Goal: Answer question/provide support: Share knowledge or assist other users

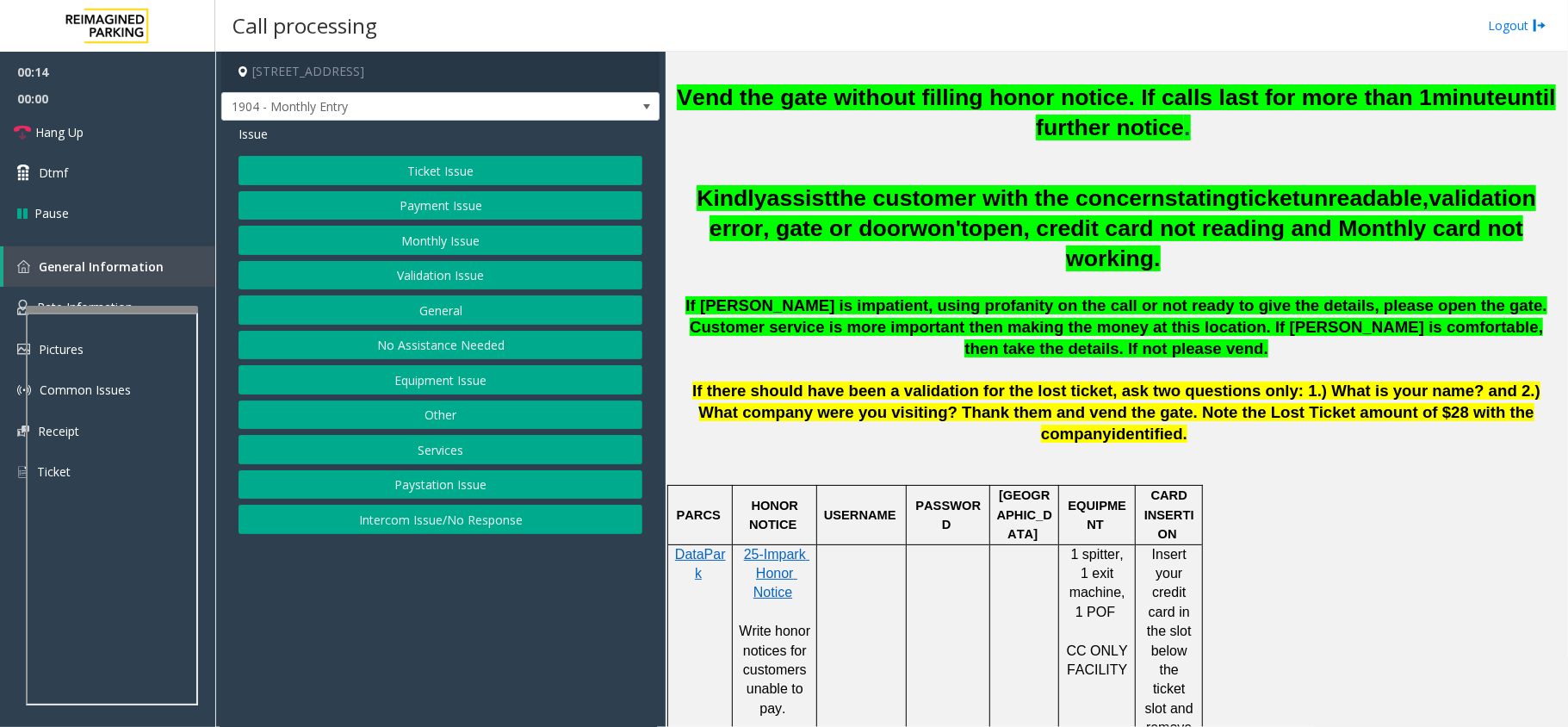
scroll to position [1034, 0]
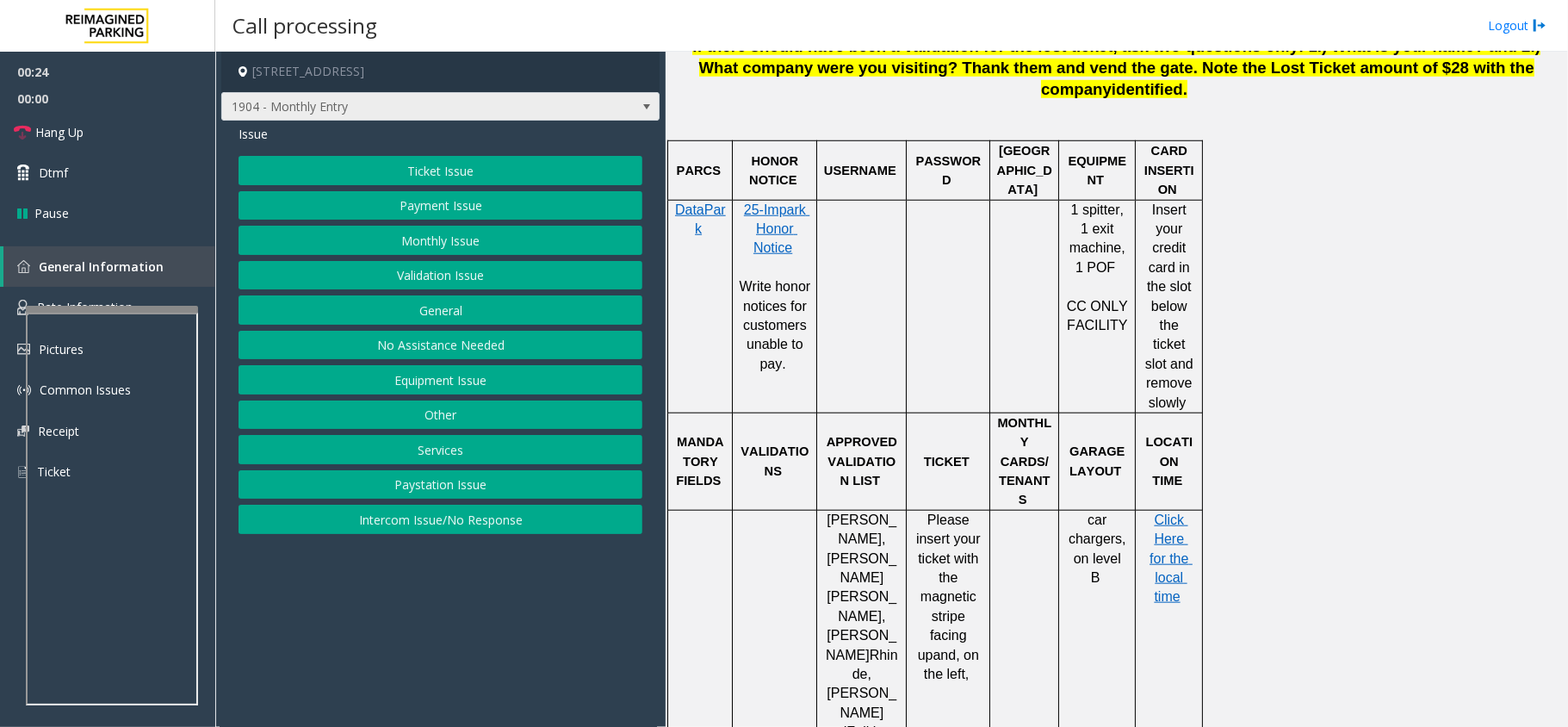
click at [305, 98] on span "1904 - Monthly Entry" at bounding box center [397, 107] width 350 height 27
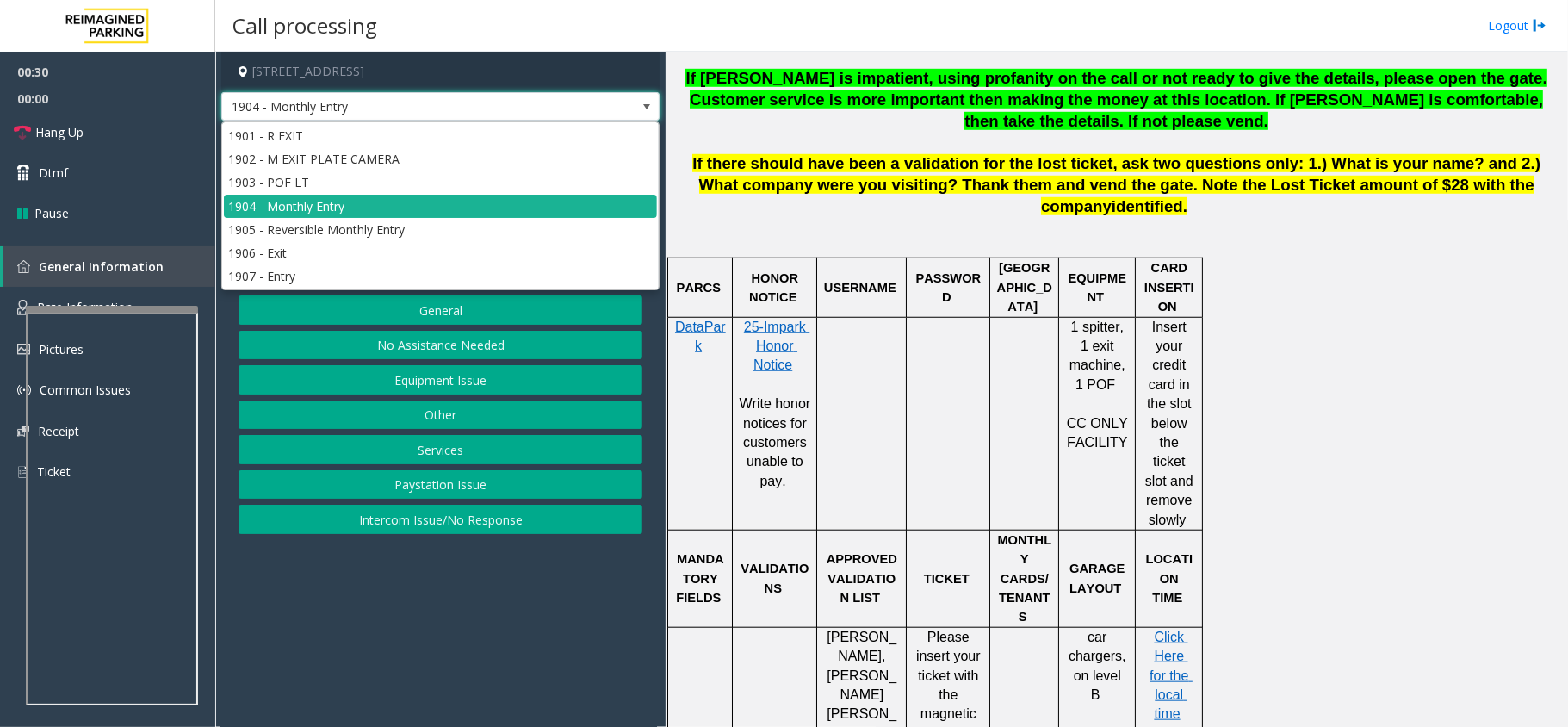
scroll to position [918, 0]
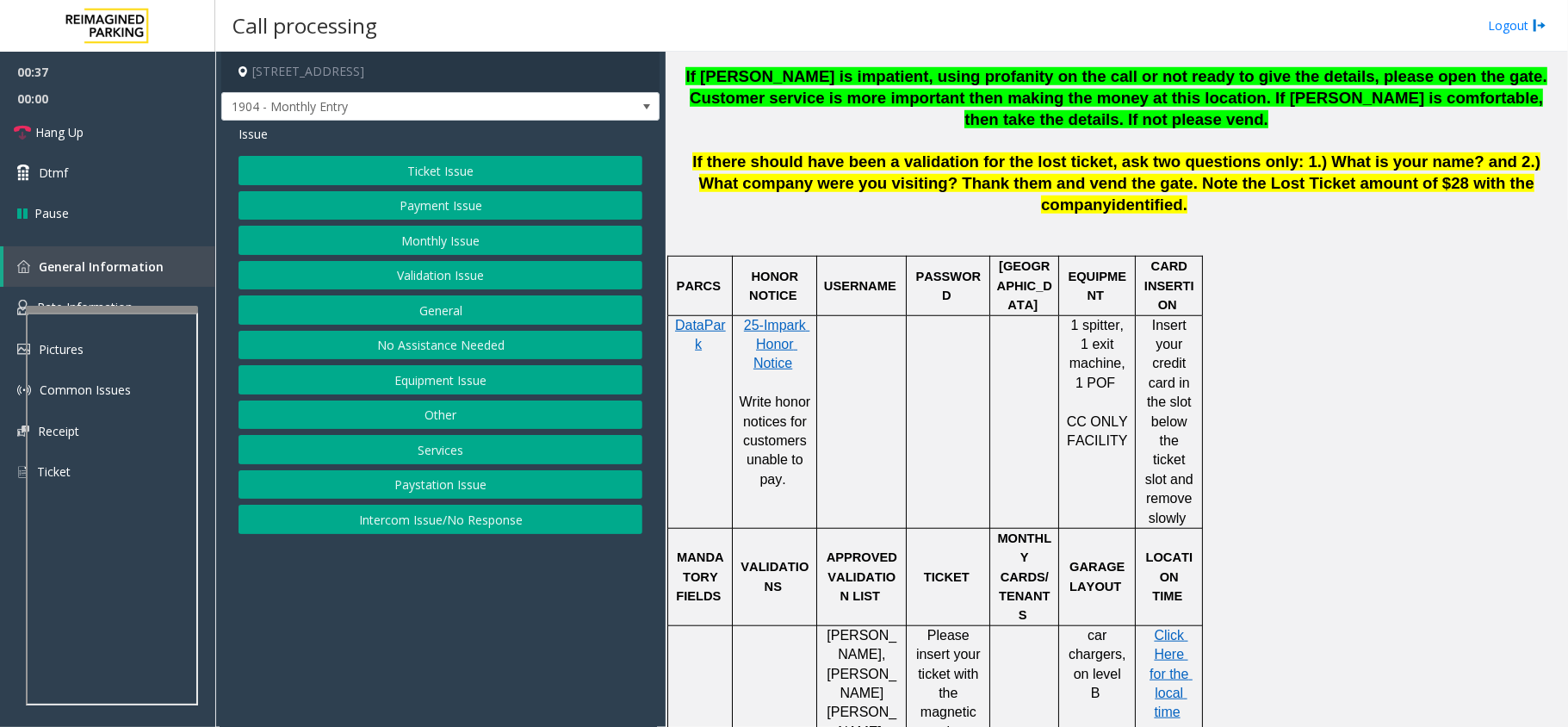
click at [895, 312] on div at bounding box center [862, 315] width 90 height 6
click at [71, 132] on span "Hang Up" at bounding box center [59, 132] width 48 height 18
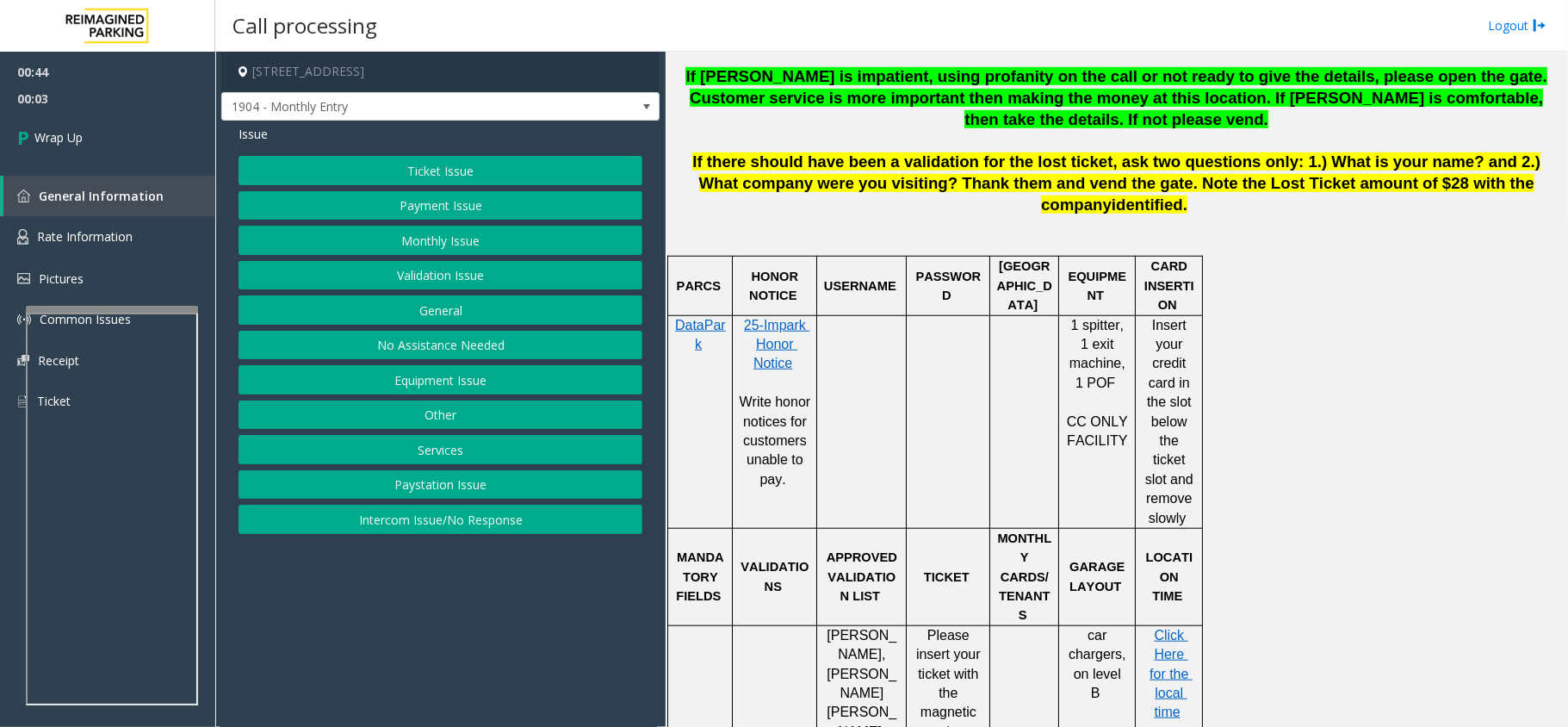
click at [449, 384] on button "Equipment Issue" at bounding box center [440, 380] width 404 height 29
click at [439, 317] on button "Gate / Door Won't Open" at bounding box center [440, 310] width 404 height 29
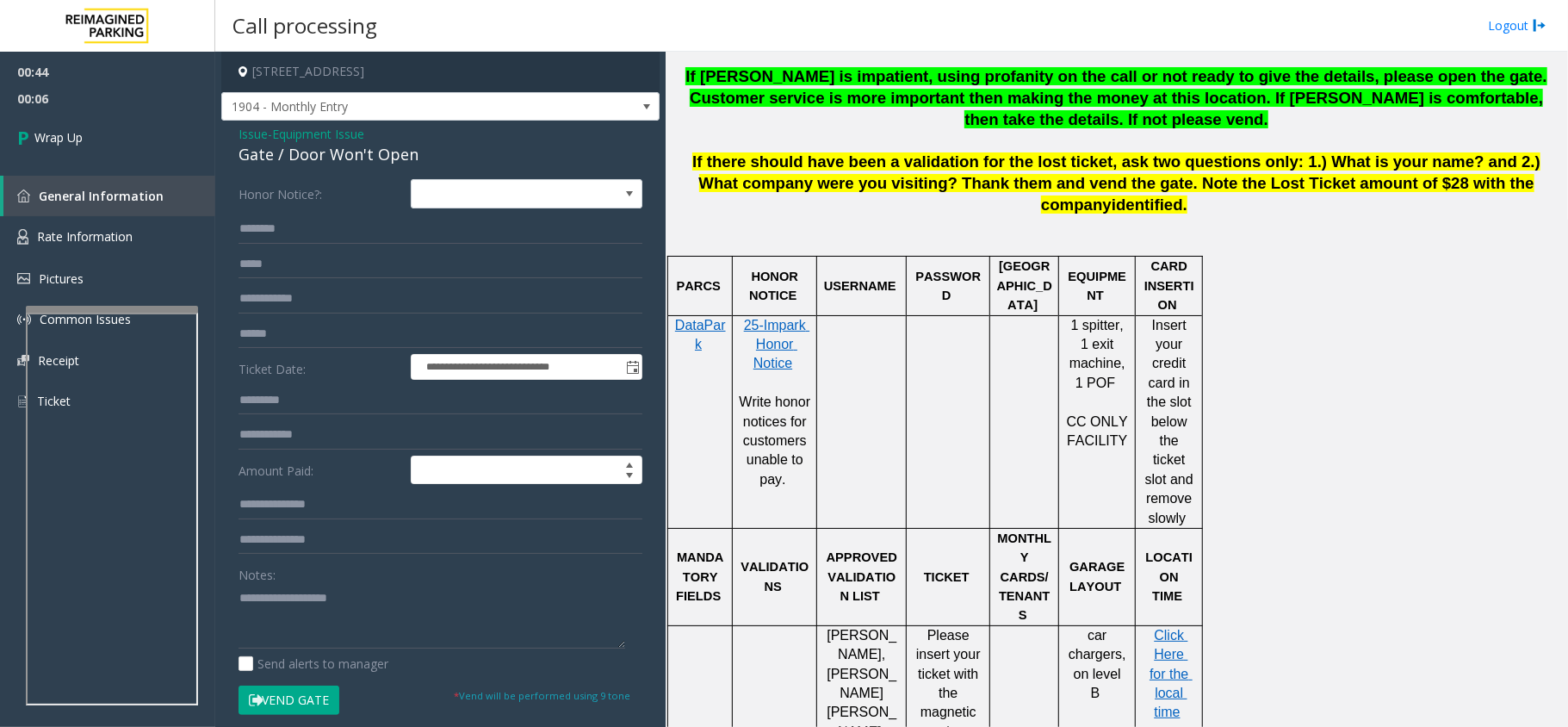
click at [249, 136] on span "Issue" at bounding box center [253, 134] width 29 height 18
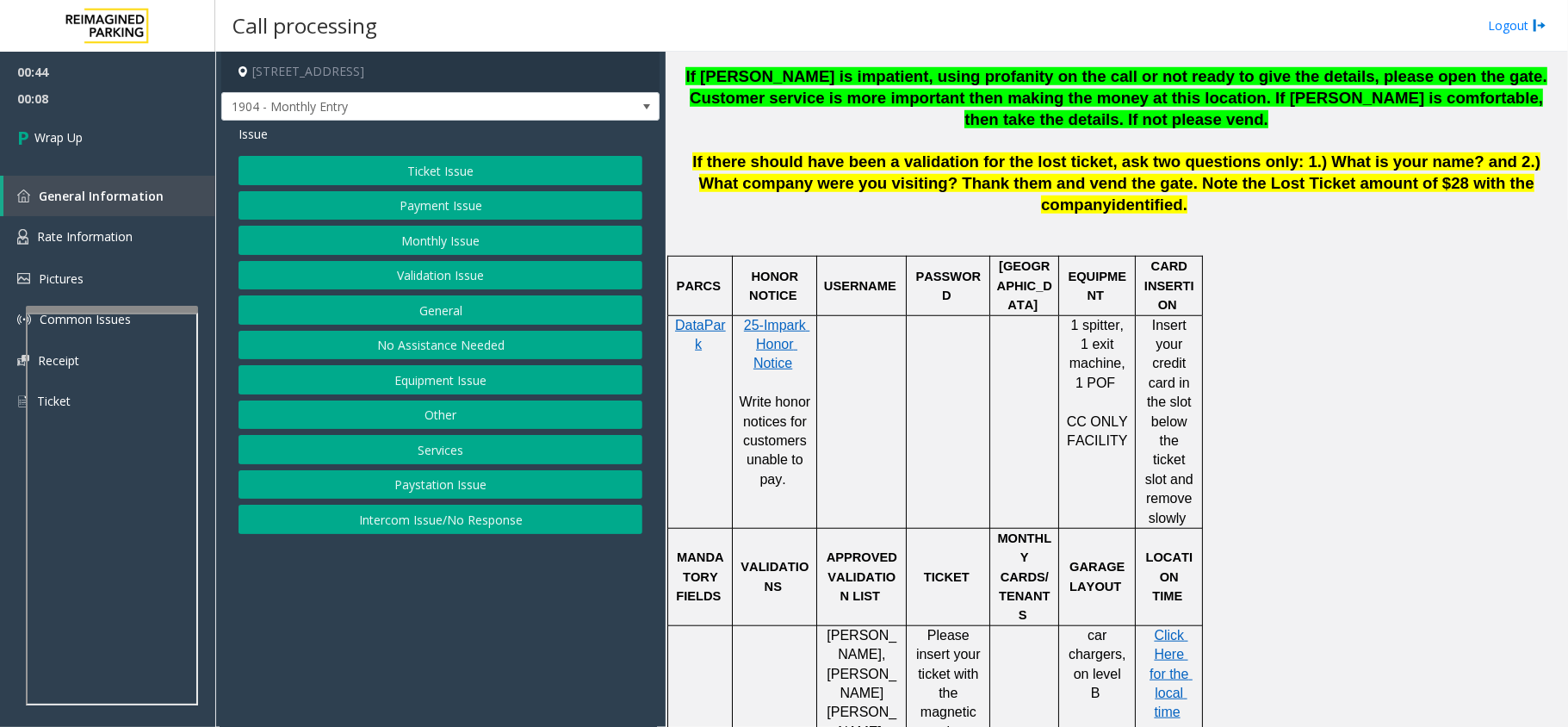
click at [455, 448] on button "Services" at bounding box center [440, 449] width 404 height 29
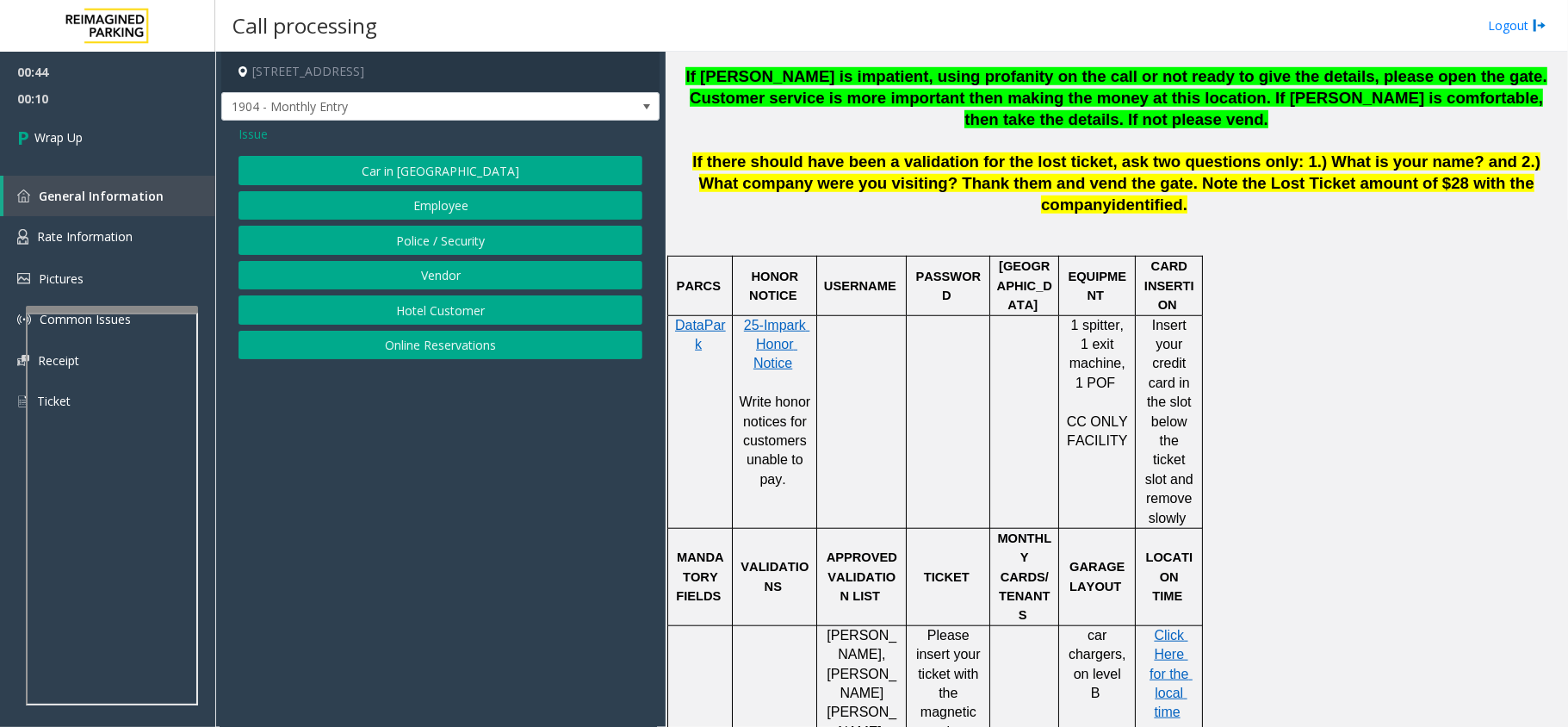
click at [251, 136] on span "Issue" at bounding box center [253, 134] width 29 height 18
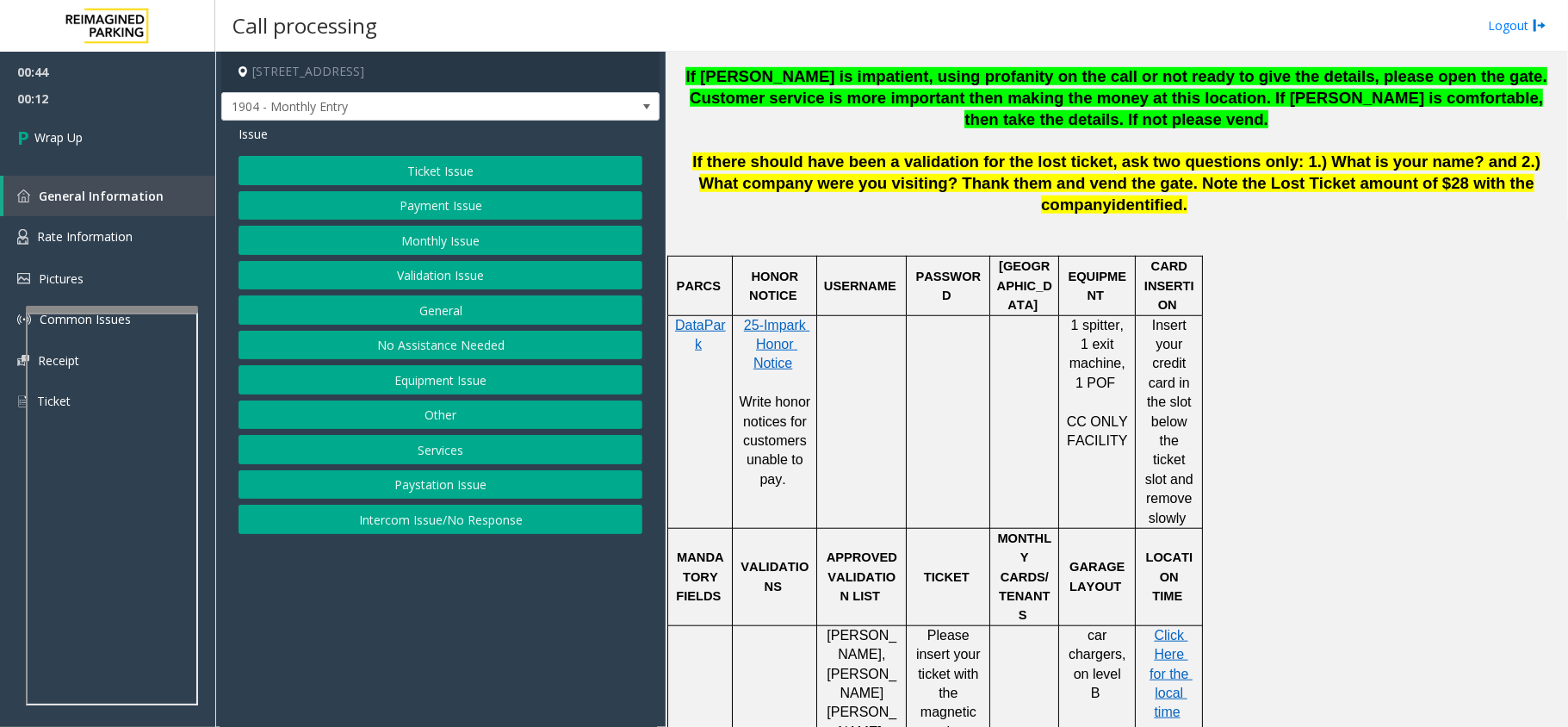
click at [455, 448] on button "Services" at bounding box center [440, 449] width 404 height 29
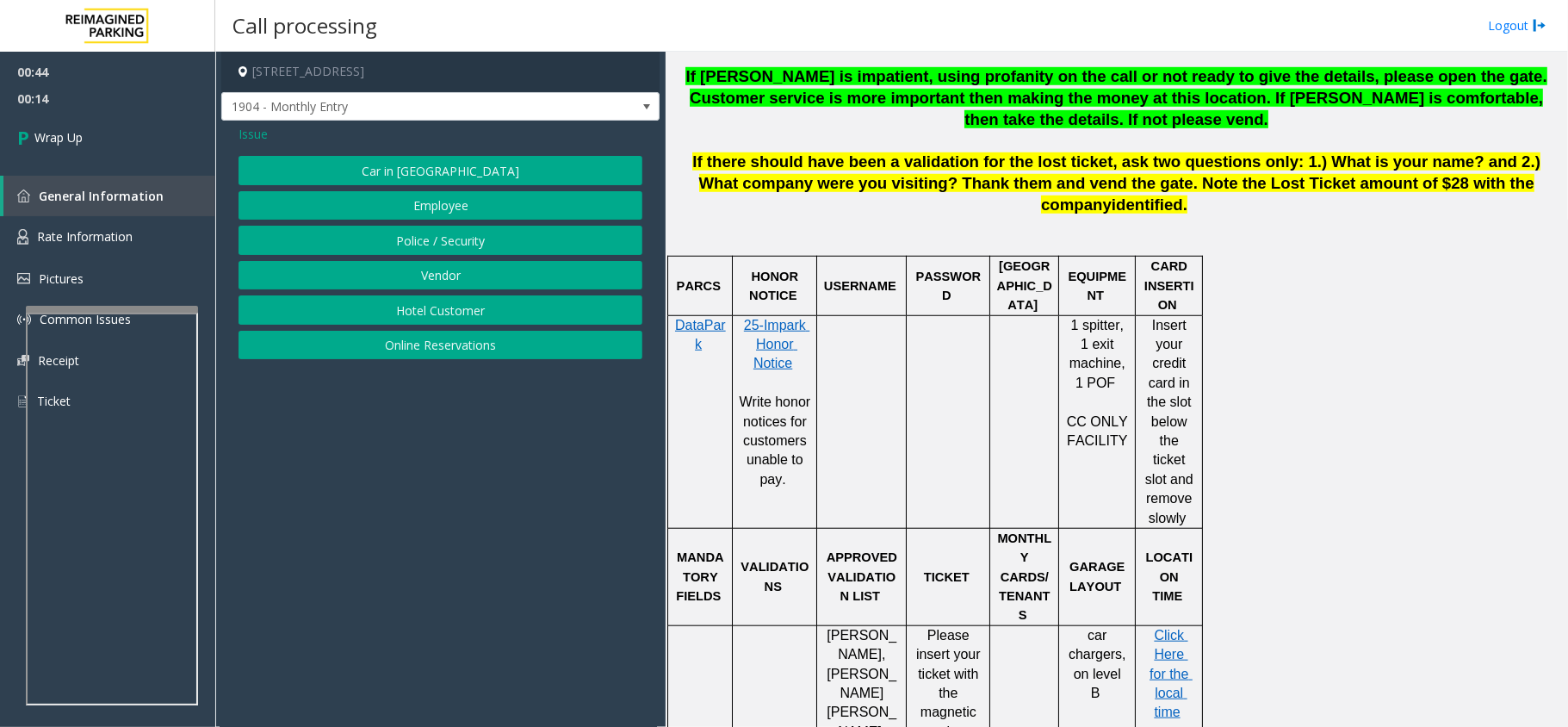
click at [260, 129] on span "Issue" at bounding box center [253, 134] width 29 height 18
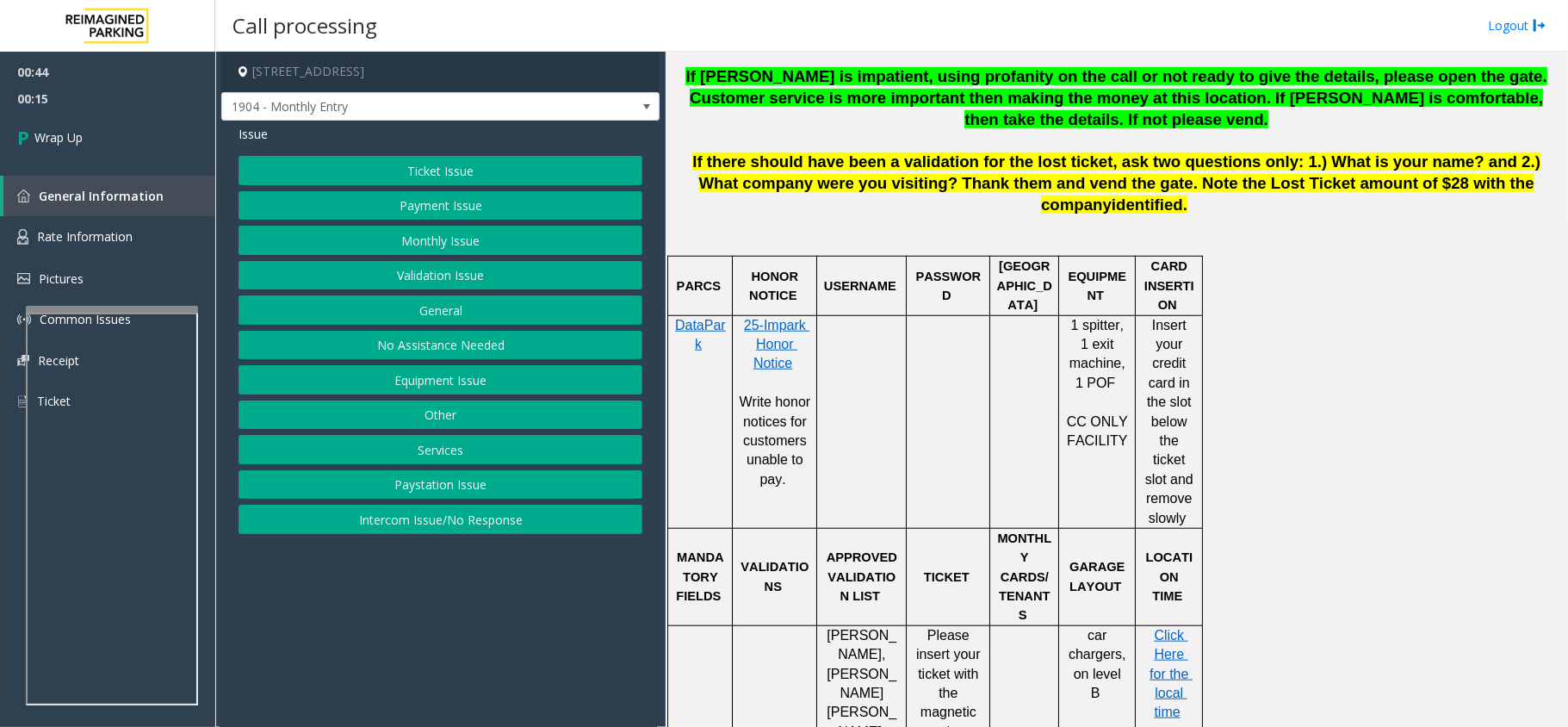
click at [470, 307] on button "General" at bounding box center [440, 310] width 404 height 29
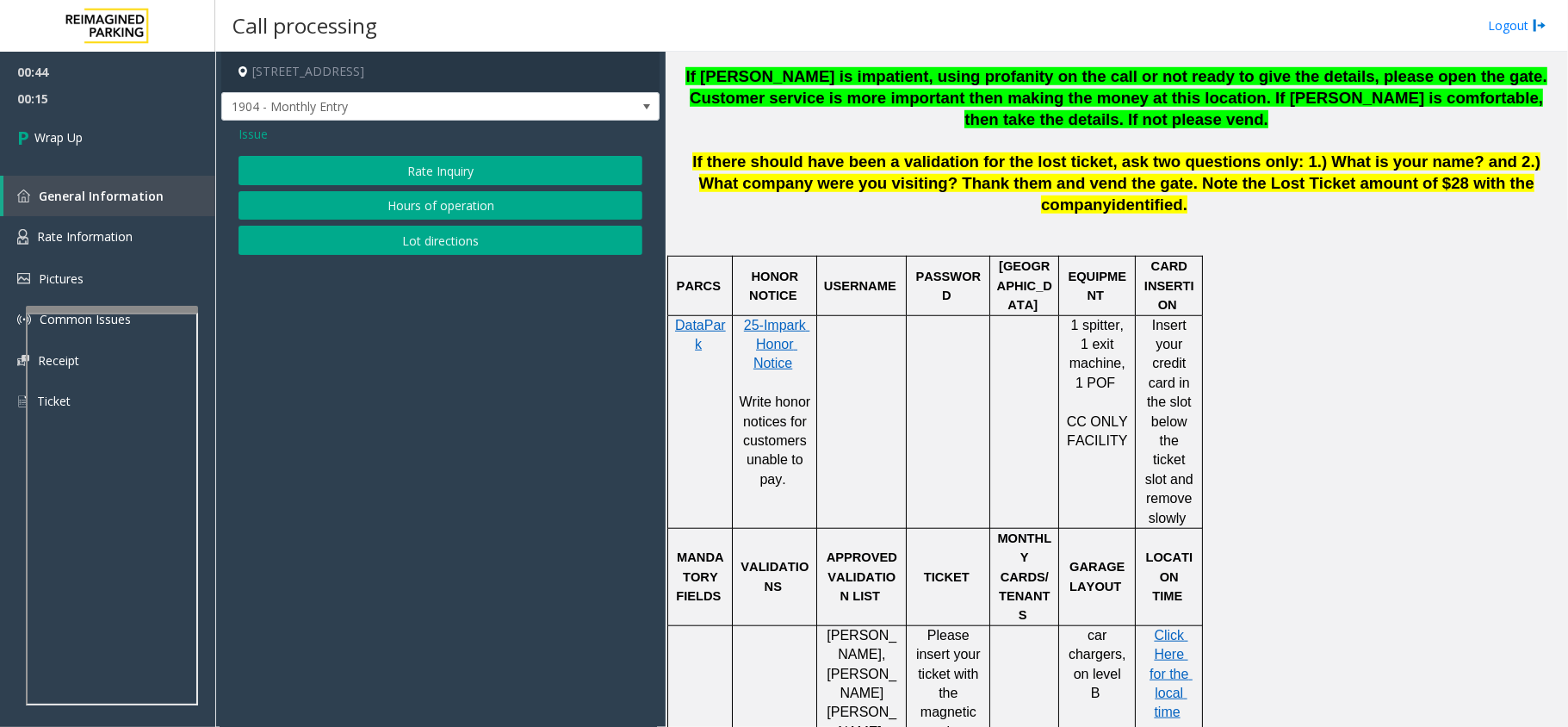
click at [479, 245] on button "Lot directions" at bounding box center [440, 241] width 404 height 29
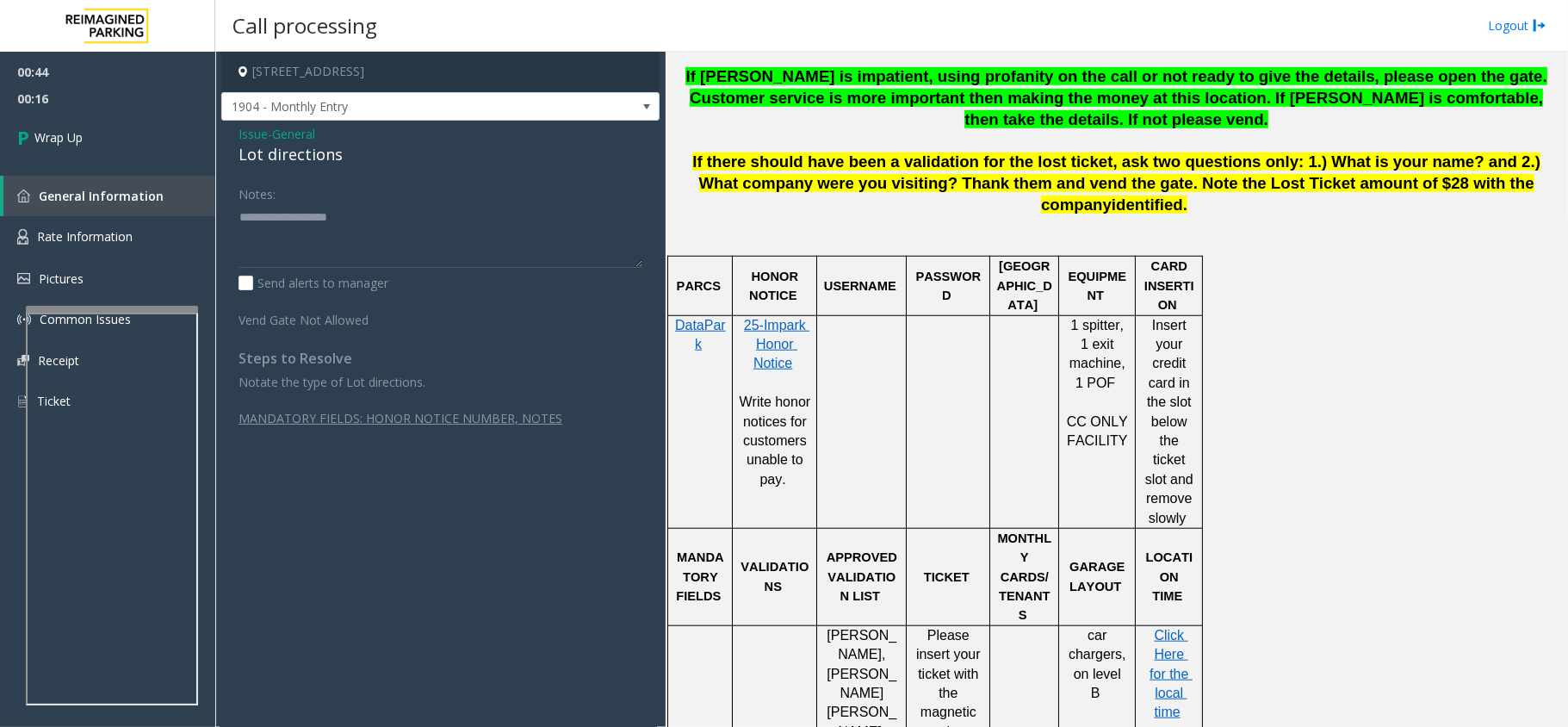
click at [280, 158] on div "Lot directions" at bounding box center [440, 155] width 404 height 24
copy div "Lot directions"
click at [276, 234] on textarea at bounding box center [440, 235] width 404 height 64
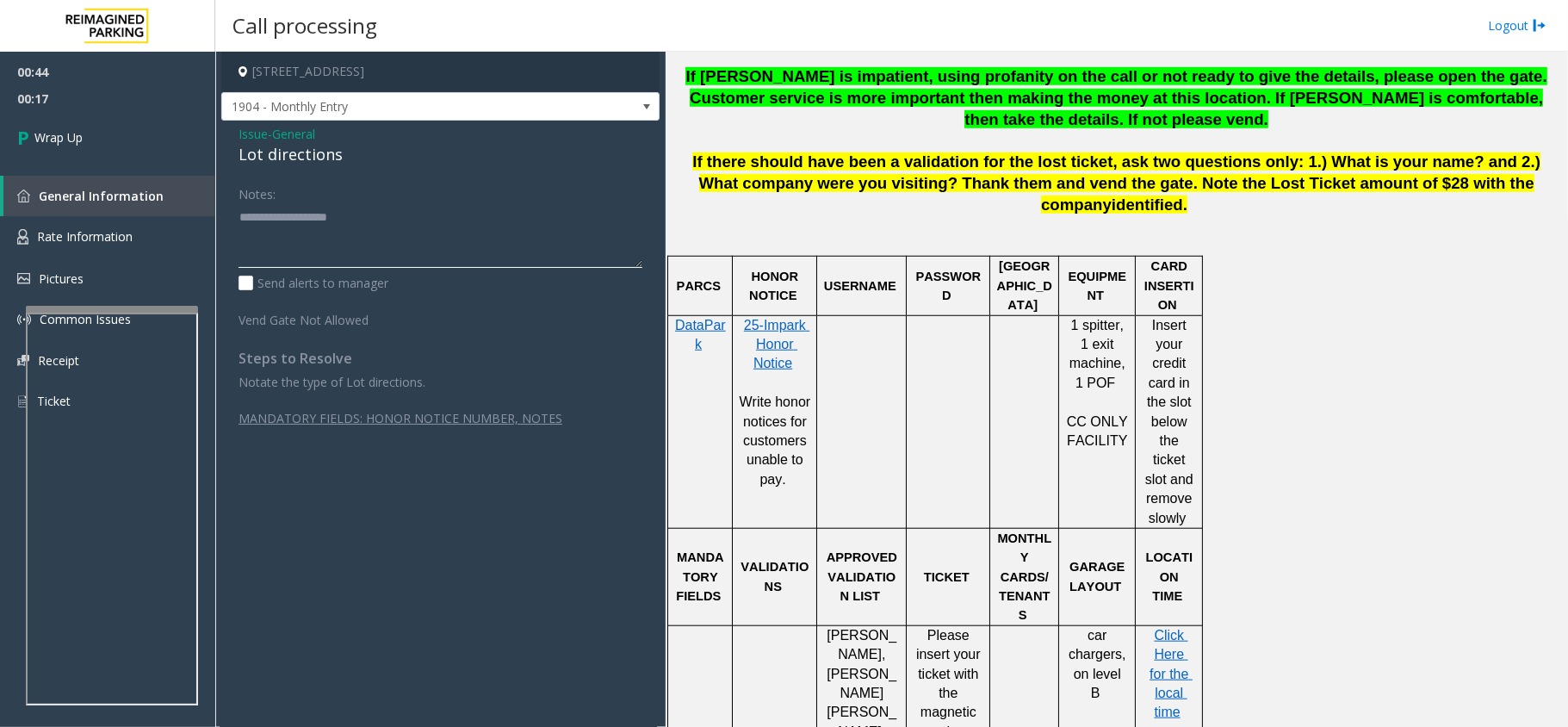
paste textarea "**********"
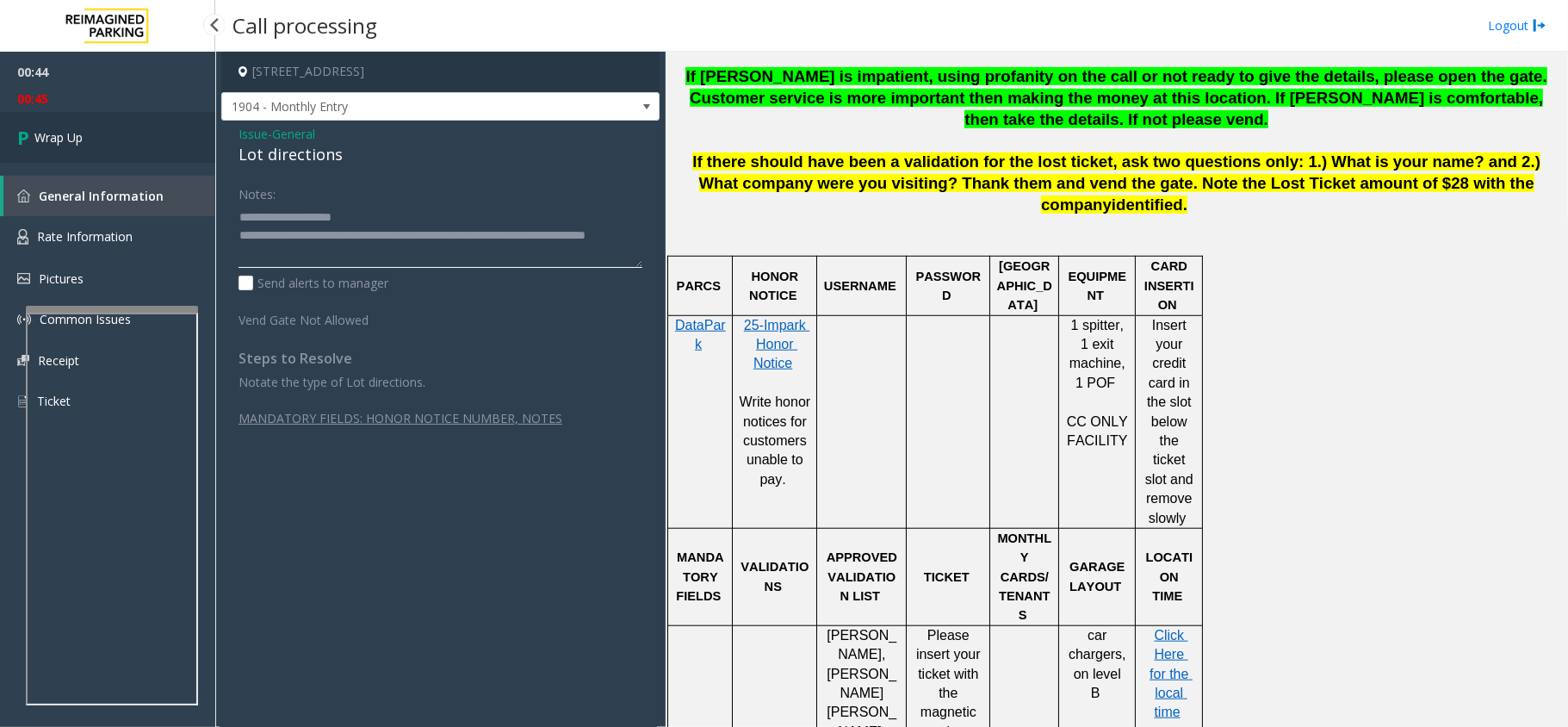
type textarea "**********"
click at [98, 124] on link "Wrap Up" at bounding box center [108, 137] width 215 height 51
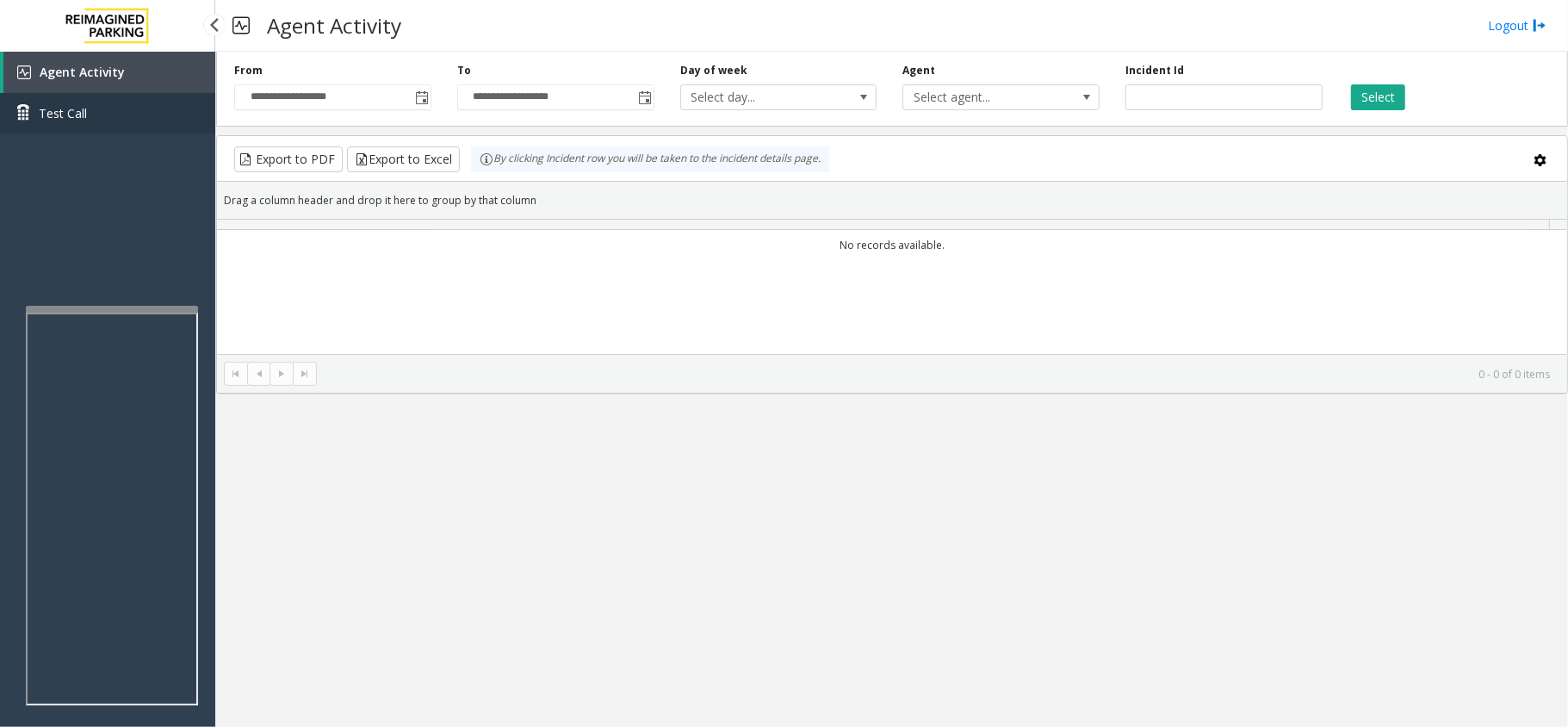
click at [103, 131] on link "Test Call" at bounding box center [108, 113] width 215 height 41
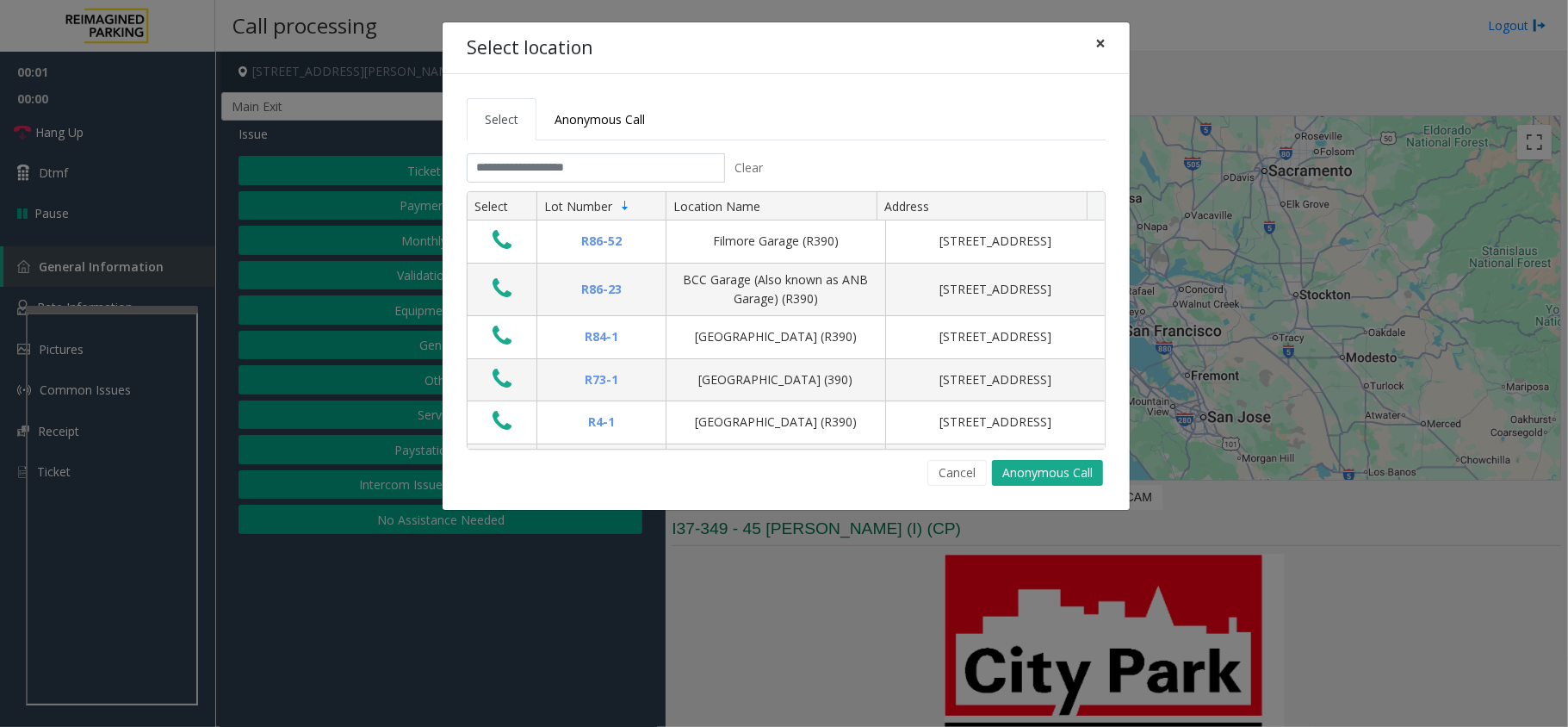
click at [1112, 39] on button "×" at bounding box center [1100, 43] width 34 height 42
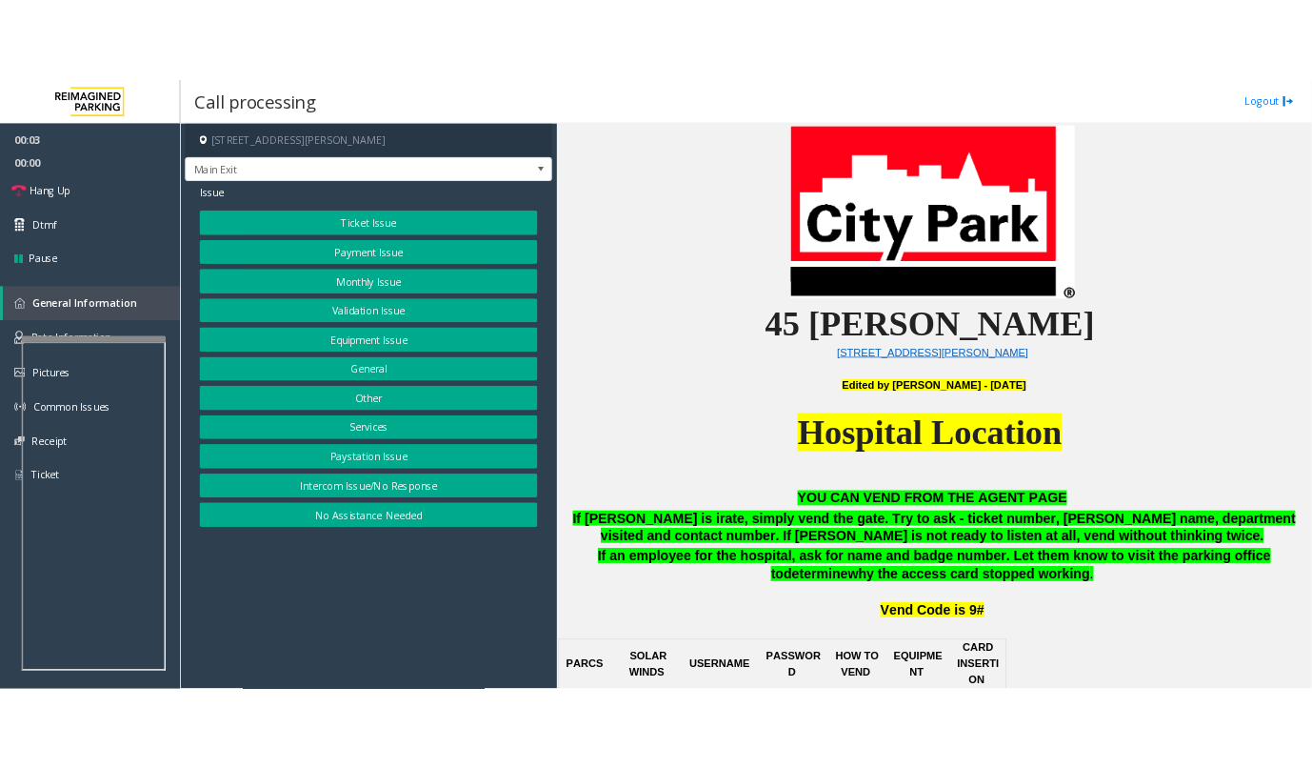
scroll to position [634, 0]
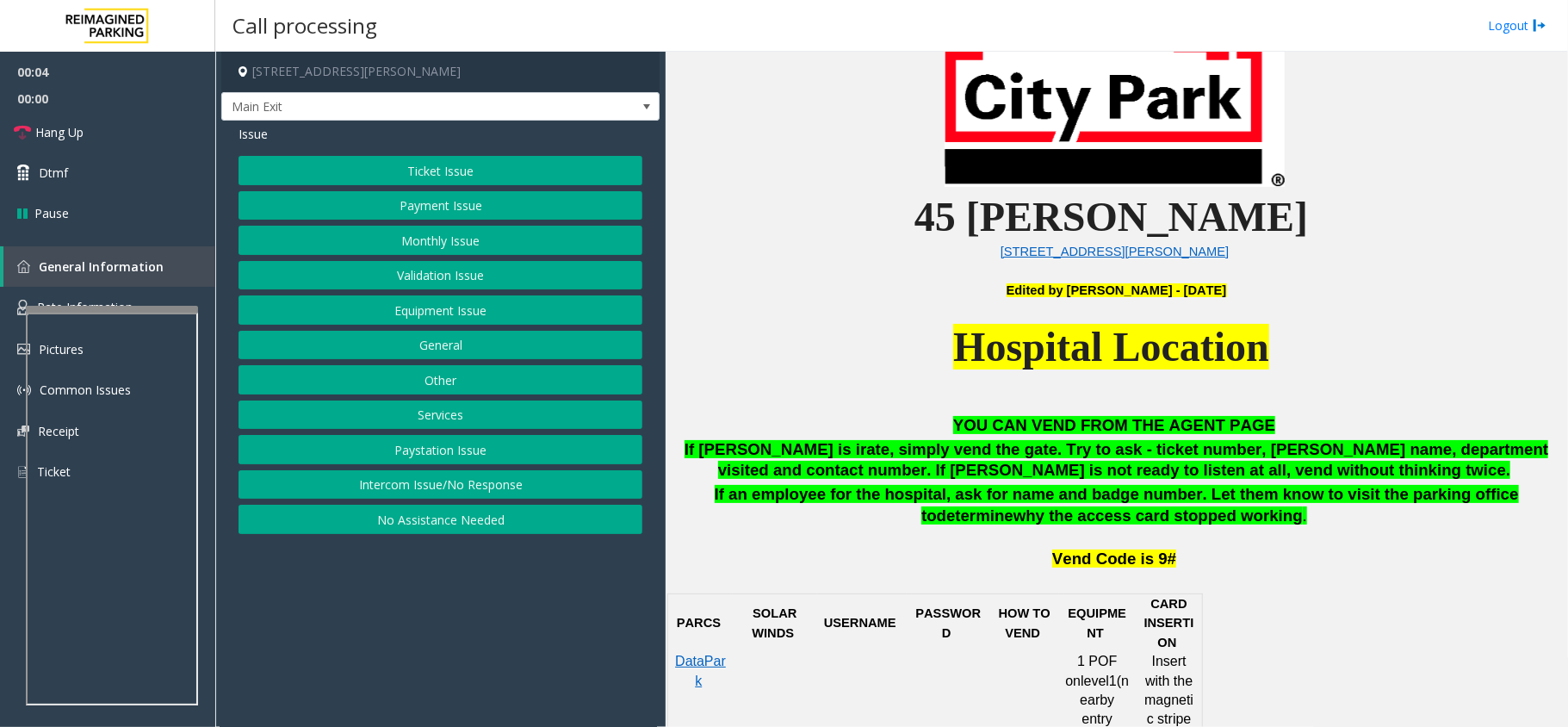
click at [441, 474] on div "Ticket Issue Payment Issue Monthly Issue Validation Issue Equipment Issue Gener…" at bounding box center [440, 345] width 404 height 378
click at [439, 486] on button "Intercom Issue/No Response" at bounding box center [440, 485] width 404 height 29
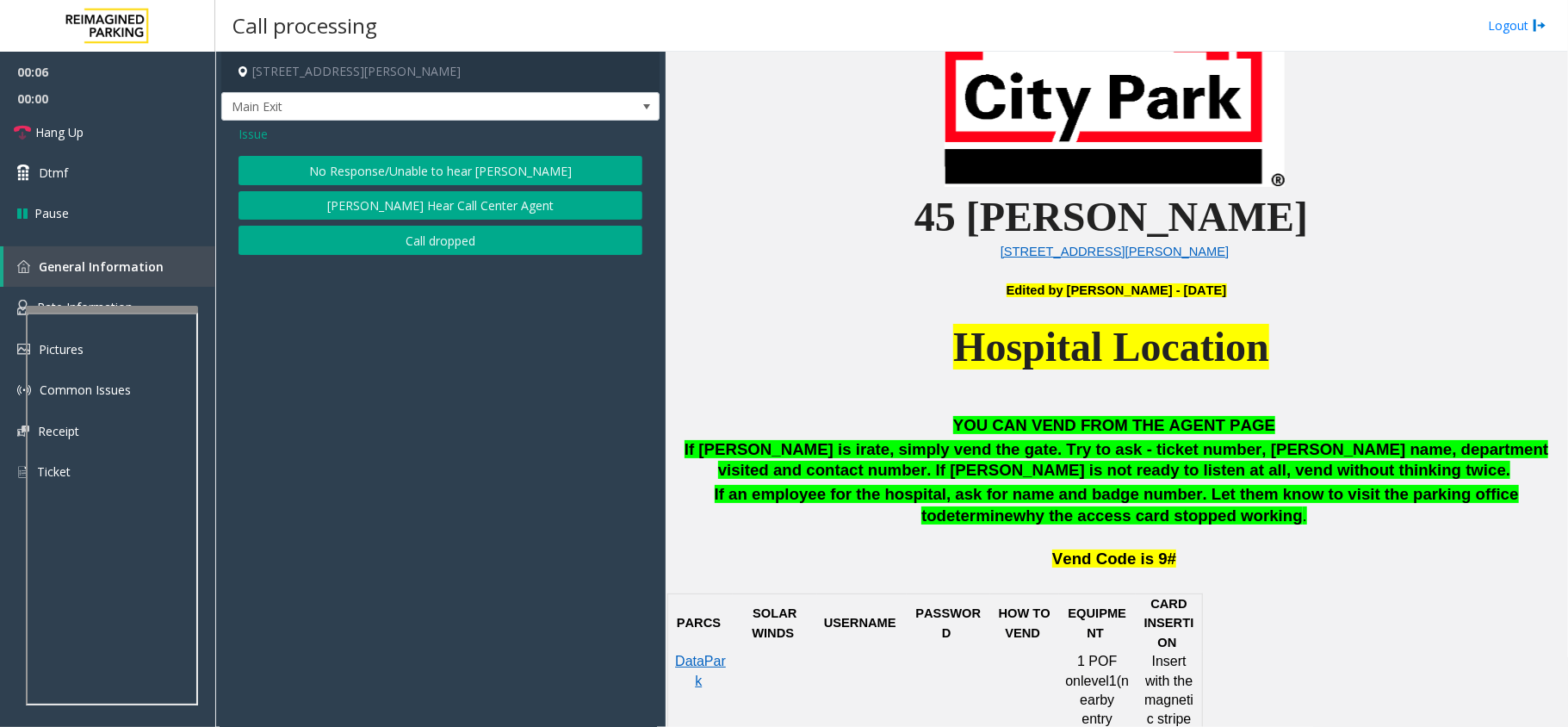
click at [428, 167] on button "No Response/Unable to hear [PERSON_NAME]" at bounding box center [440, 170] width 404 height 29
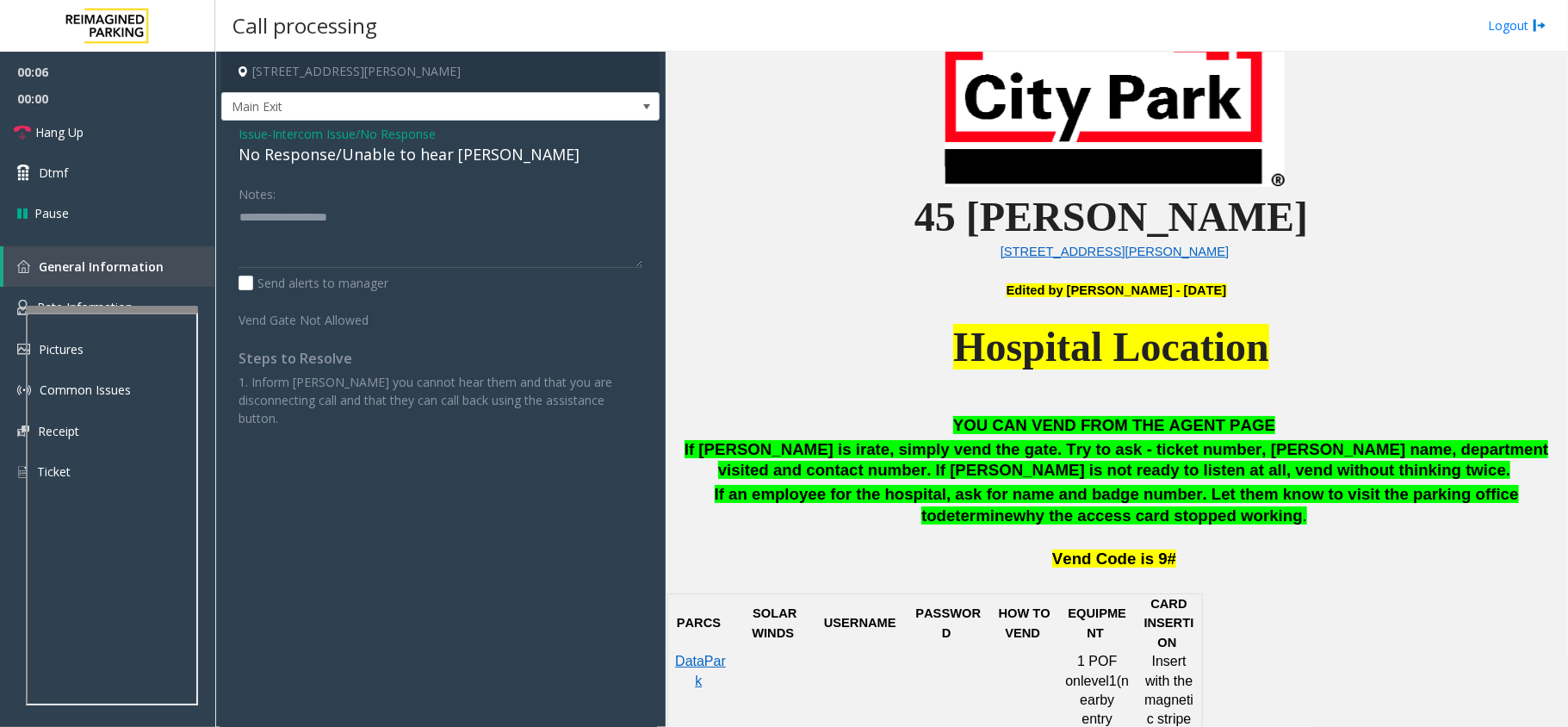
click at [410, 159] on div "No Response/Unable to hear [PERSON_NAME]" at bounding box center [440, 155] width 404 height 24
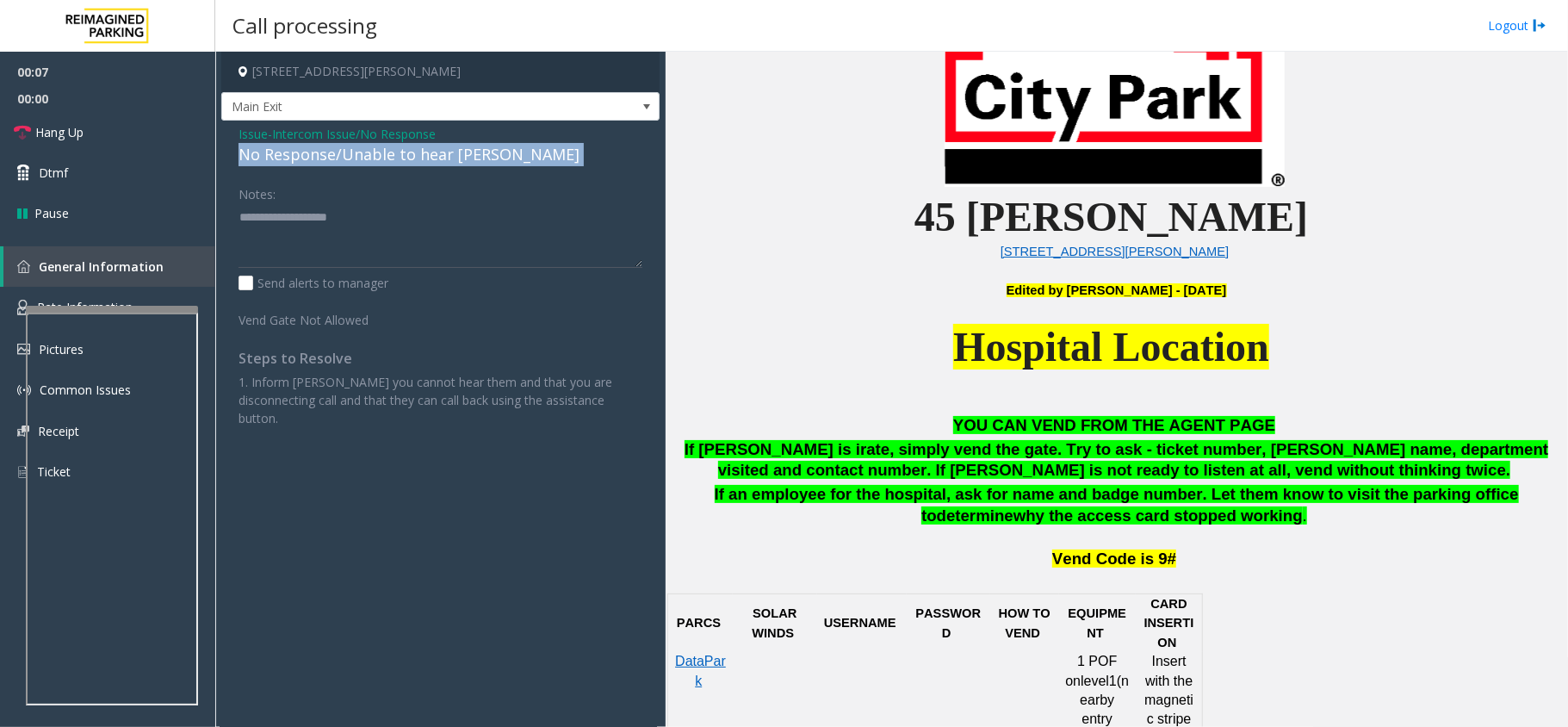
click at [410, 159] on div "No Response/Unable to hear [PERSON_NAME]" at bounding box center [440, 155] width 404 height 24
copy div "No Response/Unable to hear [PERSON_NAME]"
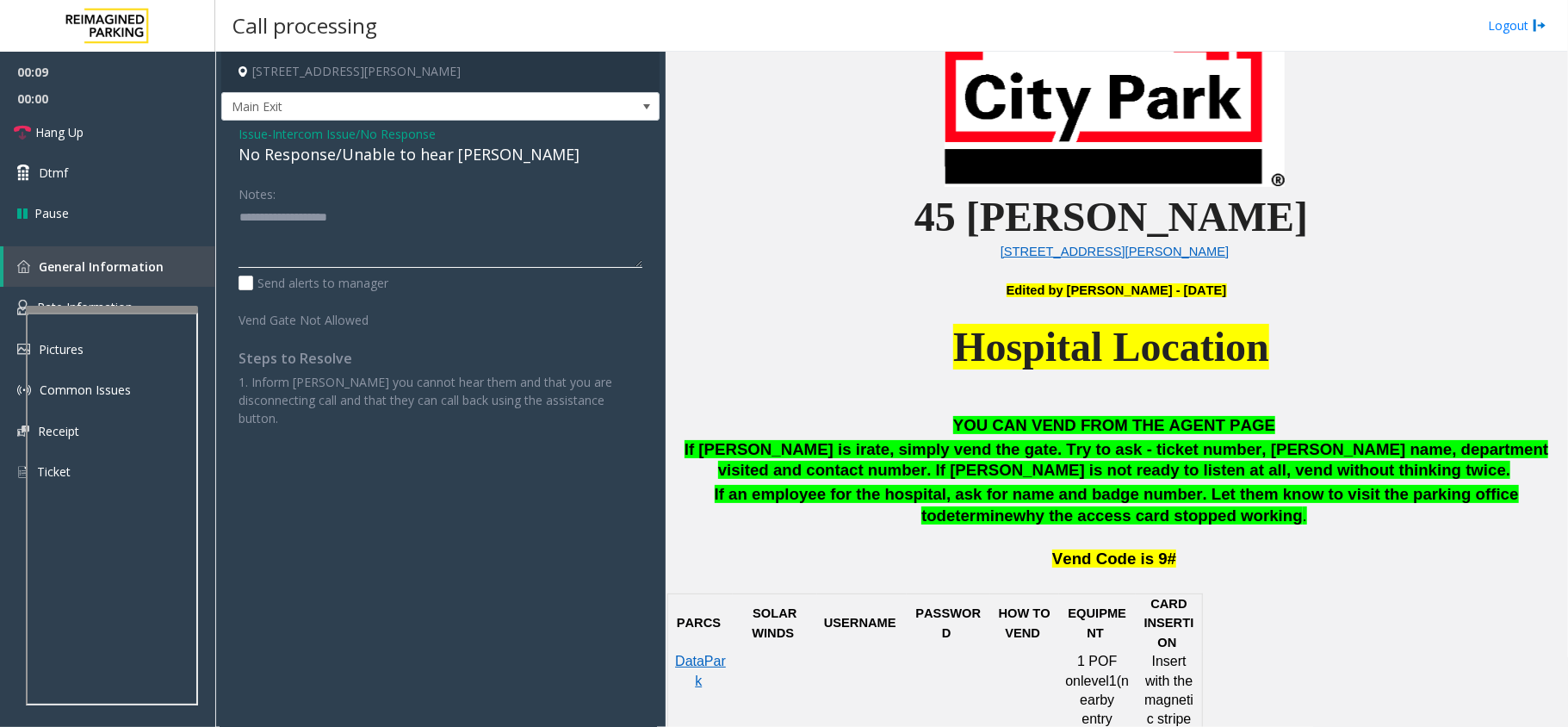
paste textarea "**********"
type textarea "**********"
click at [81, 136] on span "Hang Up" at bounding box center [59, 132] width 48 height 18
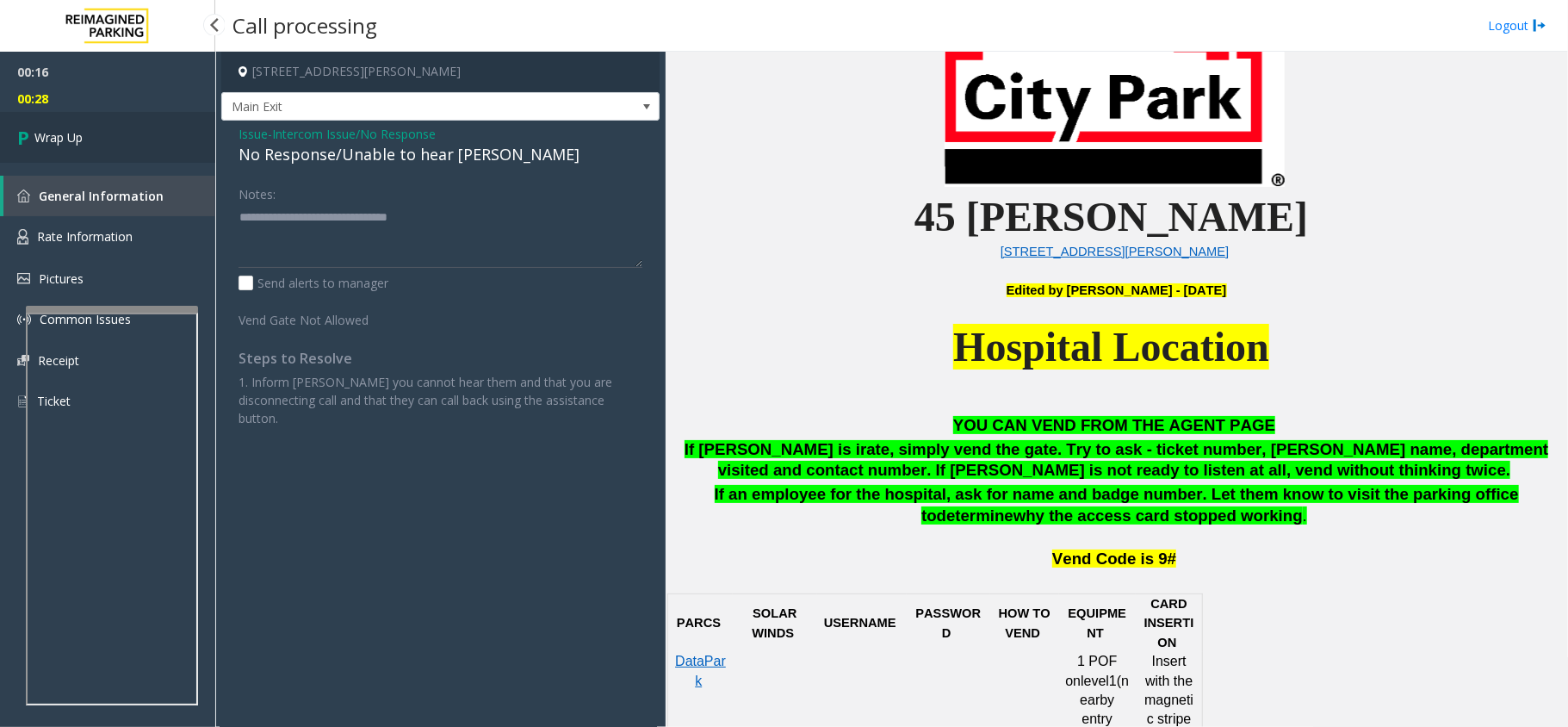
click at [67, 146] on span "Wrap Up" at bounding box center [58, 137] width 48 height 18
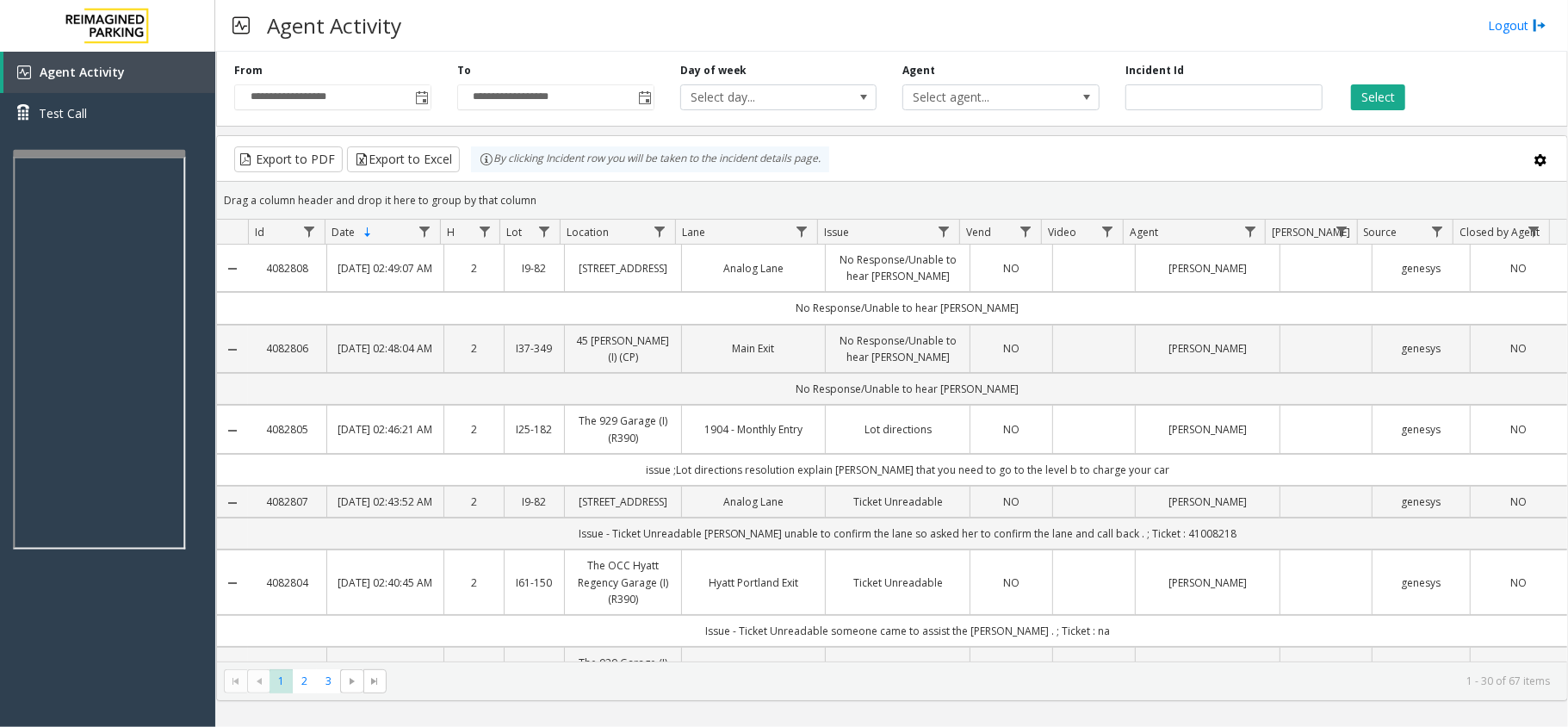
click at [114, 150] on div at bounding box center [99, 154] width 172 height 7
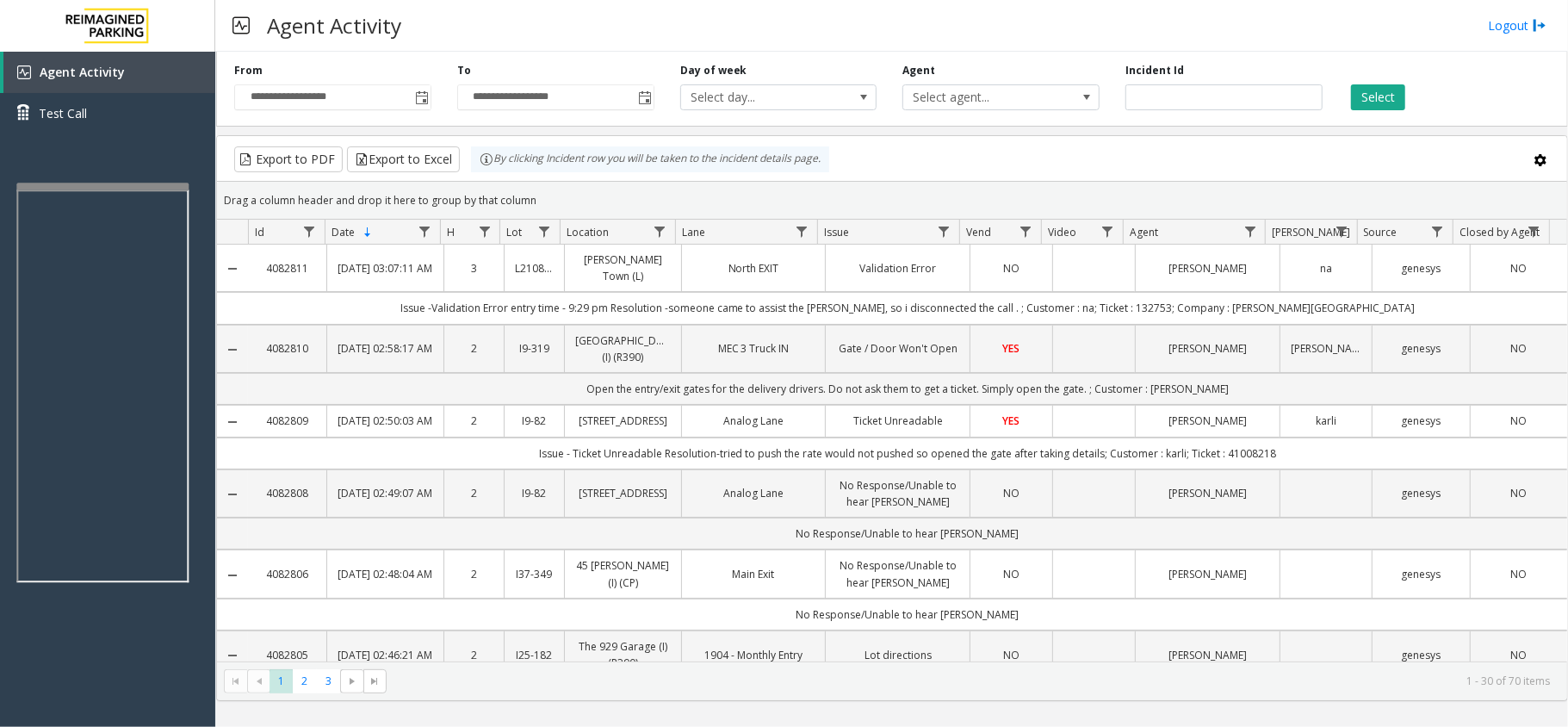
click at [105, 187] on div at bounding box center [102, 186] width 172 height 7
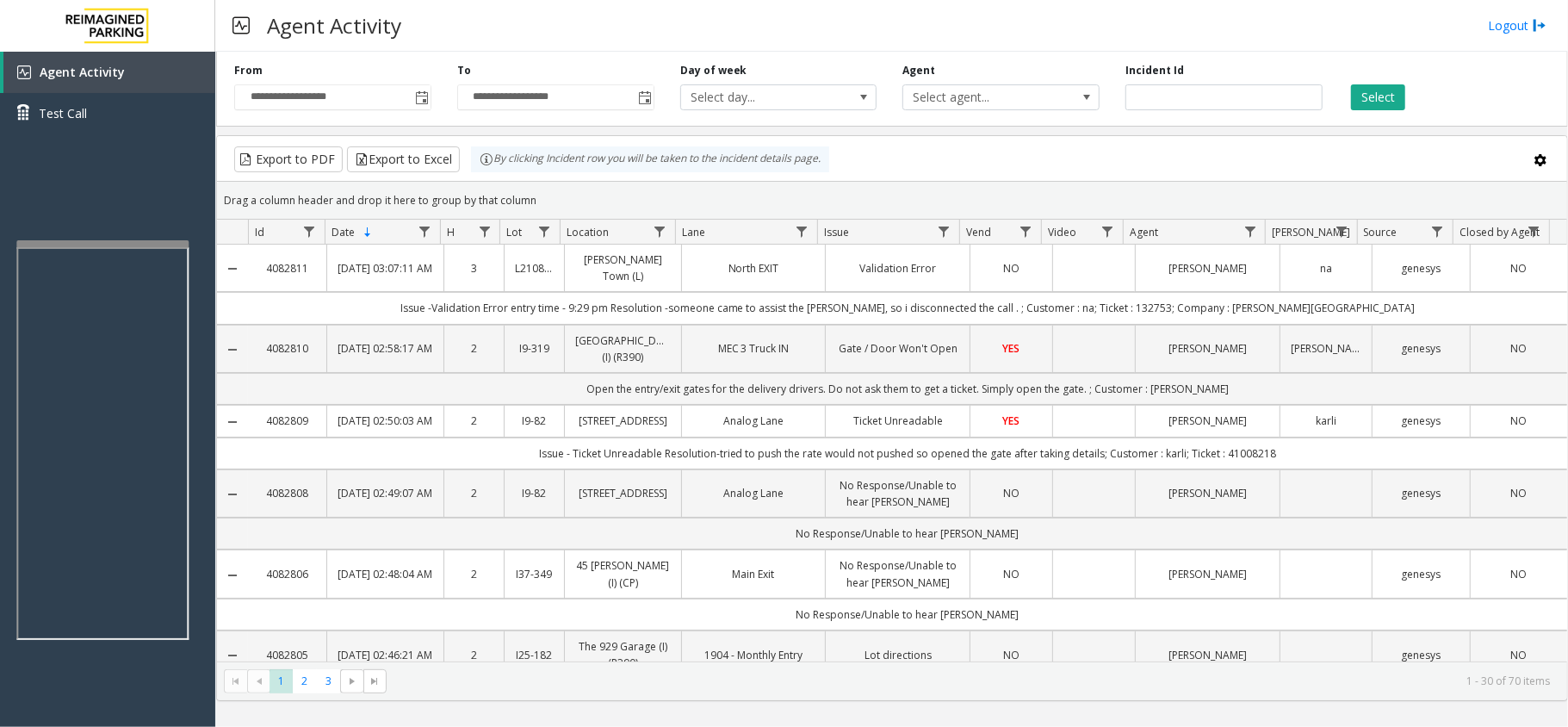
click at [138, 241] on div at bounding box center [102, 244] width 172 height 7
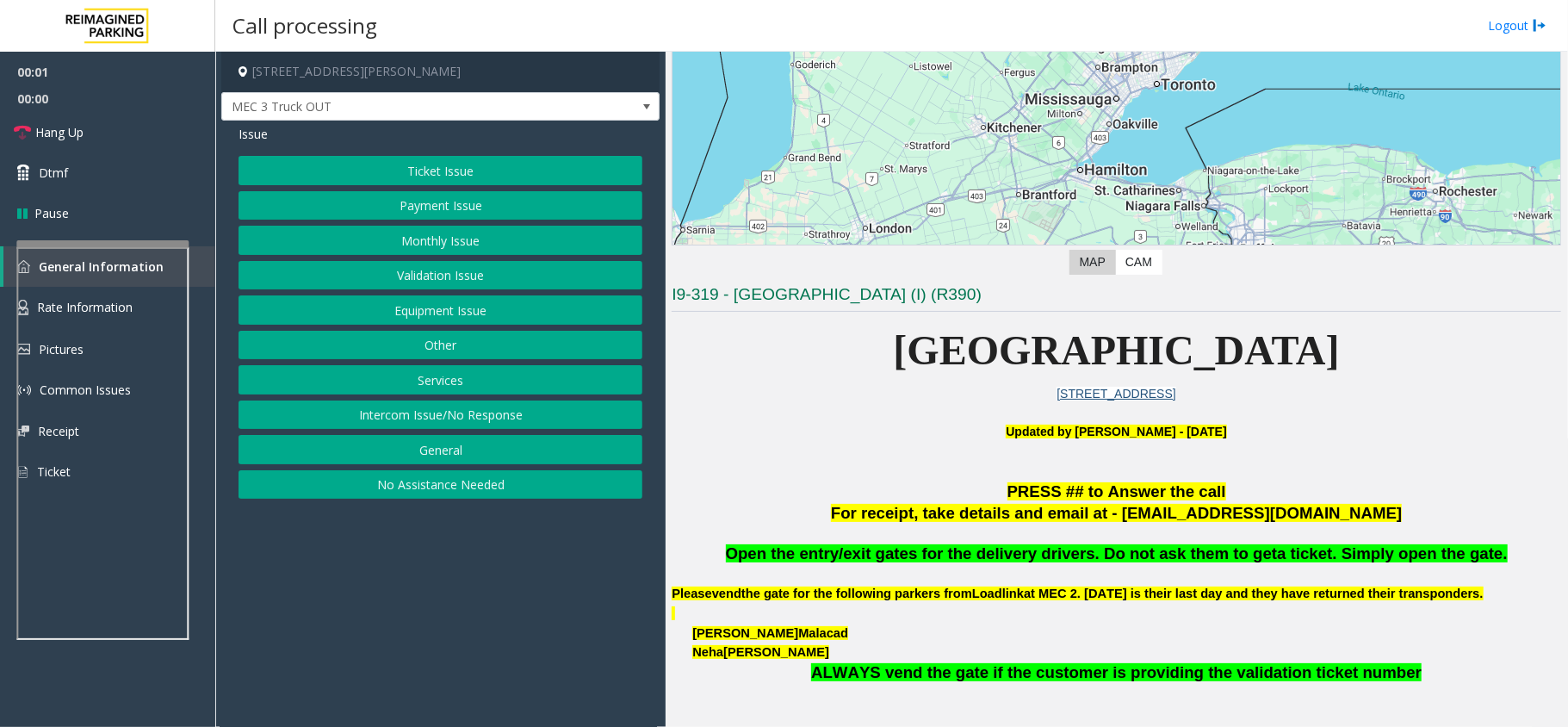
scroll to position [229, 0]
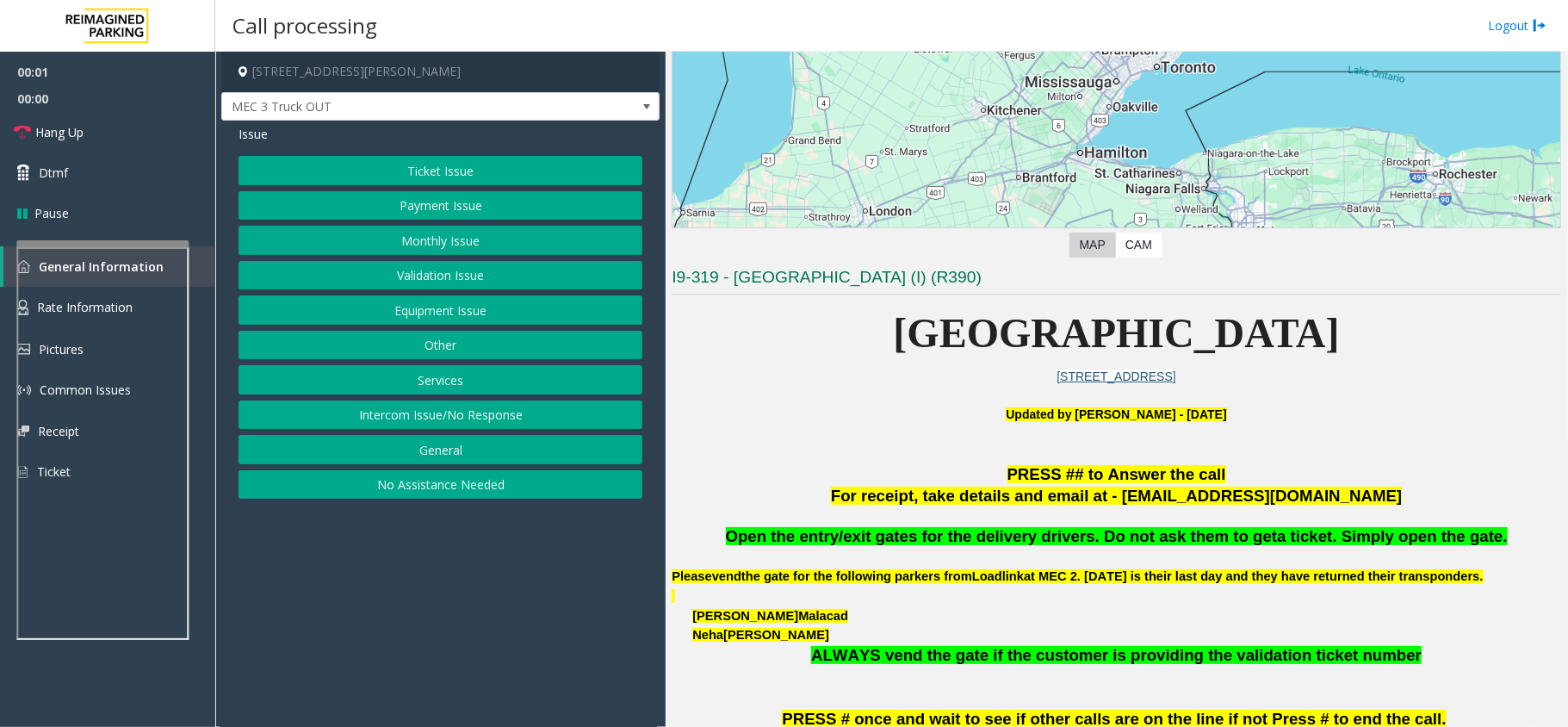
click at [457, 311] on button "Equipment Issue" at bounding box center [440, 310] width 404 height 29
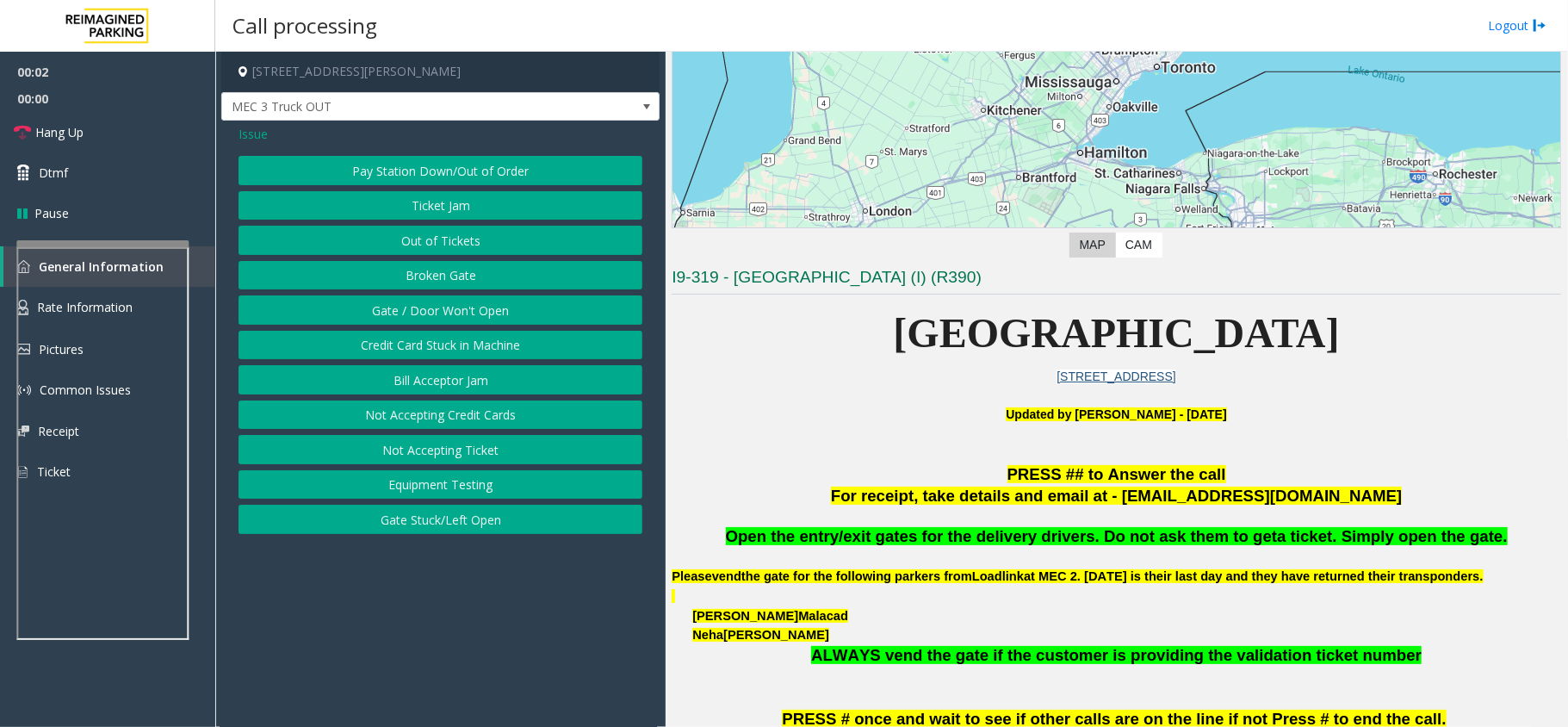
click at [444, 307] on button "Gate / Door Won't Open" at bounding box center [440, 310] width 404 height 29
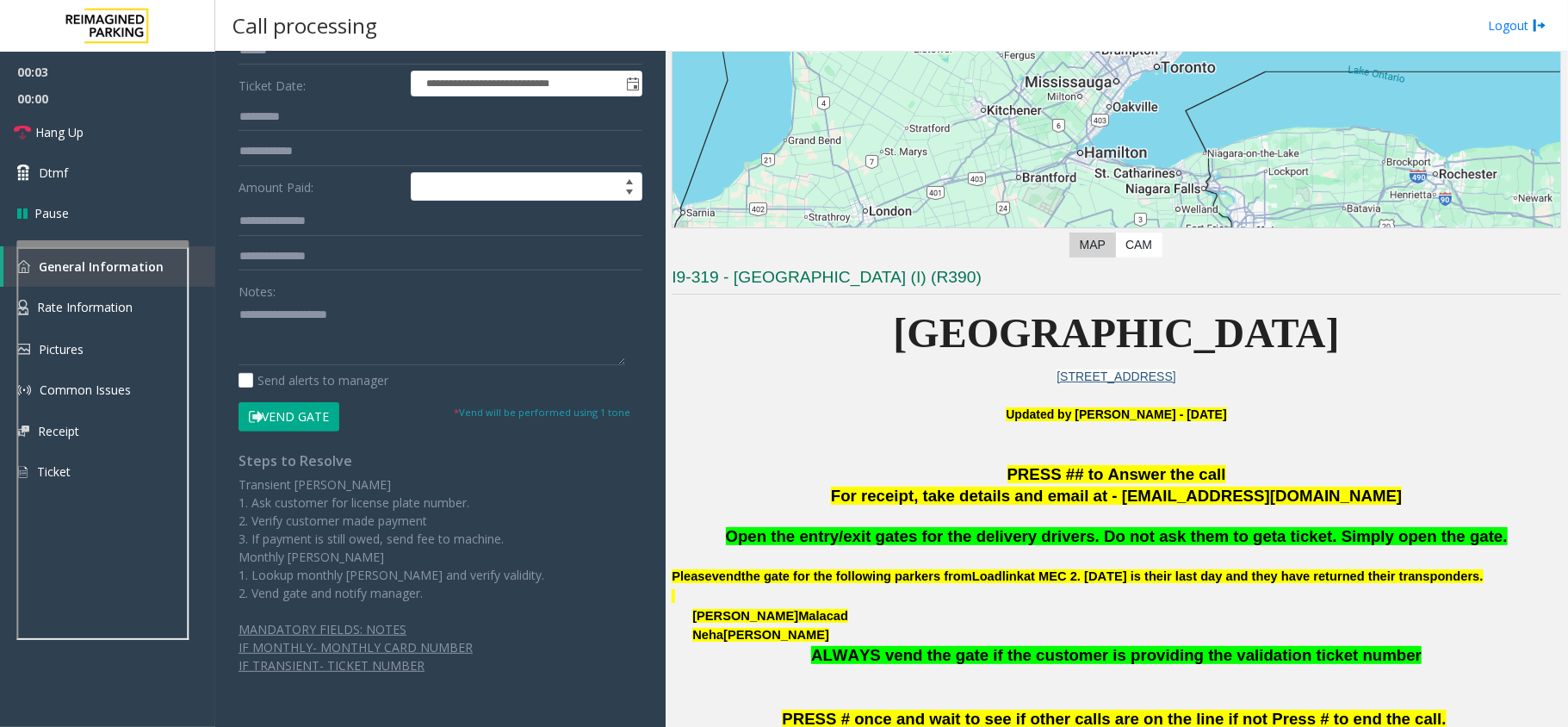
scroll to position [251, 0]
click at [316, 408] on button "Vend Gate" at bounding box center [288, 416] width 100 height 29
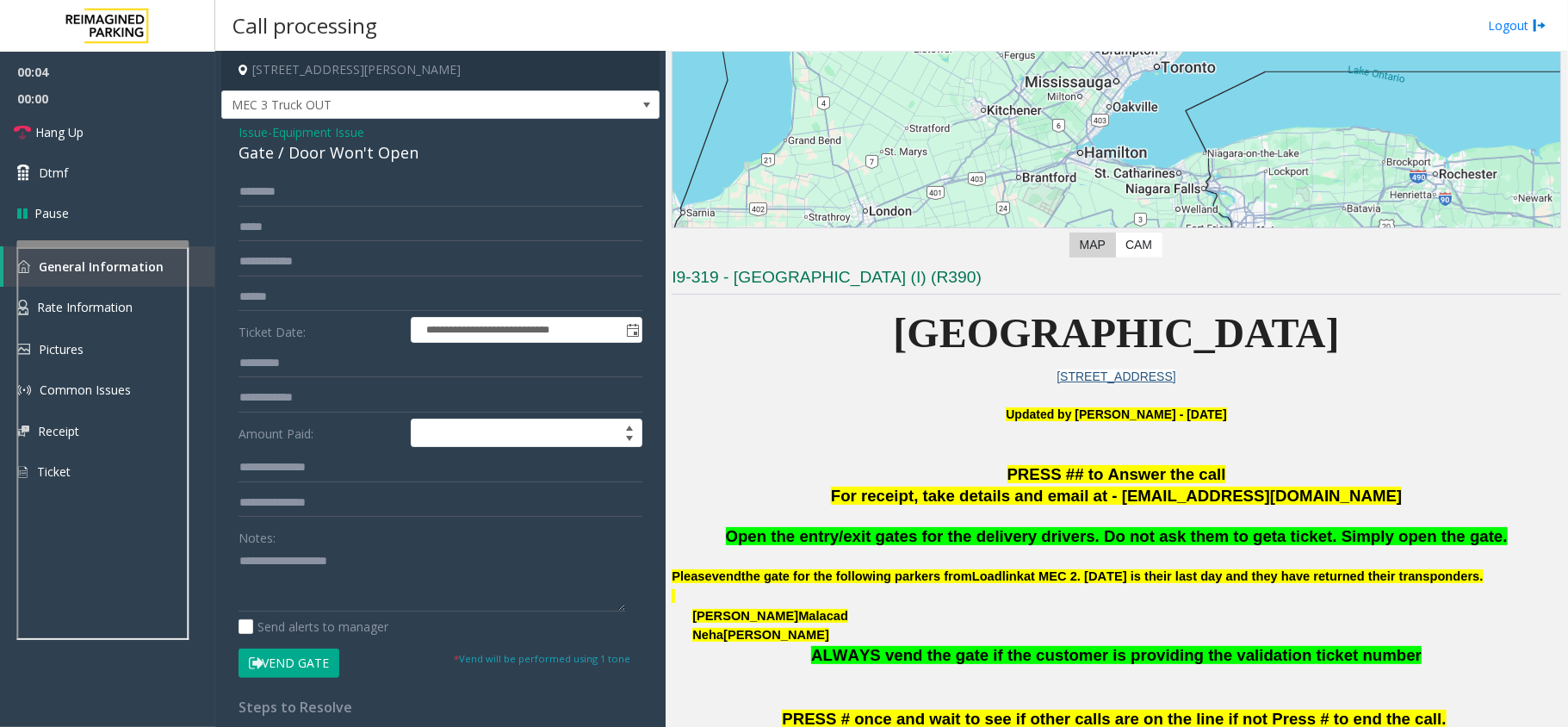
scroll to position [0, 0]
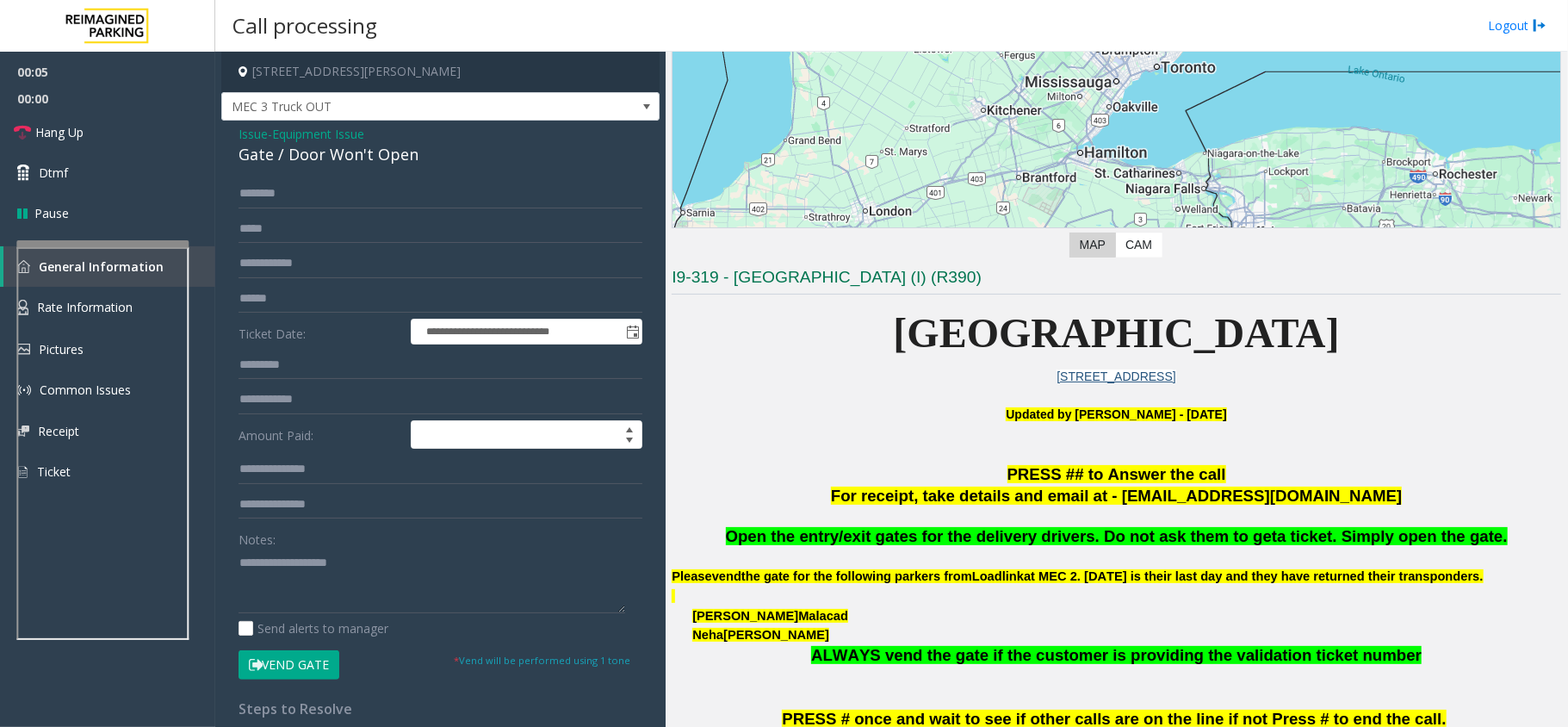
click at [335, 162] on div "Gate / Door Won't Open" at bounding box center [440, 155] width 404 height 24
copy div "Gate / Door Won't Open"
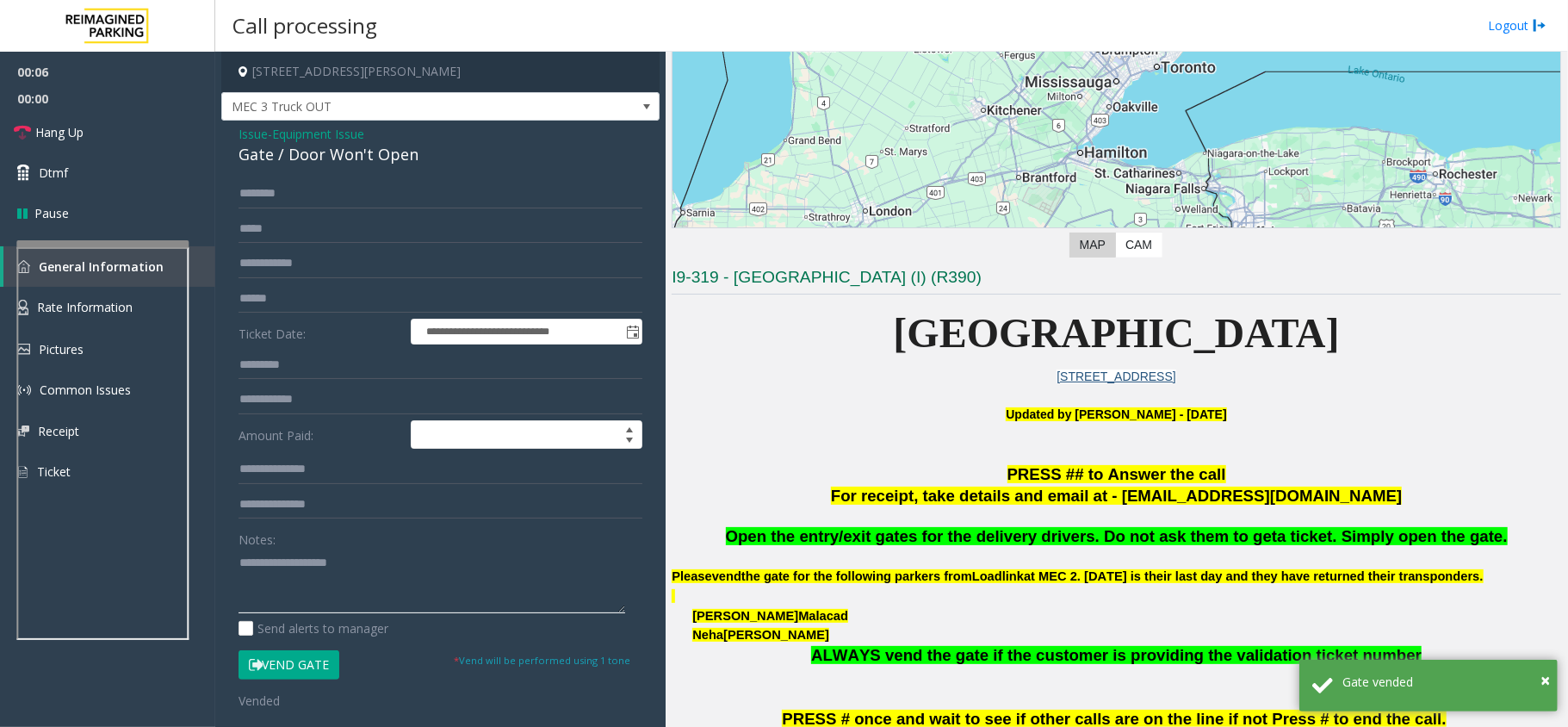
click at [303, 554] on textarea at bounding box center [432, 581] width 387 height 64
paste textarea "**********"
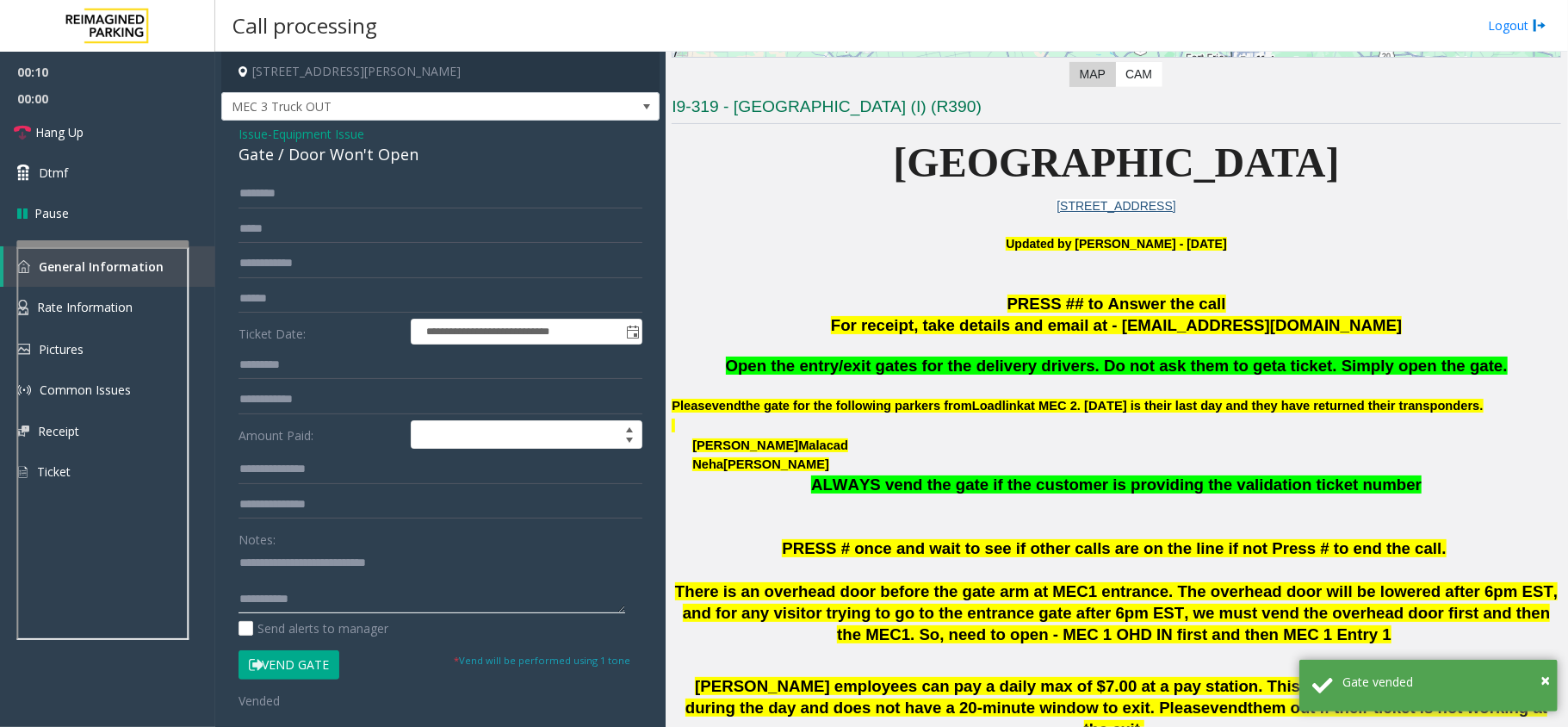
scroll to position [573, 0]
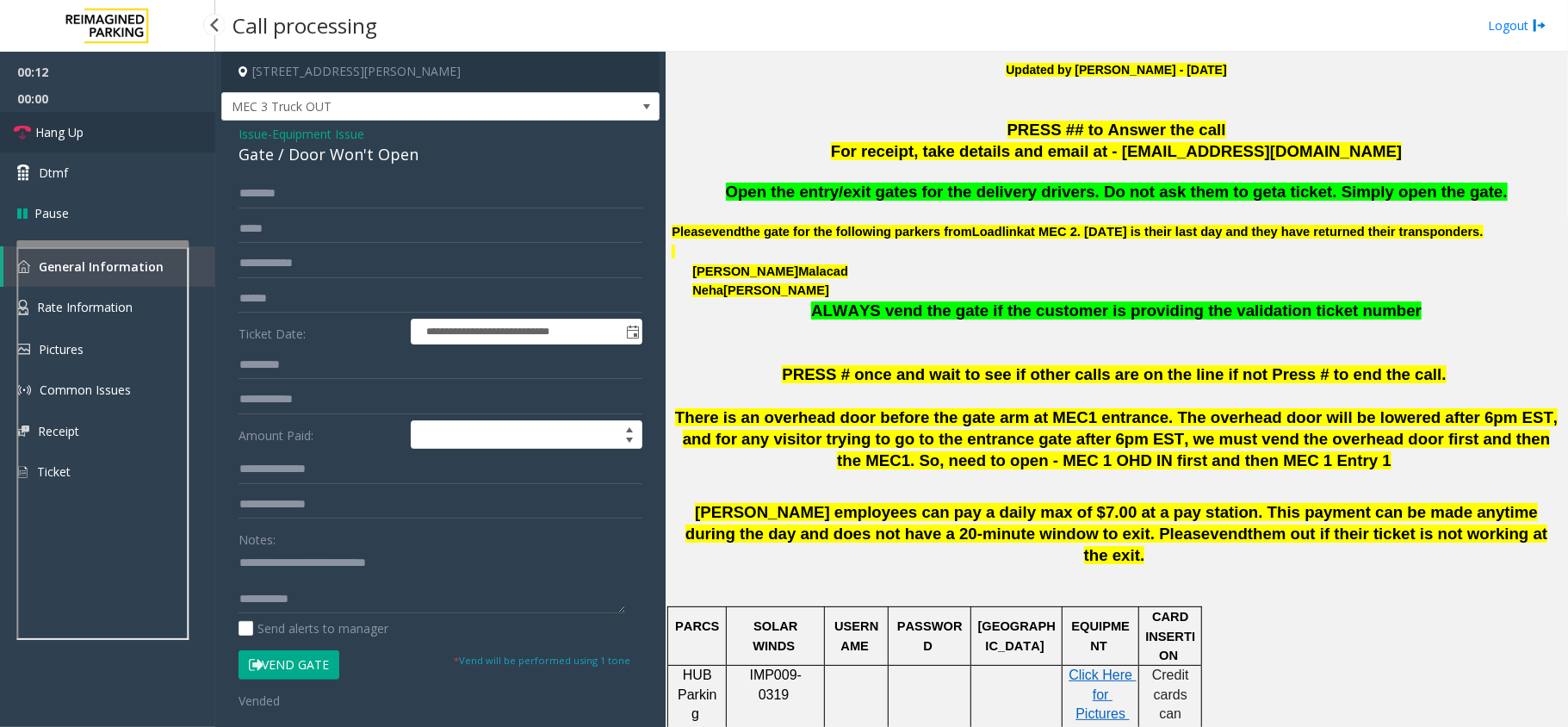
click at [69, 118] on link "Hang Up" at bounding box center [108, 132] width 215 height 41
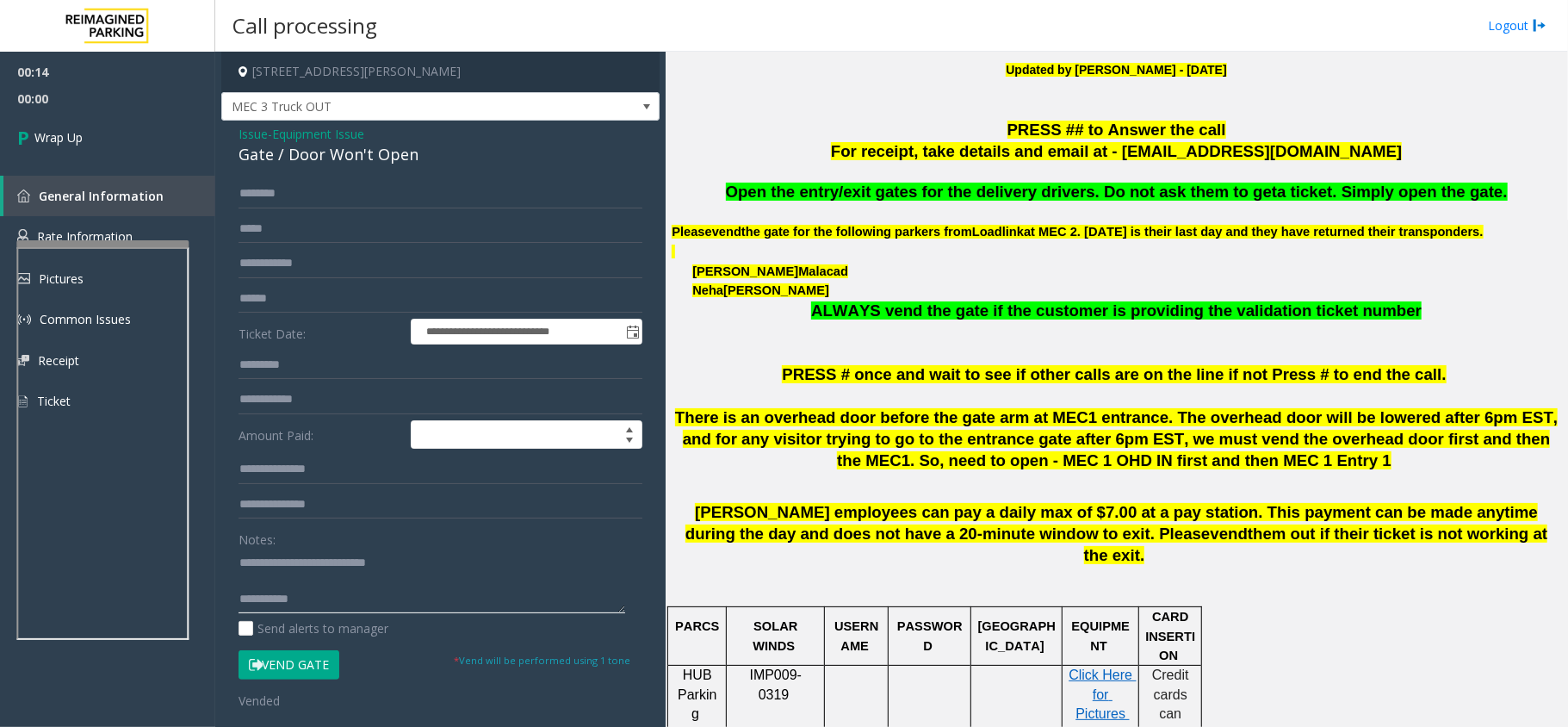
click at [372, 593] on textarea at bounding box center [432, 581] width 387 height 64
click at [1024, 187] on span "Open the entry/exit gates for the delivery drivers. Do not ask them to get" at bounding box center [1002, 192] width 552 height 18
copy span "delivery"
click at [431, 587] on textarea at bounding box center [432, 581] width 387 height 64
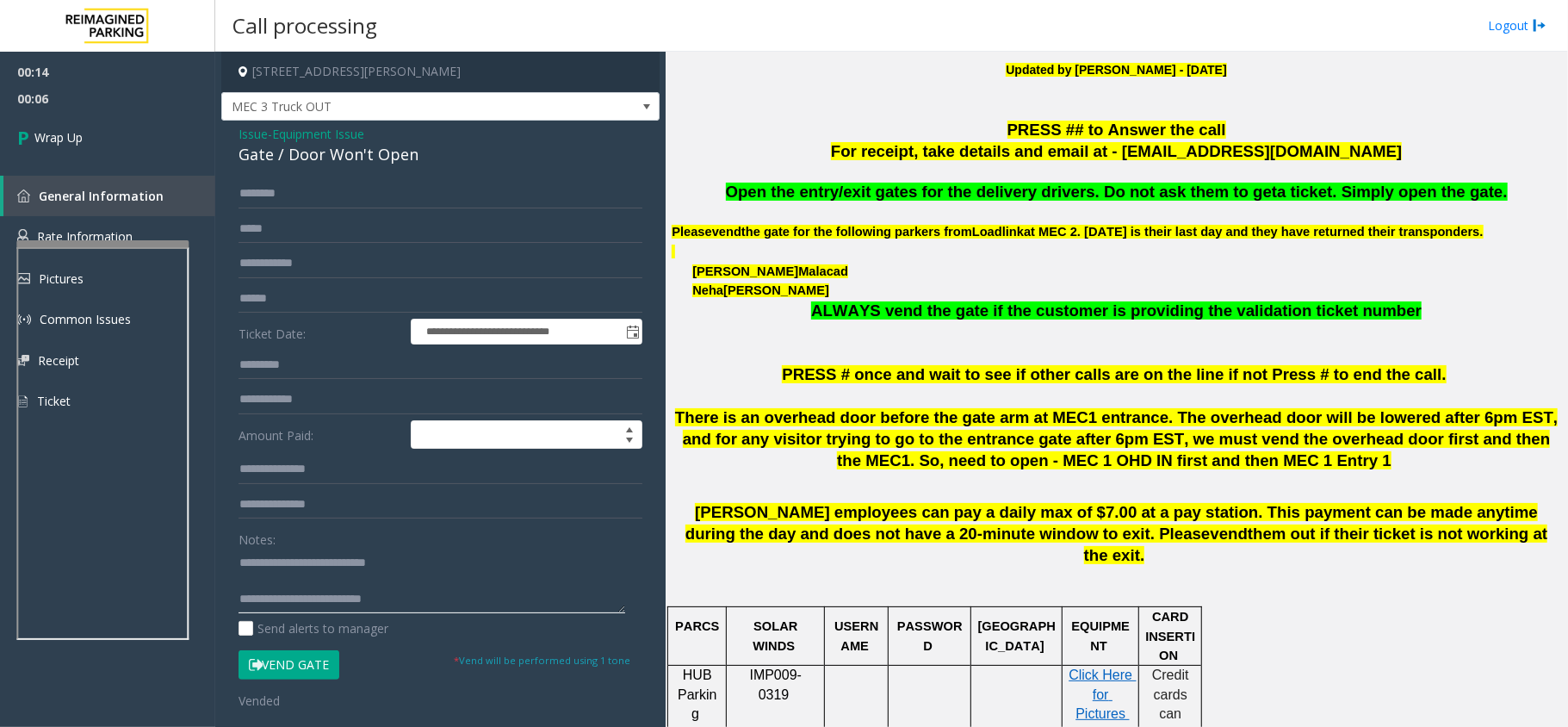
click at [420, 607] on textarea at bounding box center [432, 581] width 387 height 64
paste textarea "**********"
type textarea "**********"
click at [82, 156] on link "Wrap Up" at bounding box center [108, 137] width 215 height 51
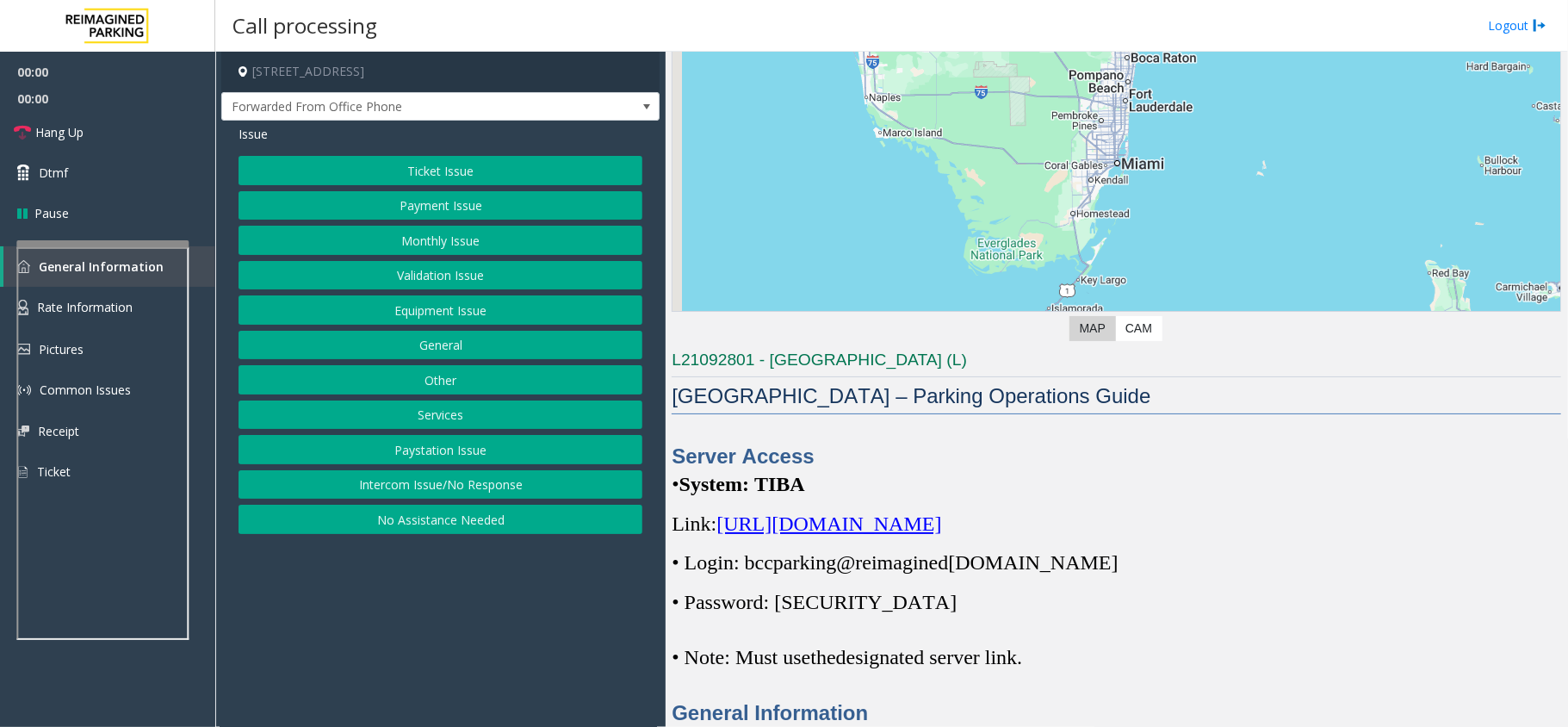
scroll to position [345, 0]
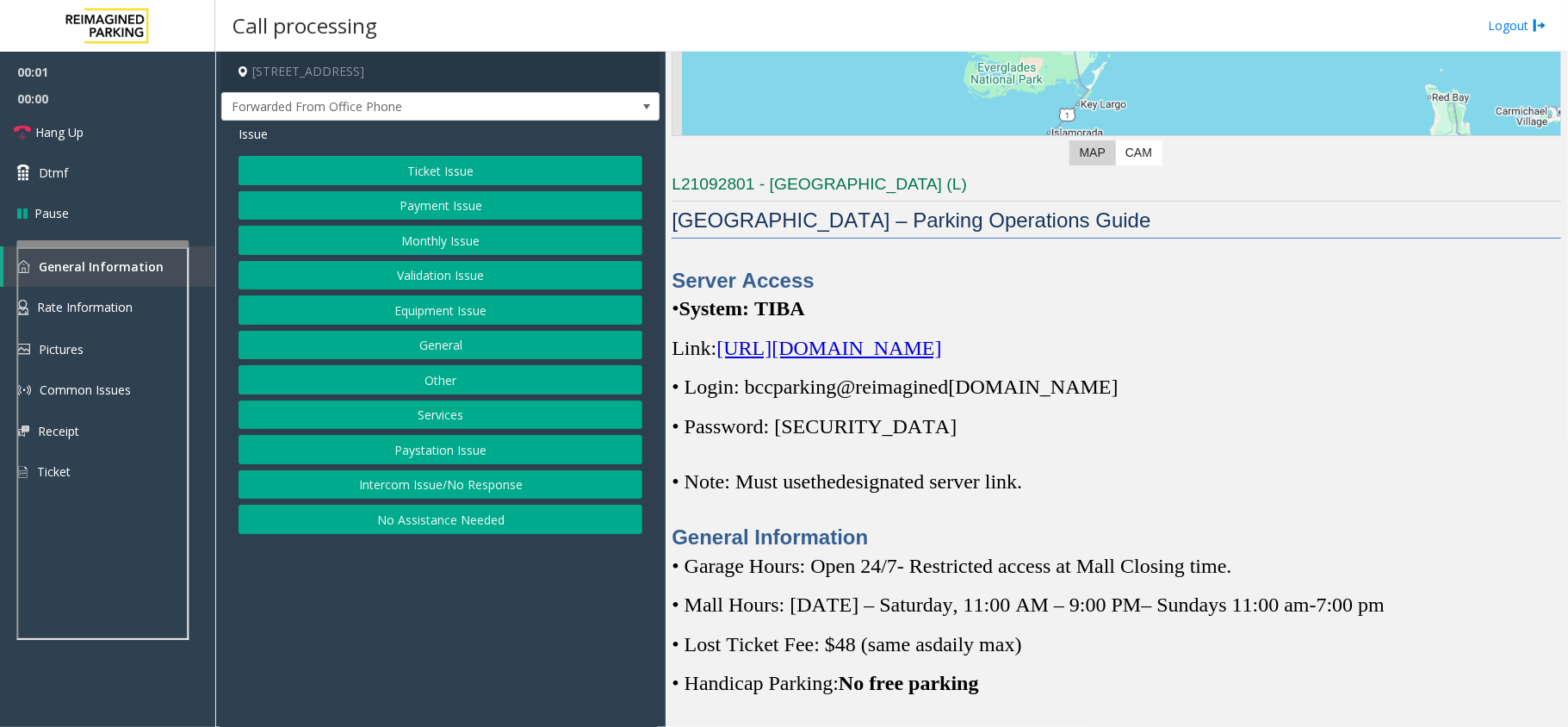
click at [941, 355] on span "https://spark-cloud.tibaparking.net/reimaginedparking/account/login" at bounding box center [828, 347] width 225 height 23
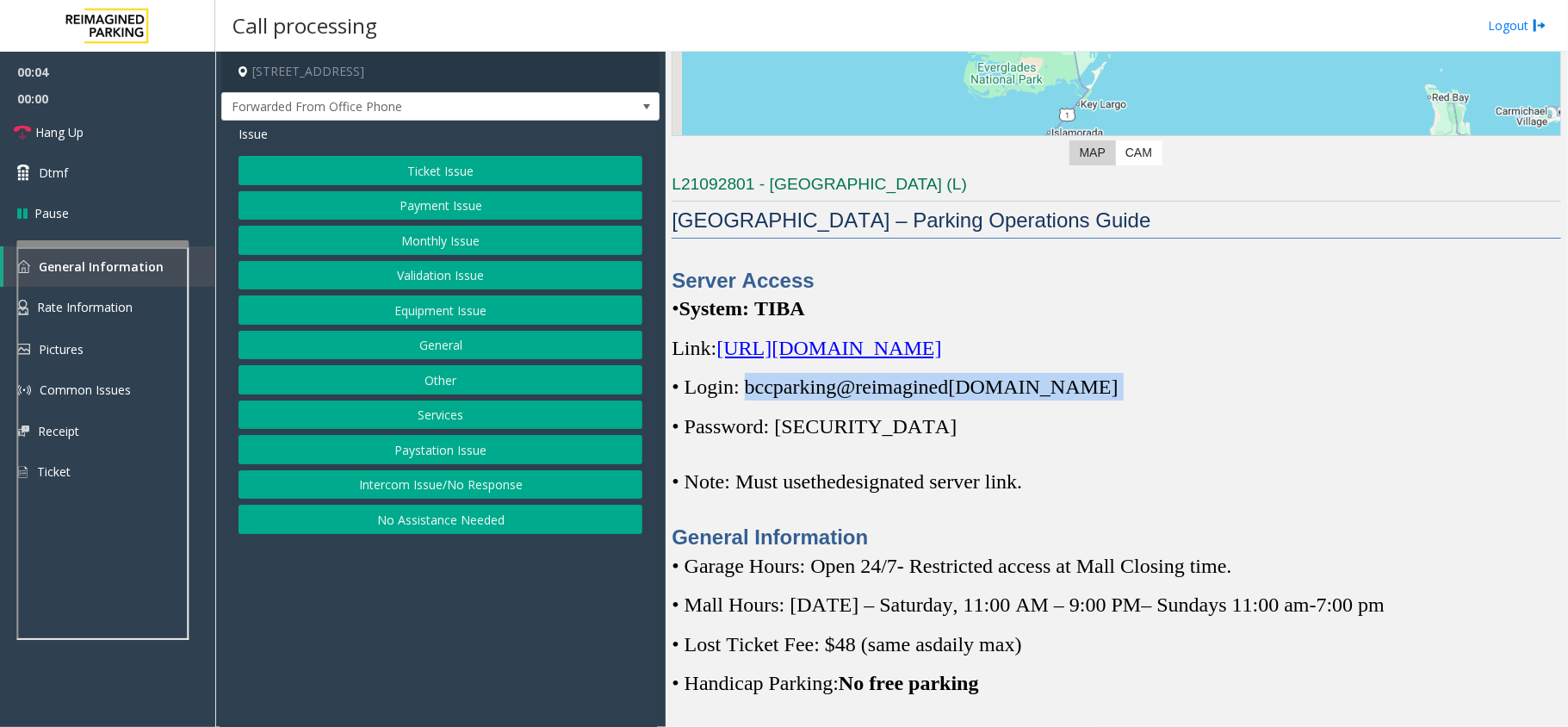
drag, startPoint x: 746, startPoint y: 379, endPoint x: 1125, endPoint y: 214, distance: 413.4
click at [1104, 372] on div "Server Access • System: TIBA Link: https://spark-cloud.tibaparking.net/reimagin…" at bounding box center [1117, 409] width 890 height 286
copy p "bccparking@re imagined parking.com"
click at [375, 170] on button "Ticket Issue" at bounding box center [440, 170] width 404 height 29
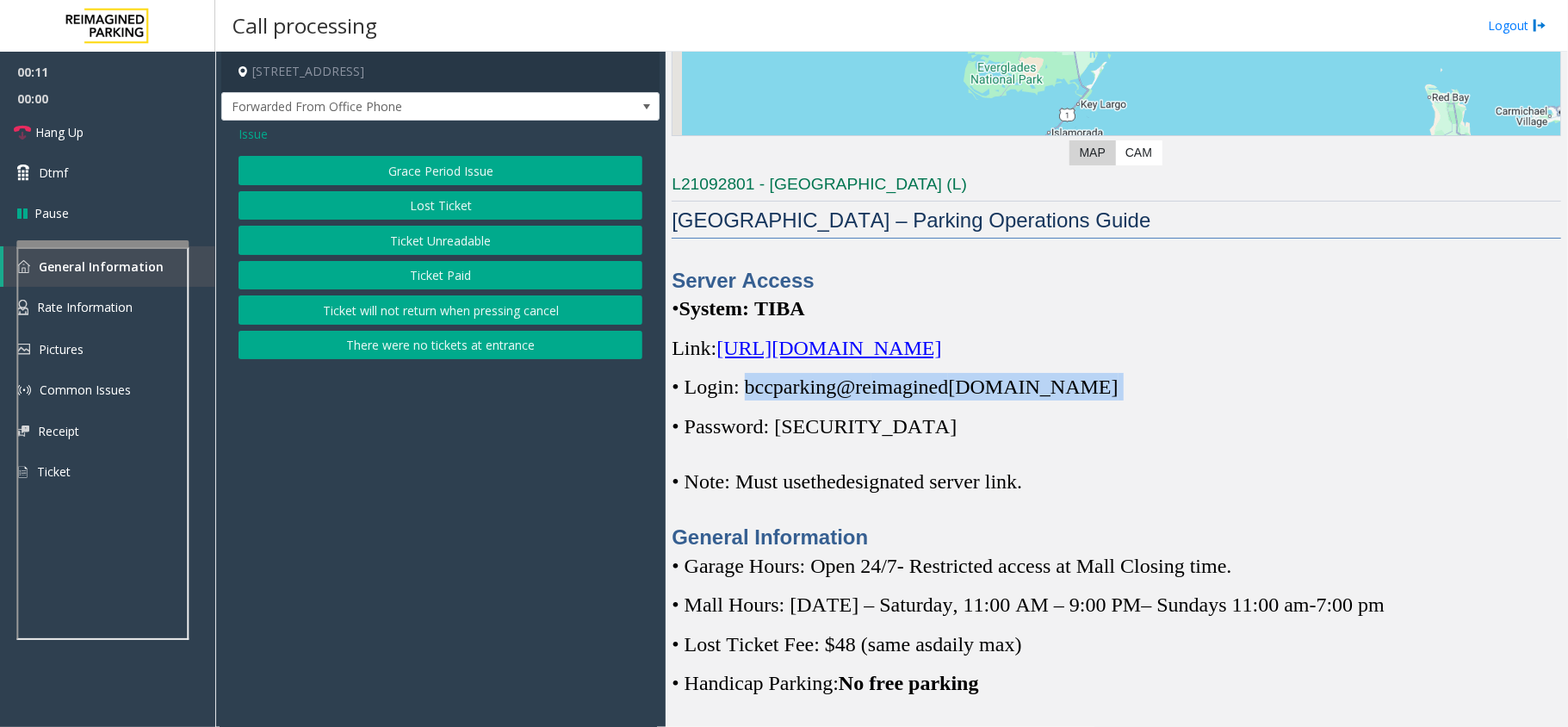
click at [443, 231] on button "Ticket Unreadable" at bounding box center [440, 241] width 404 height 29
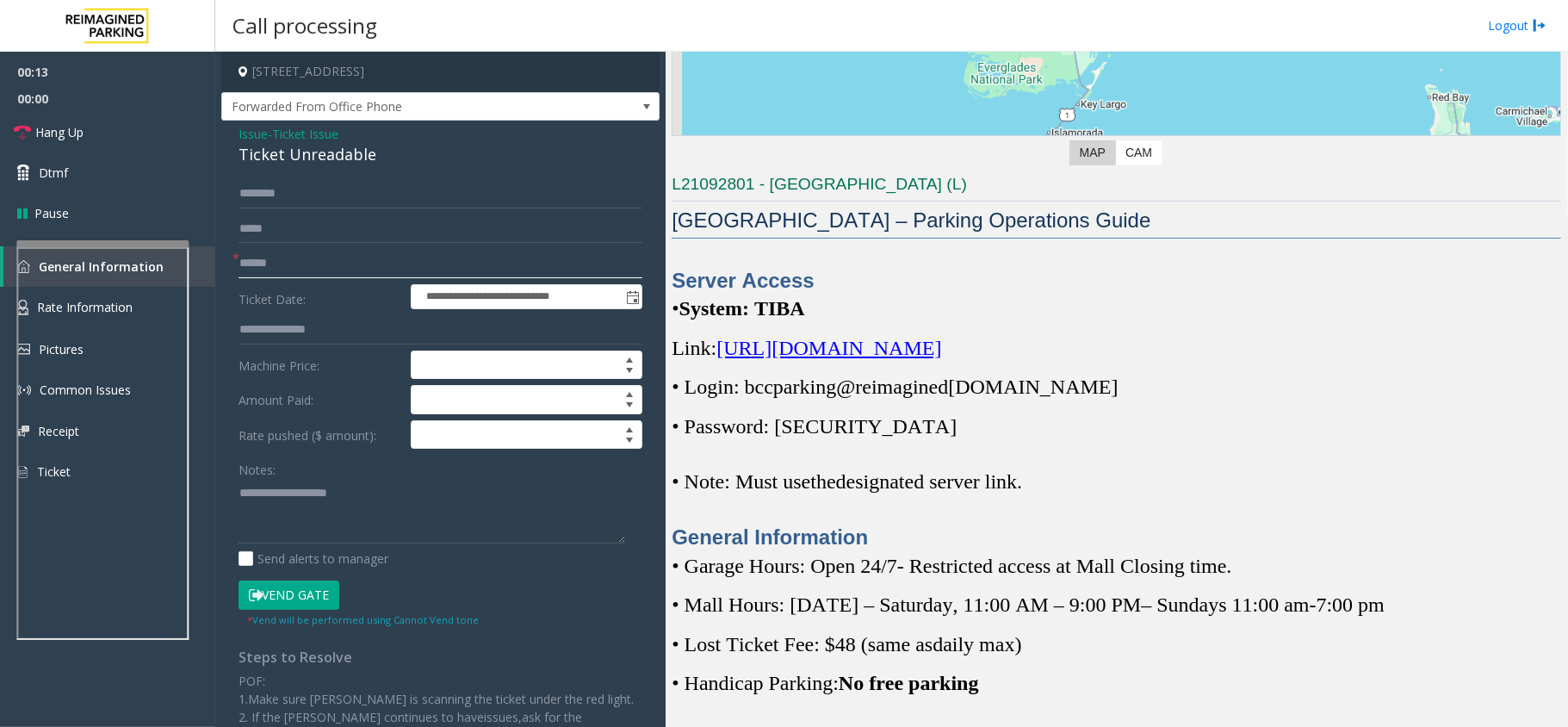
click at [320, 250] on input "text" at bounding box center [440, 263] width 404 height 29
click at [335, 257] on input "text" at bounding box center [440, 263] width 404 height 29
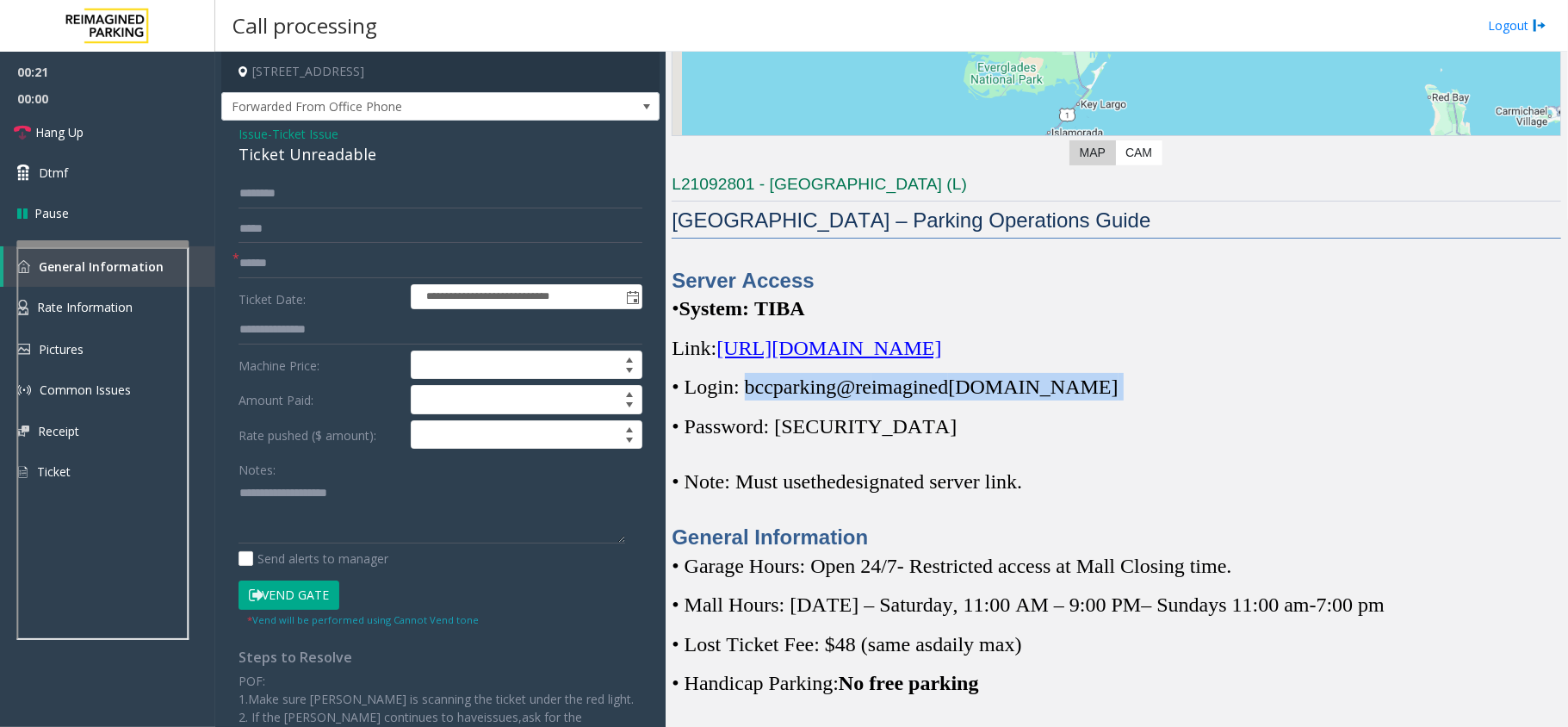
drag, startPoint x: 748, startPoint y: 384, endPoint x: 1076, endPoint y: 381, distance: 328.0
click at [1078, 381] on p "• Login: bccparking@re imagined parking.com" at bounding box center [1117, 386] width 890 height 27
copy p "bccparking@re imagined parking.com"
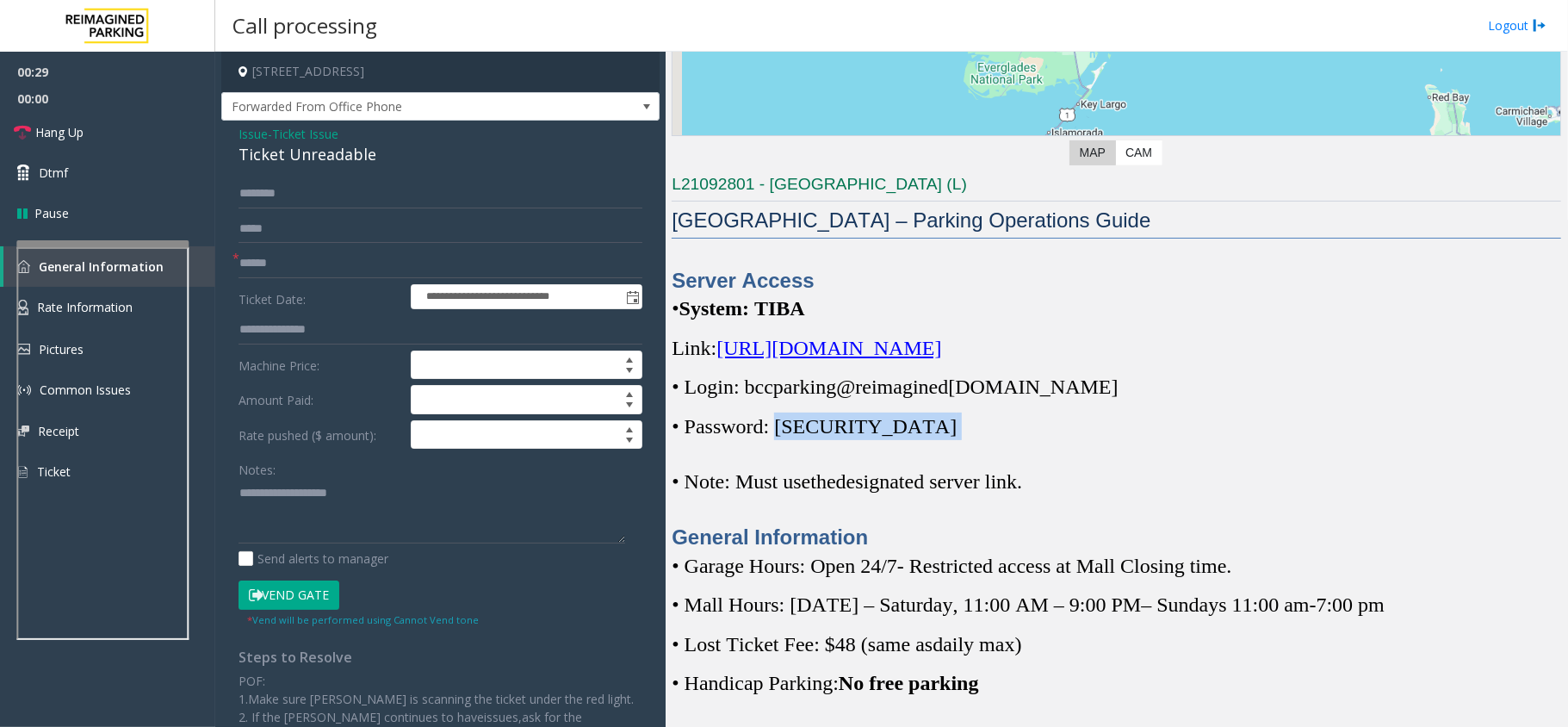
drag, startPoint x: 782, startPoint y: 418, endPoint x: 873, endPoint y: 415, distance: 91.0
click at [873, 415] on p "• Password: Parking1!" at bounding box center [1117, 426] width 890 height 27
click at [865, 432] on span "• Password: Parking1!" at bounding box center [814, 426] width 285 height 23
click at [957, 428] on span at bounding box center [959, 426] width 5 height 23
drag, startPoint x: 868, startPoint y: 431, endPoint x: 780, endPoint y: 434, distance: 88.1
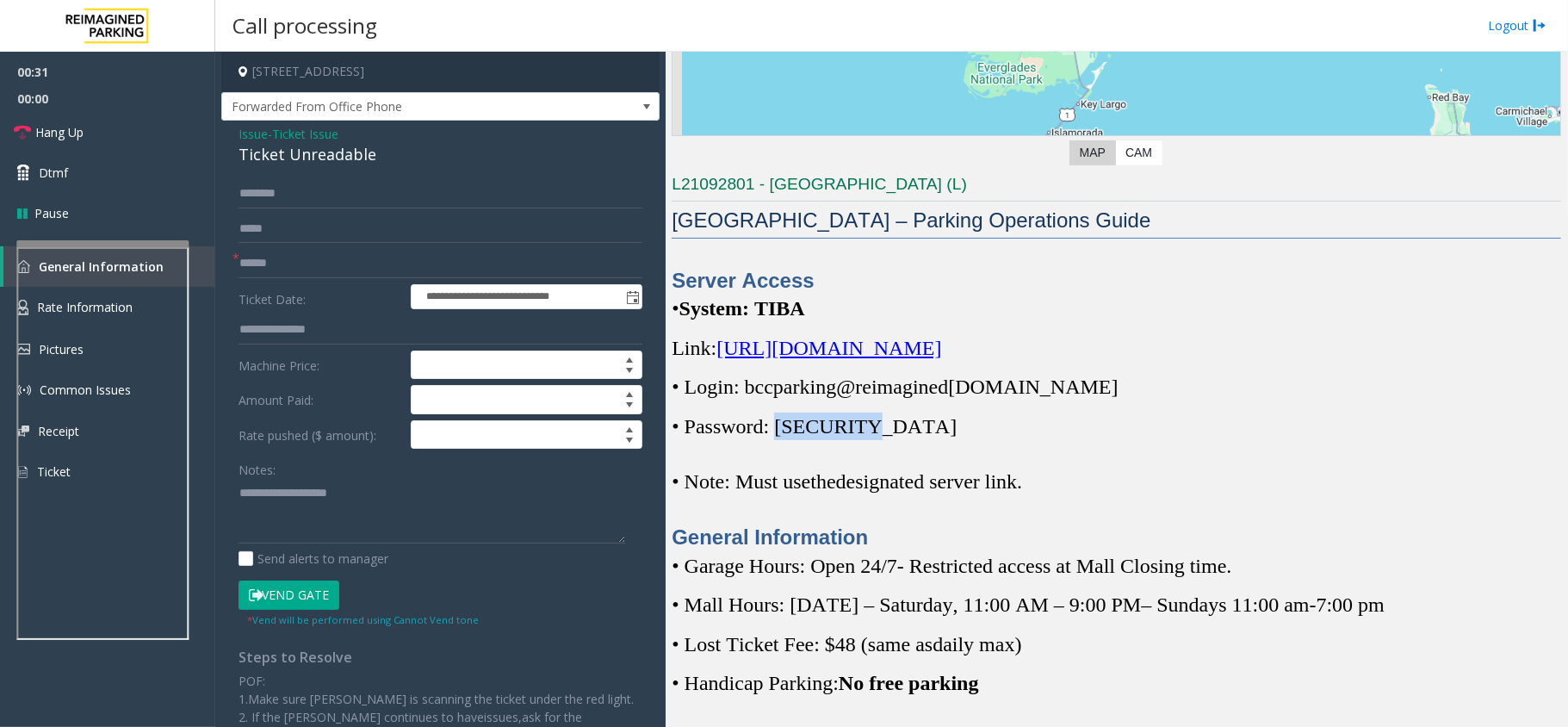
click at [780, 434] on p "• Password: Parking1!" at bounding box center [1117, 426] width 890 height 27
copy span "Parking1!"
click at [288, 497] on textarea at bounding box center [432, 511] width 387 height 64
drag, startPoint x: 265, startPoint y: 494, endPoint x: 321, endPoint y: 499, distance: 56.2
click at [321, 499] on textarea at bounding box center [432, 511] width 387 height 64
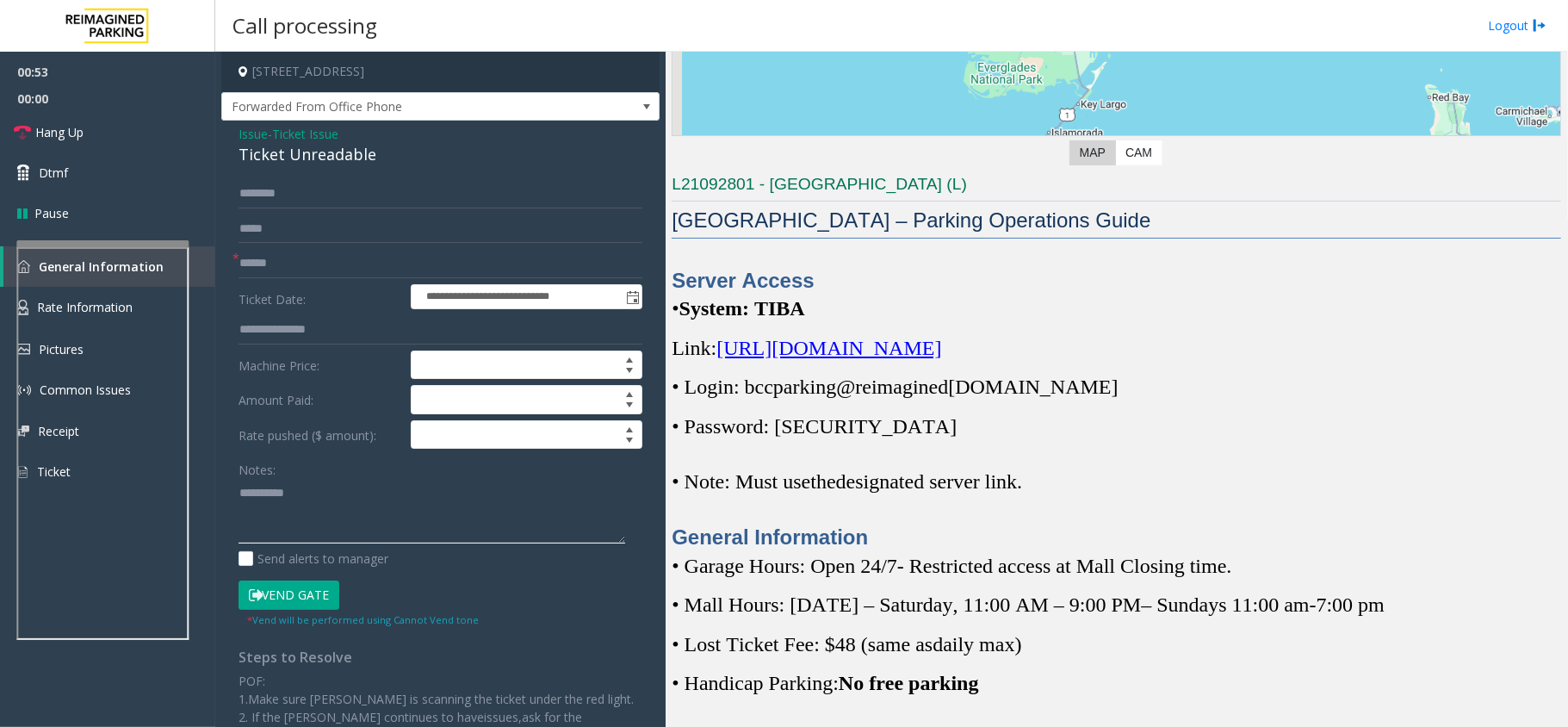
type textarea "**********"
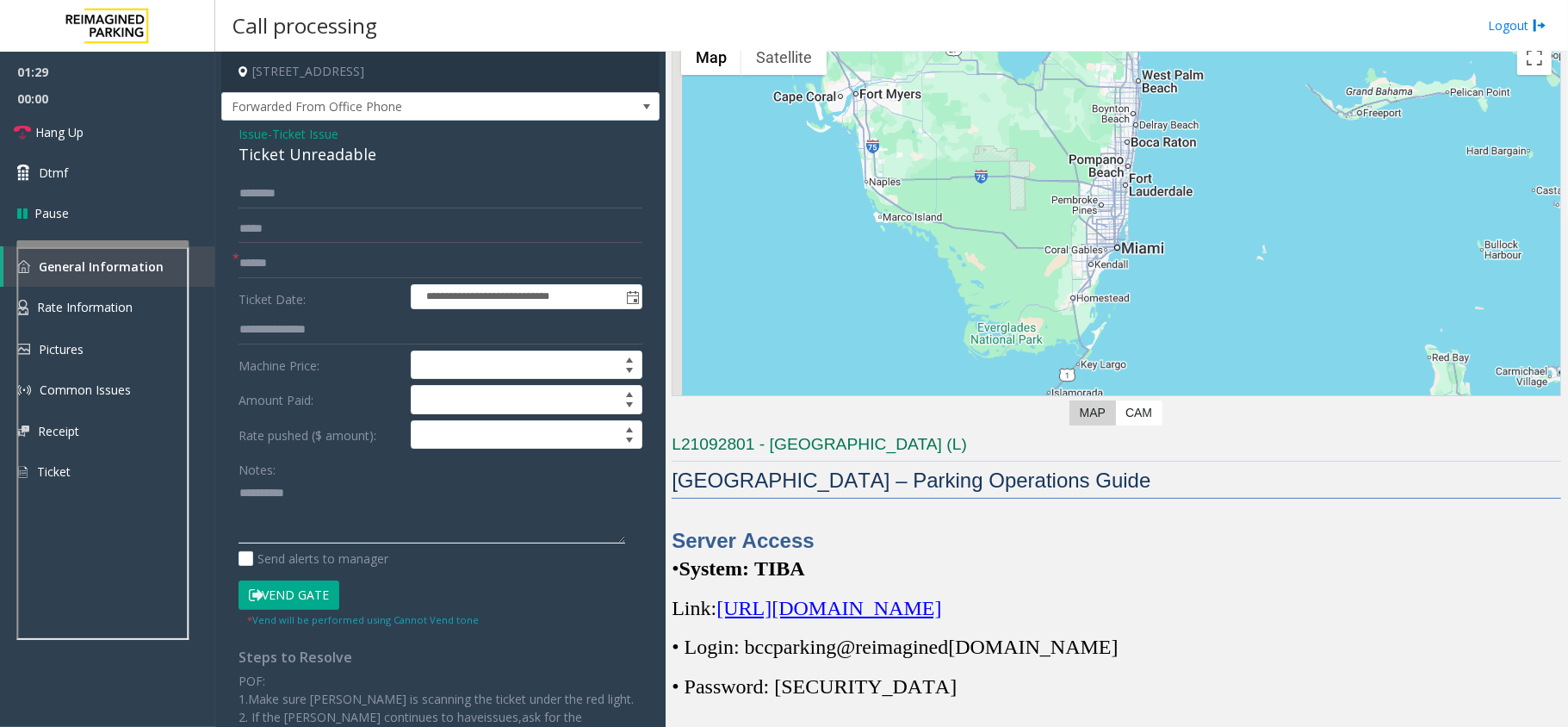
scroll to position [229, 0]
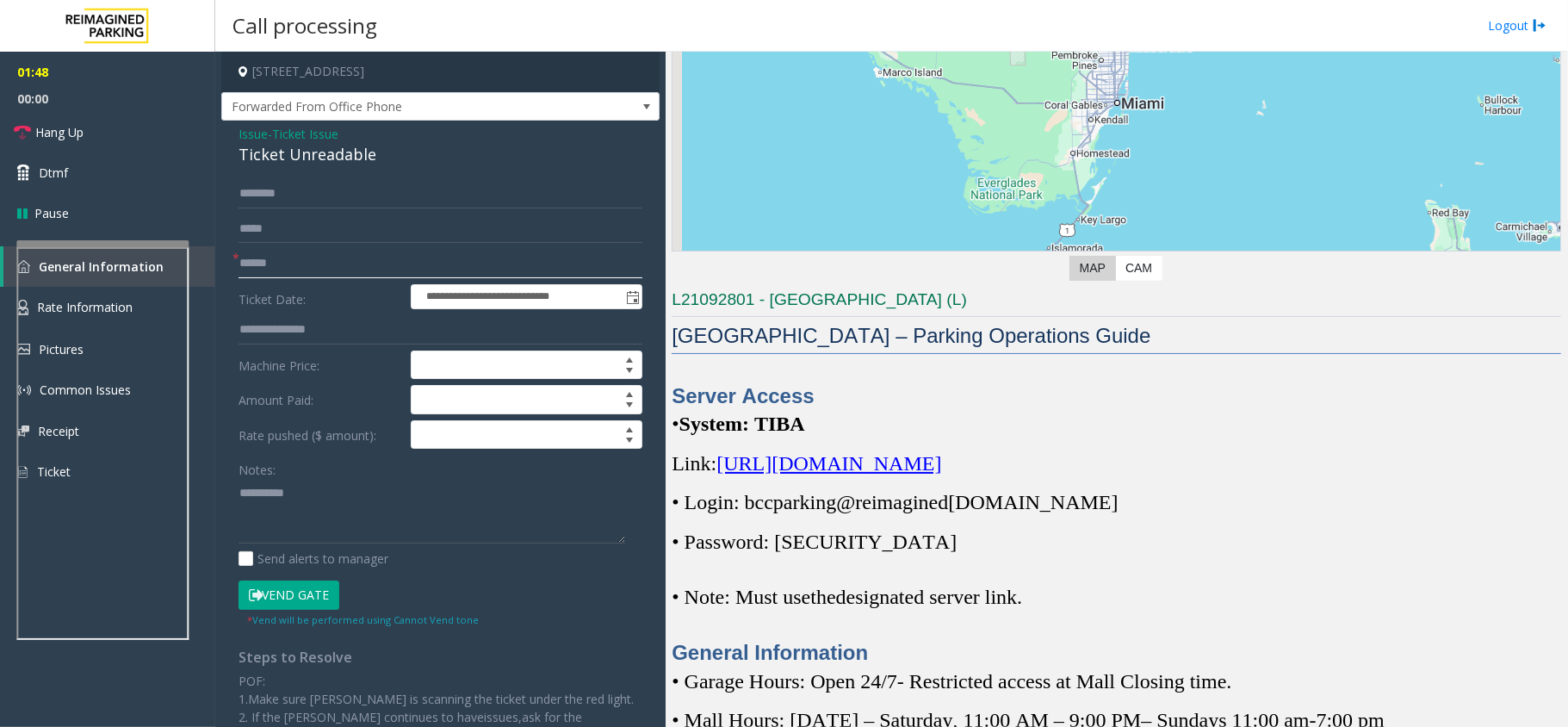
click at [288, 260] on input "text" at bounding box center [440, 263] width 404 height 29
type input "**"
click at [253, 135] on span "Issue" at bounding box center [253, 134] width 29 height 18
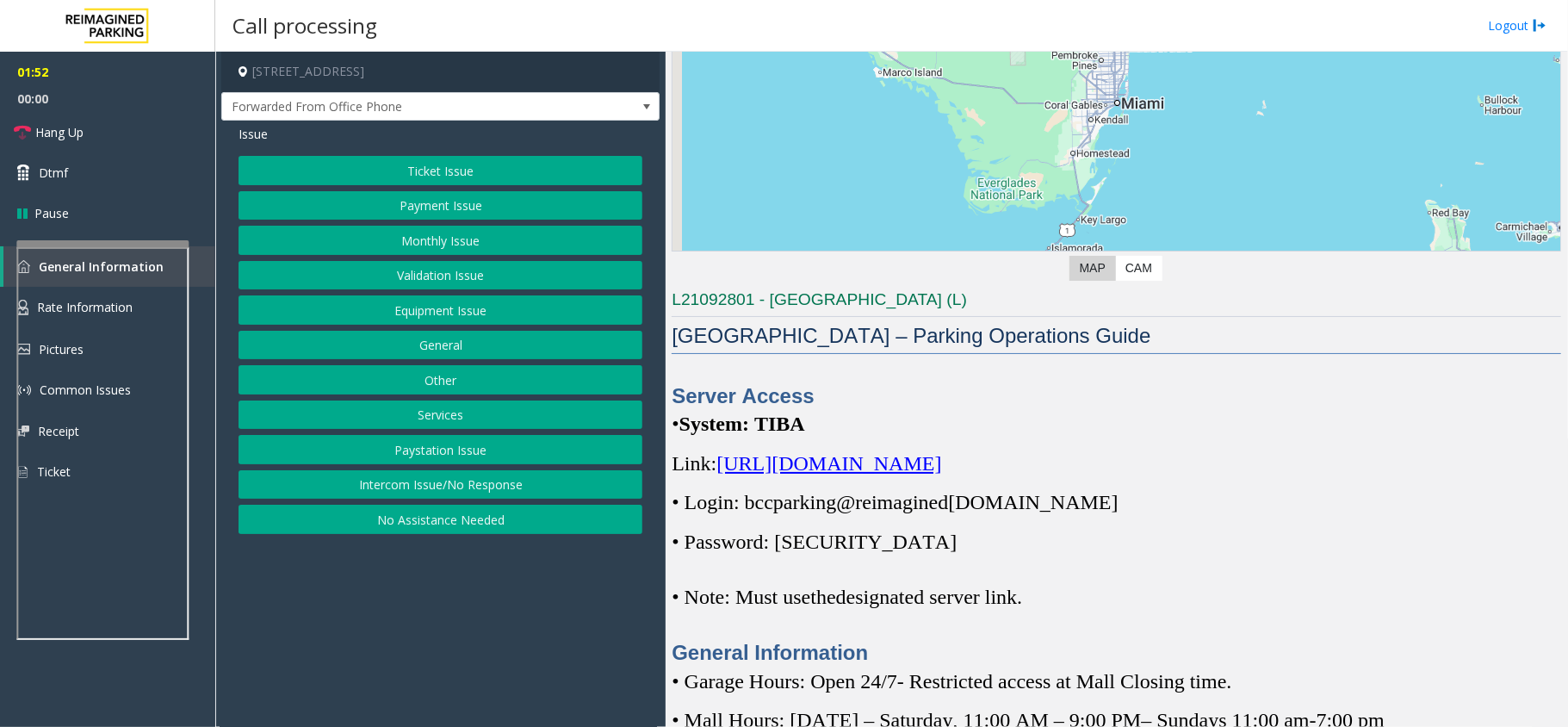
click at [410, 172] on button "Ticket Issue" at bounding box center [440, 170] width 404 height 29
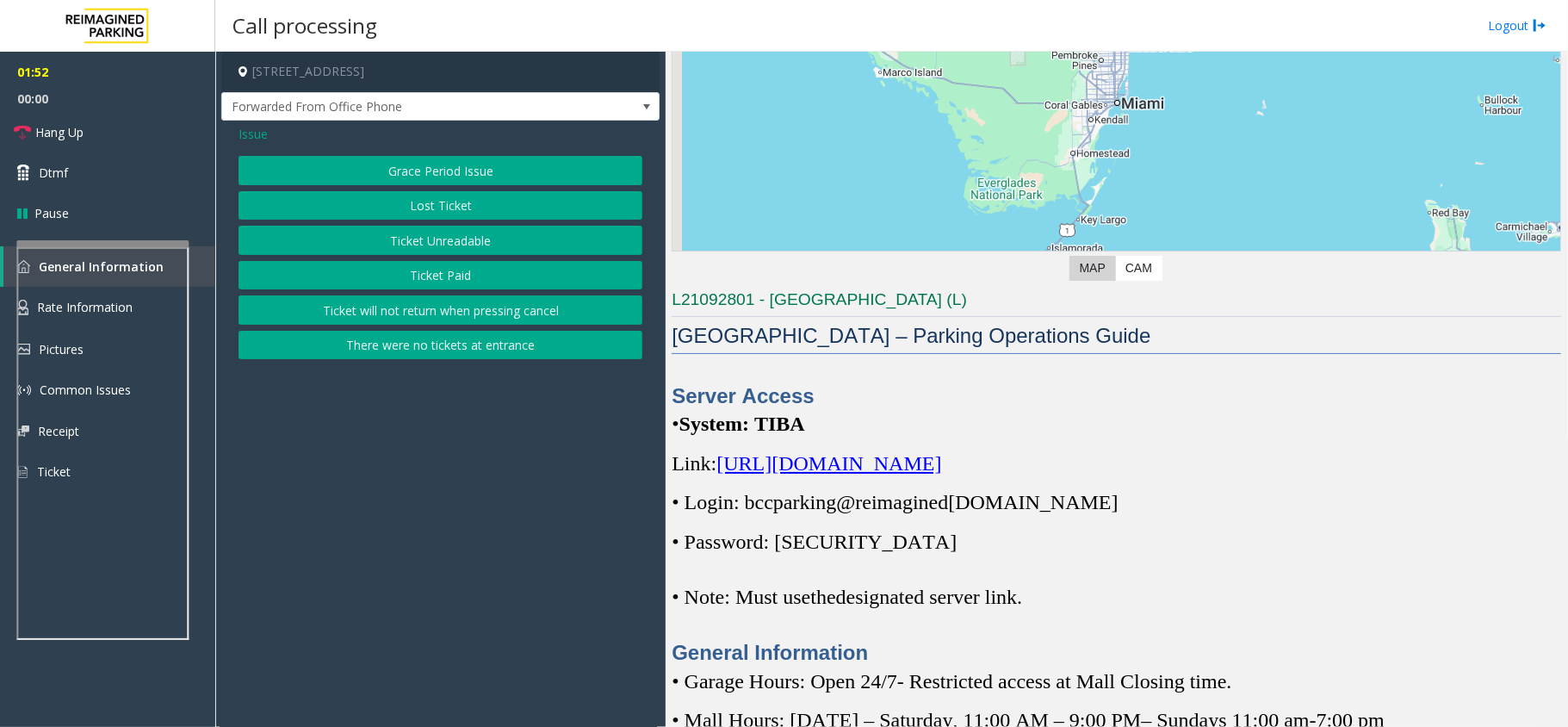
click at [461, 364] on div "Issue Grace Period Issue Lost Ticket Ticket Unreadable Ticket Paid Ticket will …" at bounding box center [440, 243] width 439 height 247
click at [479, 365] on div "Issue Grace Period Issue Lost Ticket Ticket Unreadable Ticket Paid Ticket will …" at bounding box center [440, 243] width 439 height 247
click at [477, 353] on button "There were no tickets at entrance" at bounding box center [440, 345] width 404 height 29
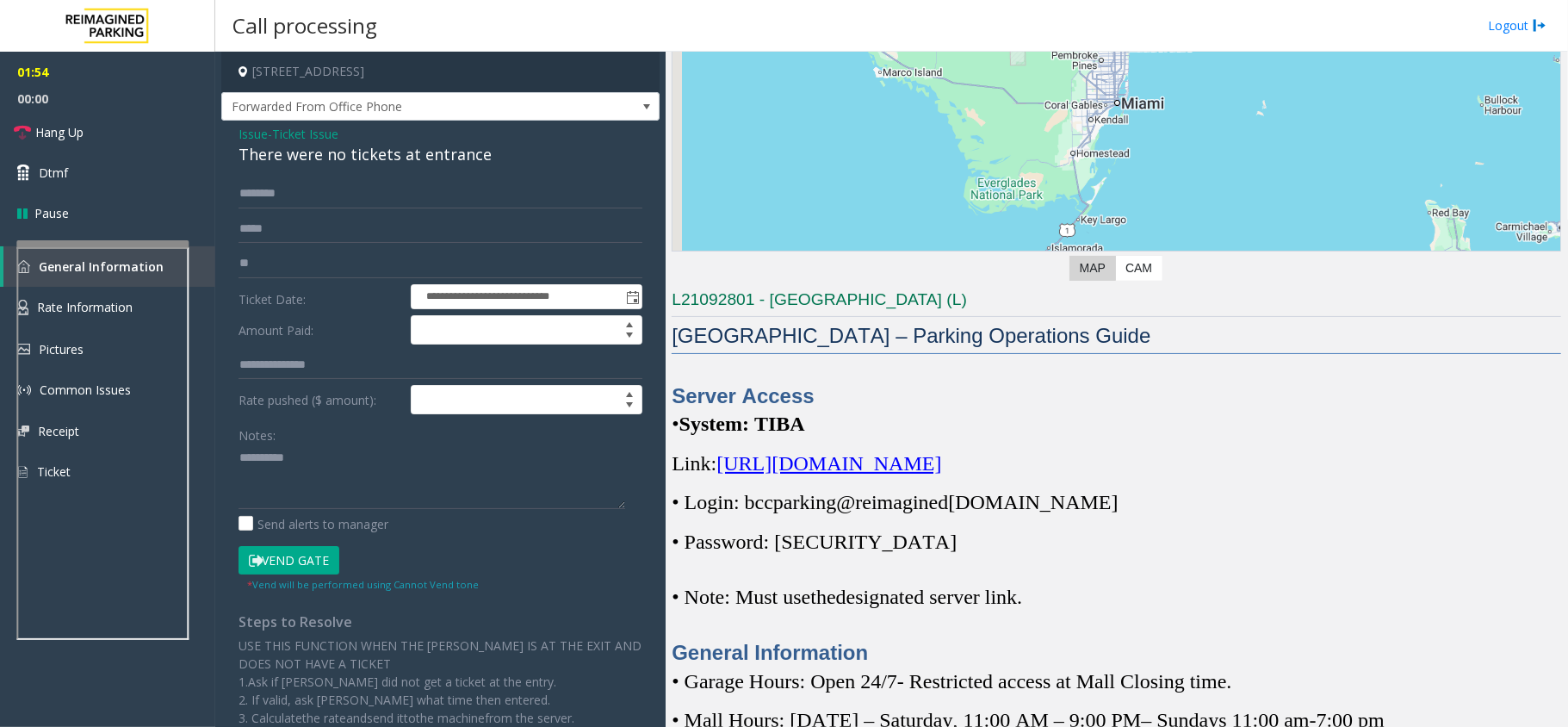
click at [356, 156] on div "There were no tickets at entrance" at bounding box center [440, 155] width 404 height 24
copy div "There were no tickets at entrance"
click at [364, 457] on textarea at bounding box center [432, 476] width 387 height 64
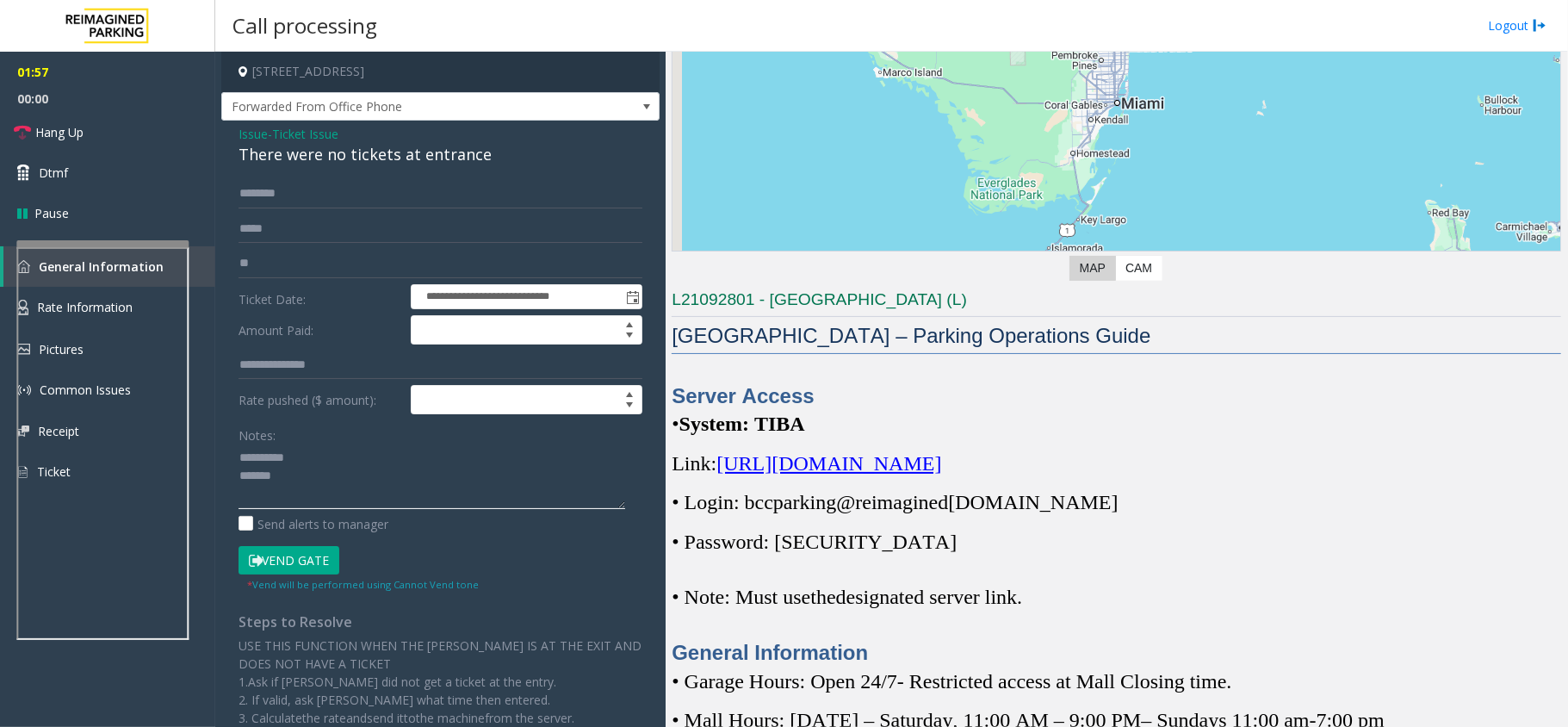
paste textarea "**********"
type textarea "**********"
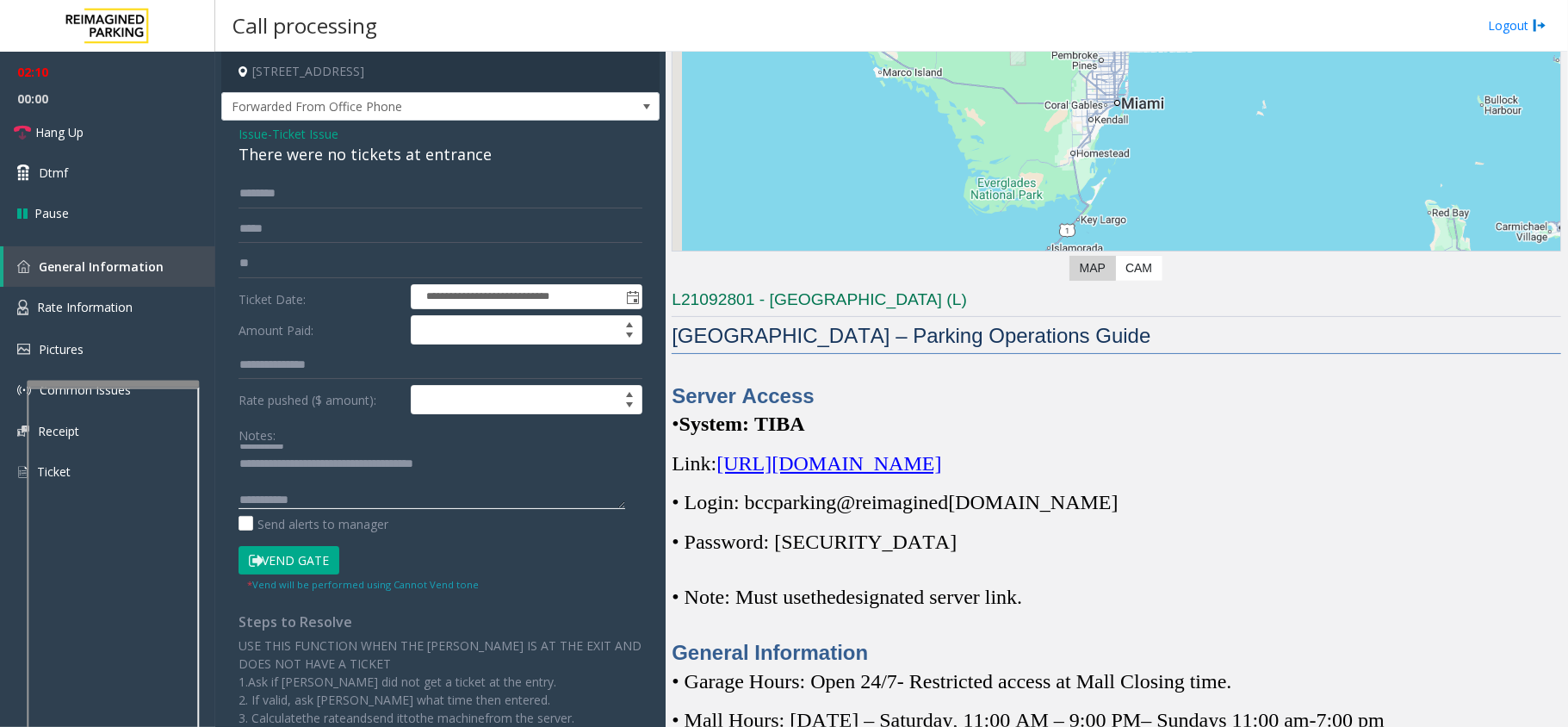
click at [153, 381] on div at bounding box center [113, 384] width 172 height 7
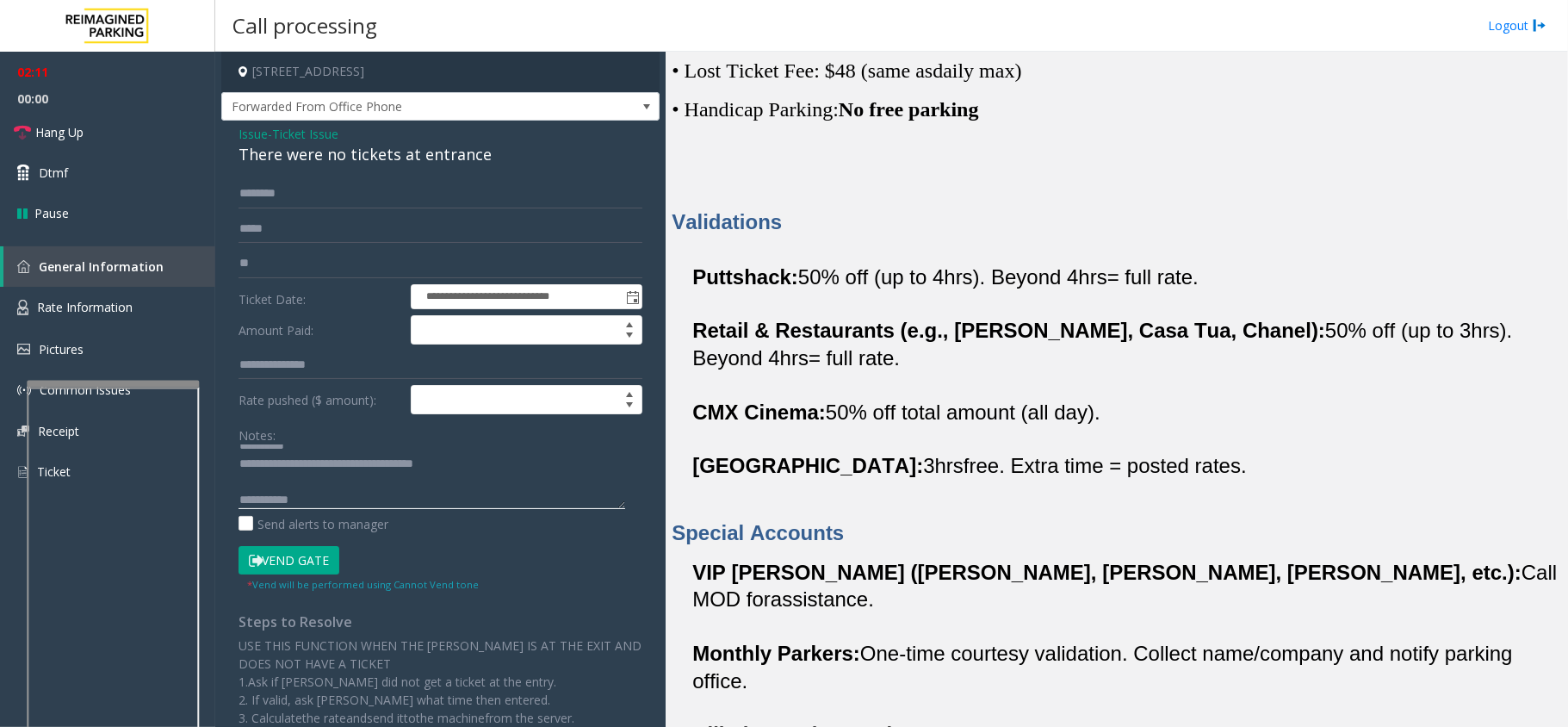
scroll to position [345, 0]
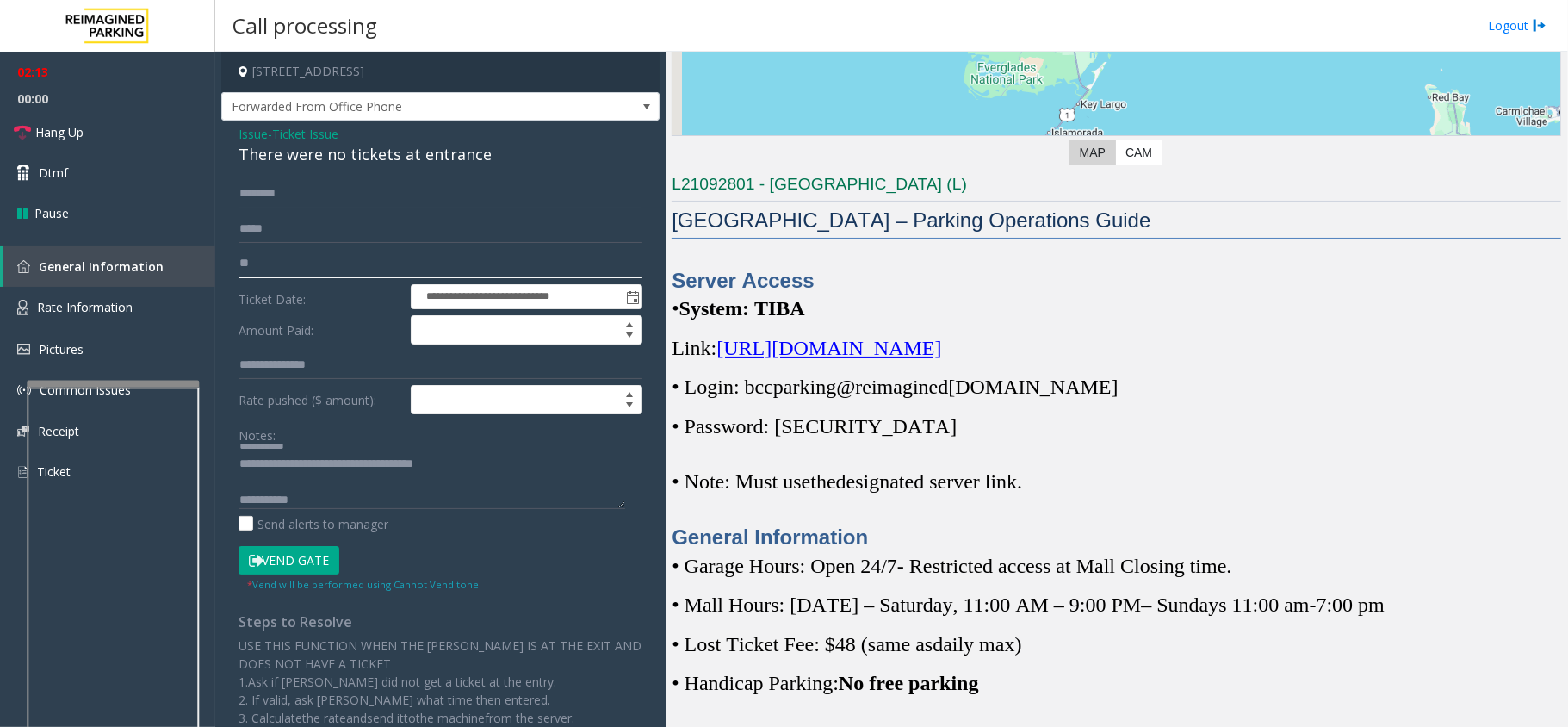
click at [277, 266] on input "**" at bounding box center [440, 263] width 404 height 29
drag, startPoint x: 279, startPoint y: 260, endPoint x: 224, endPoint y: 255, distance: 55.2
click at [224, 255] on div "**********" at bounding box center [440, 459] width 439 height 678
paste input "******"
type input "********"
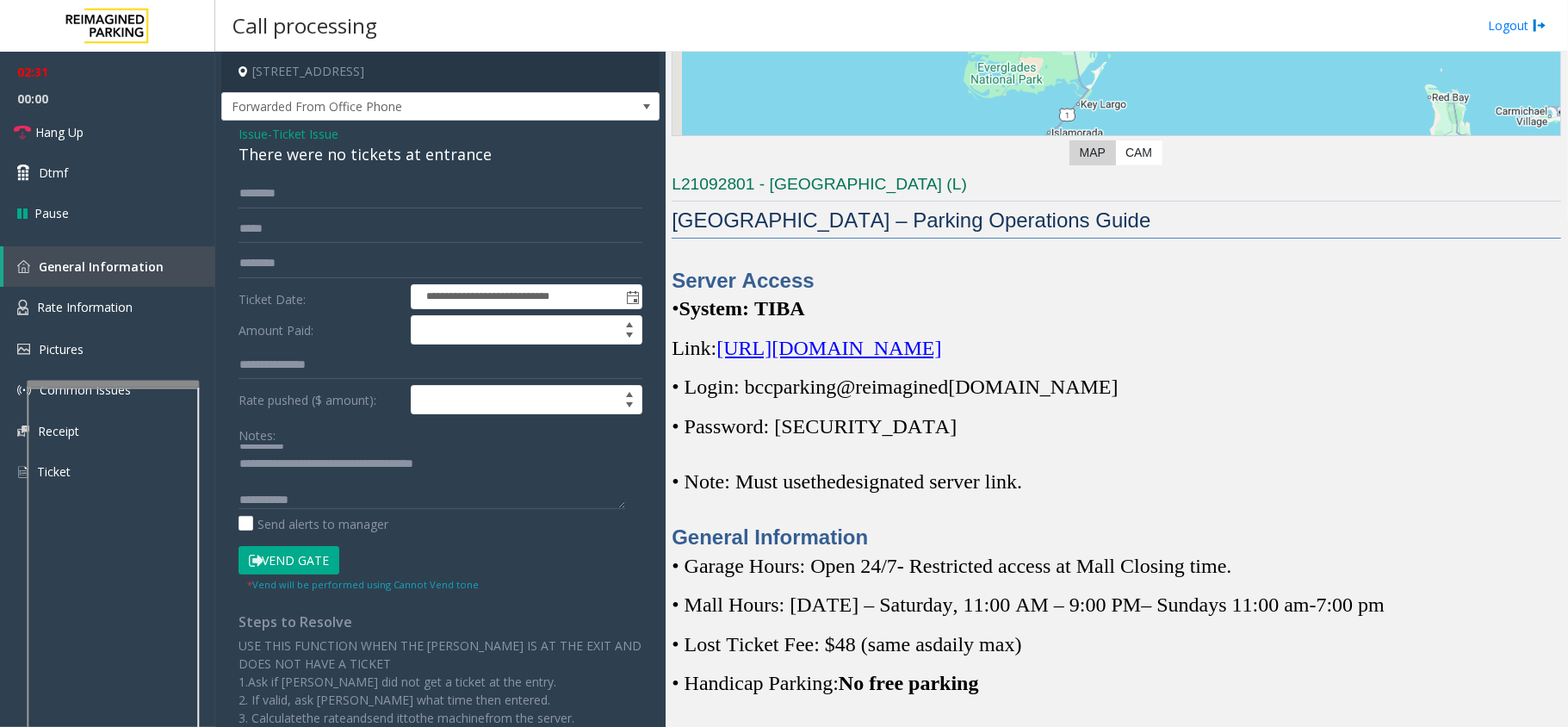
click at [263, 126] on span "Issue" at bounding box center [253, 134] width 29 height 18
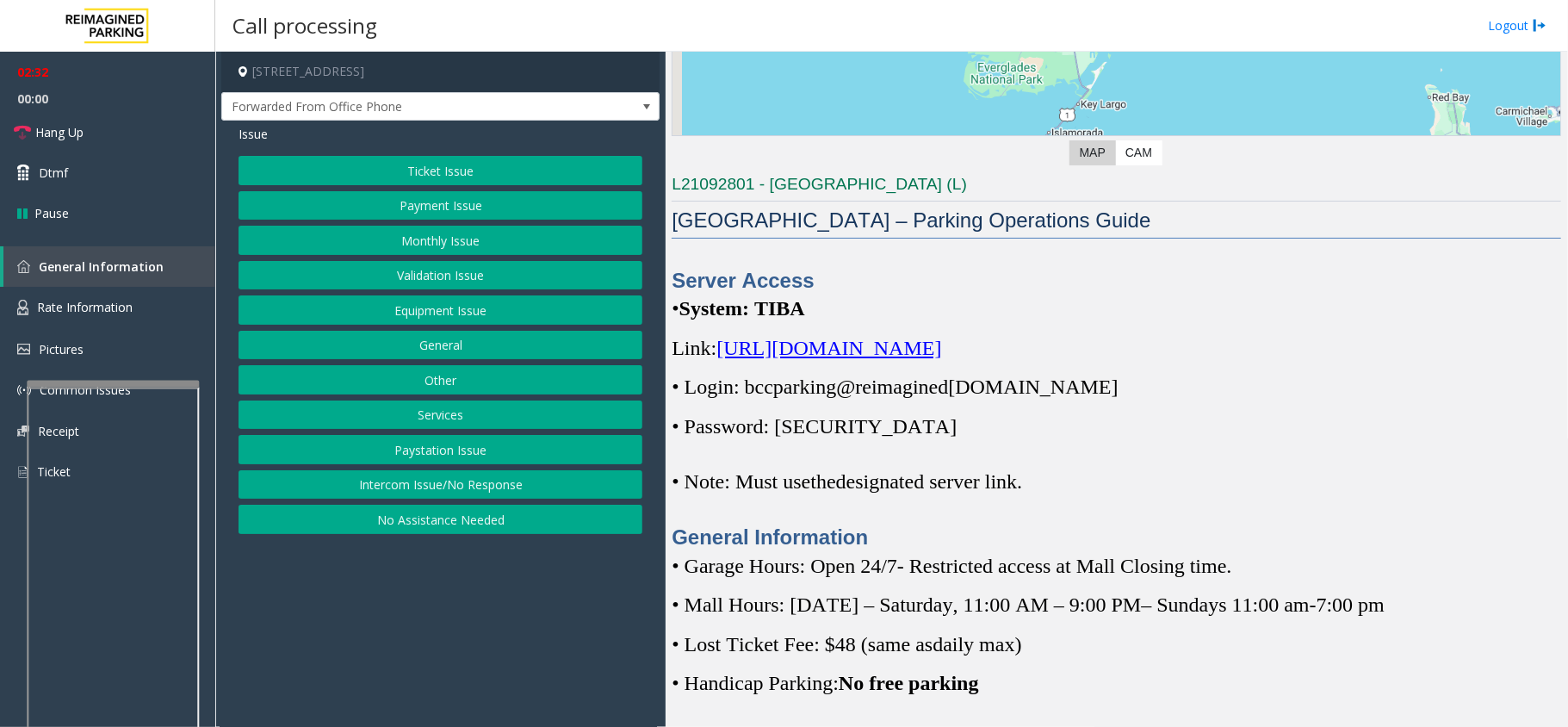
click at [407, 162] on button "Ticket Issue" at bounding box center [440, 170] width 404 height 29
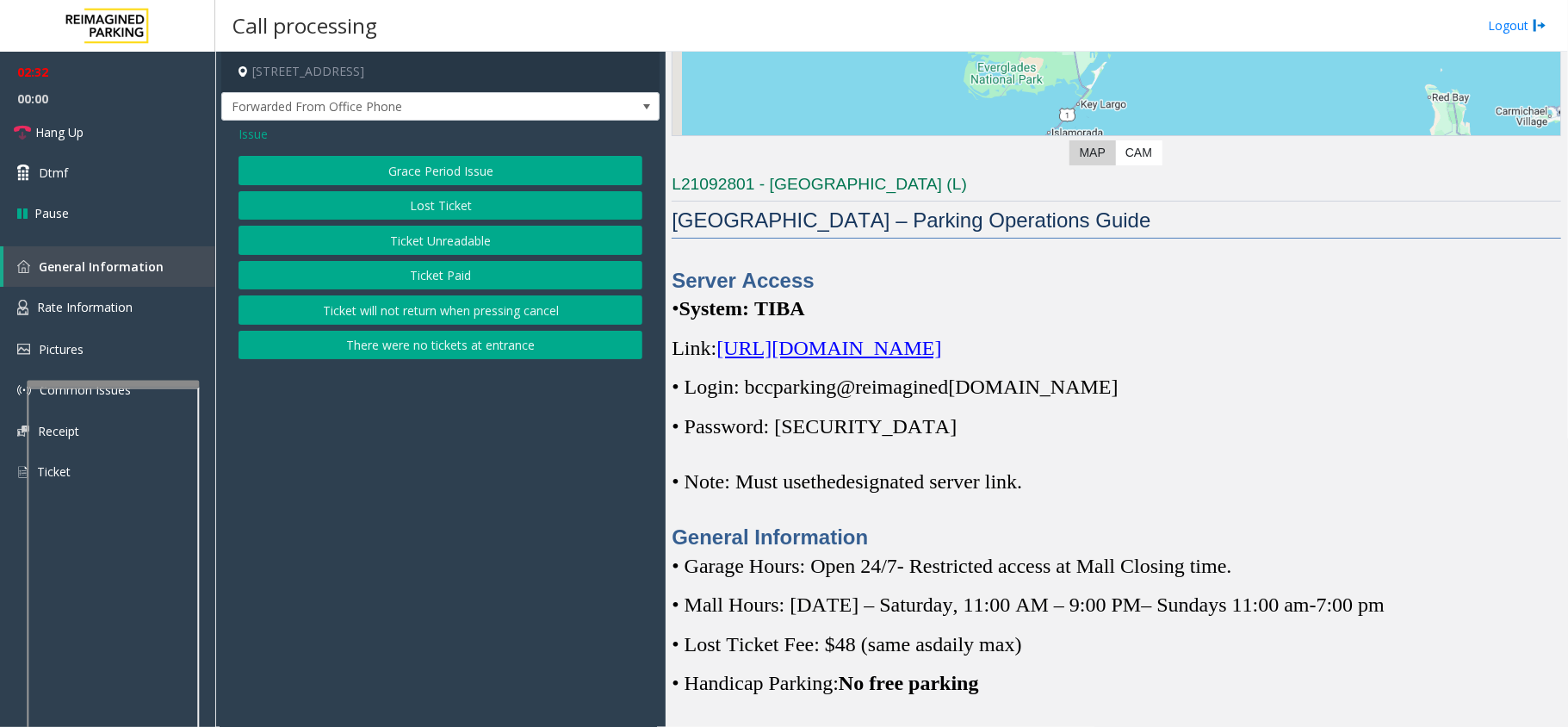
click at [489, 240] on button "Ticket Unreadable" at bounding box center [440, 241] width 404 height 29
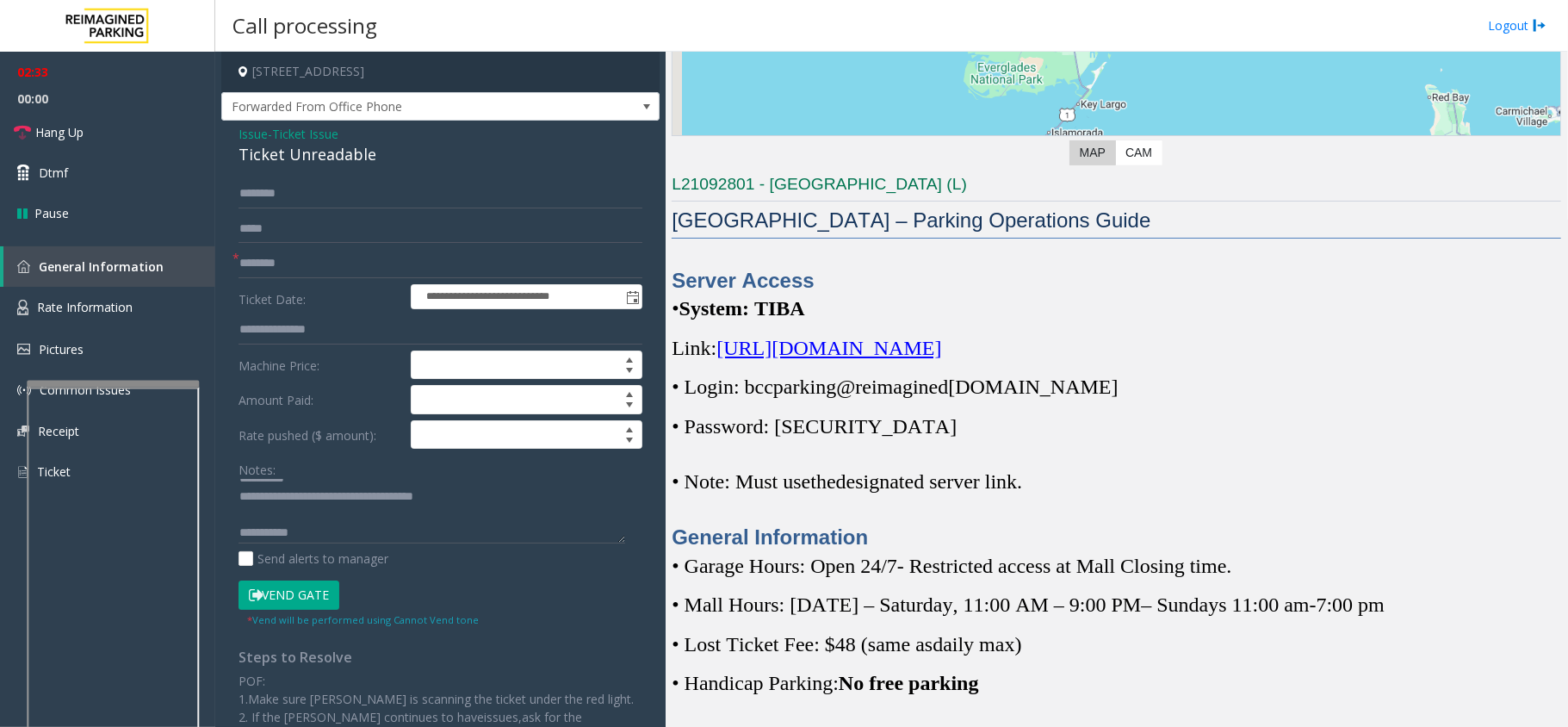
scroll to position [18, 0]
click at [329, 538] on textarea at bounding box center [432, 511] width 387 height 64
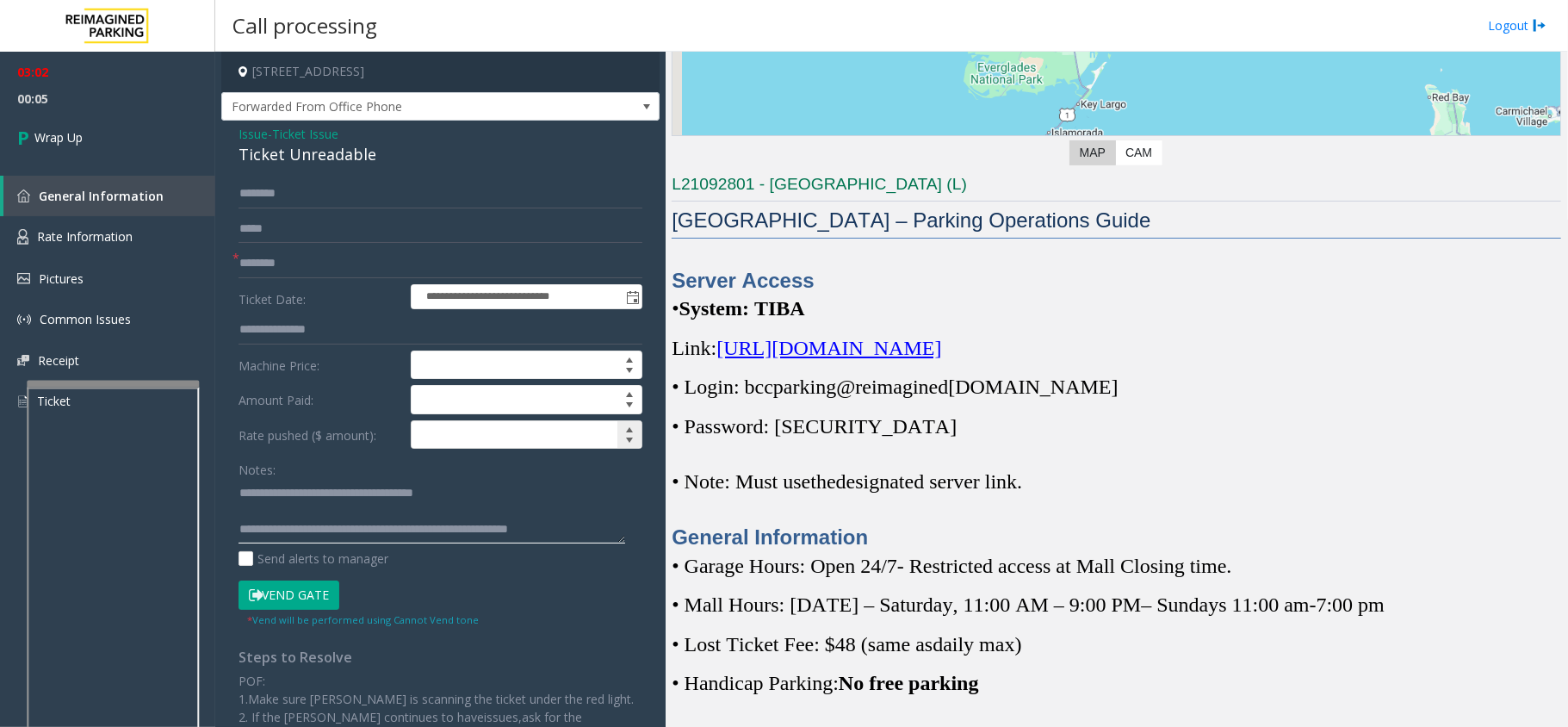
scroll to position [29, 0]
click at [510, 524] on textarea at bounding box center [432, 511] width 387 height 64
type textarea "**********"
click at [115, 150] on link "Wrap Up" at bounding box center [108, 137] width 215 height 51
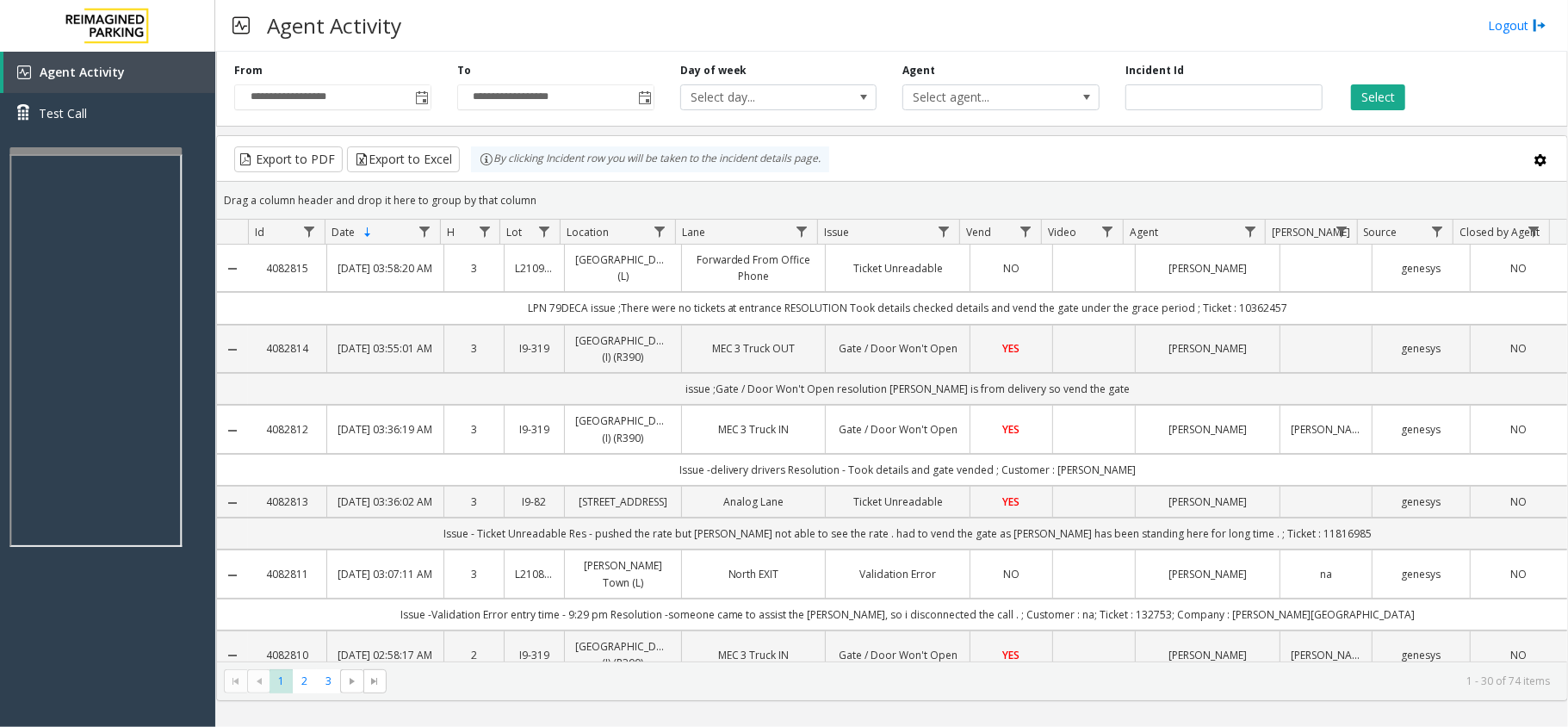
click at [57, 147] on div at bounding box center [95, 151] width 172 height 7
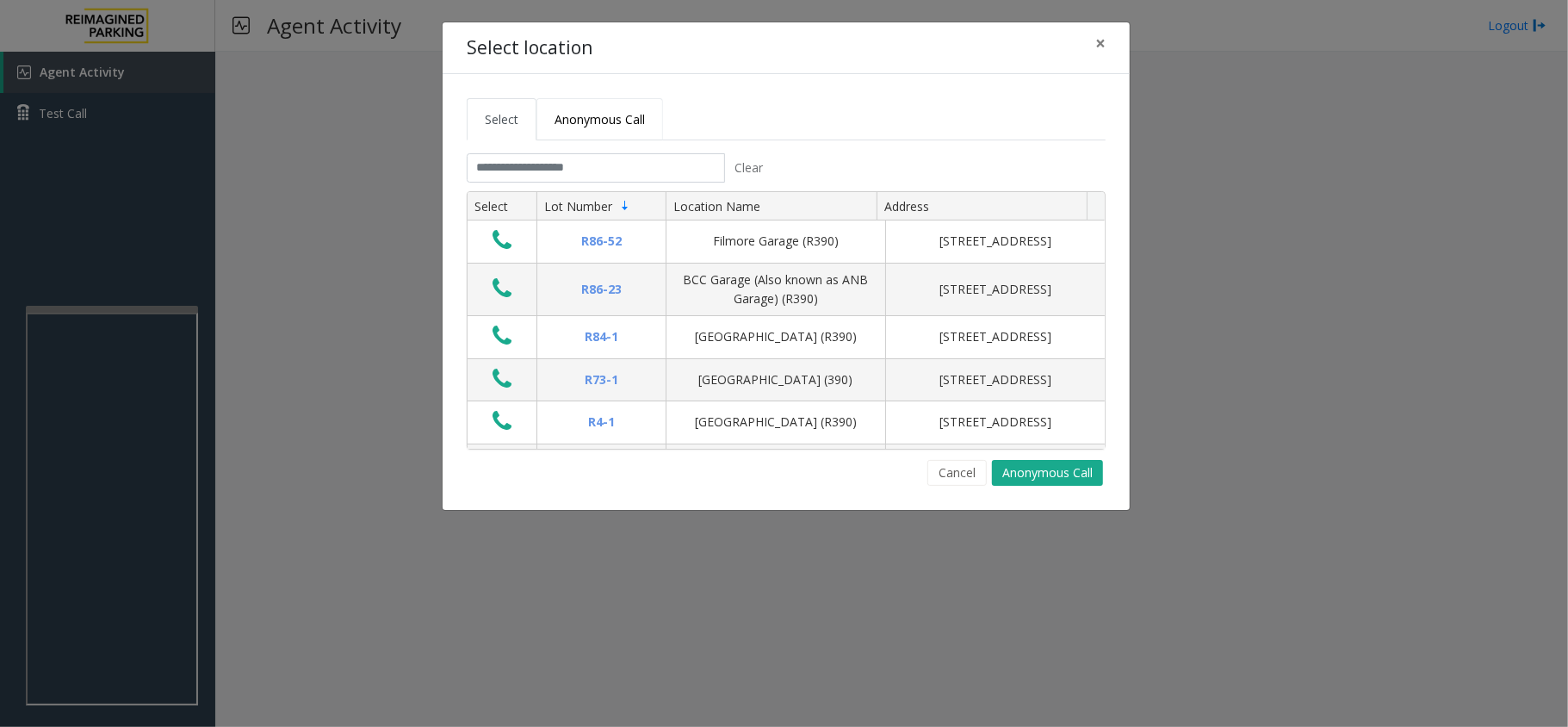
drag, startPoint x: 622, startPoint y: 122, endPoint x: 624, endPoint y: 136, distance: 14.1
click at [622, 122] on span "Anonymous Call" at bounding box center [600, 119] width 90 height 16
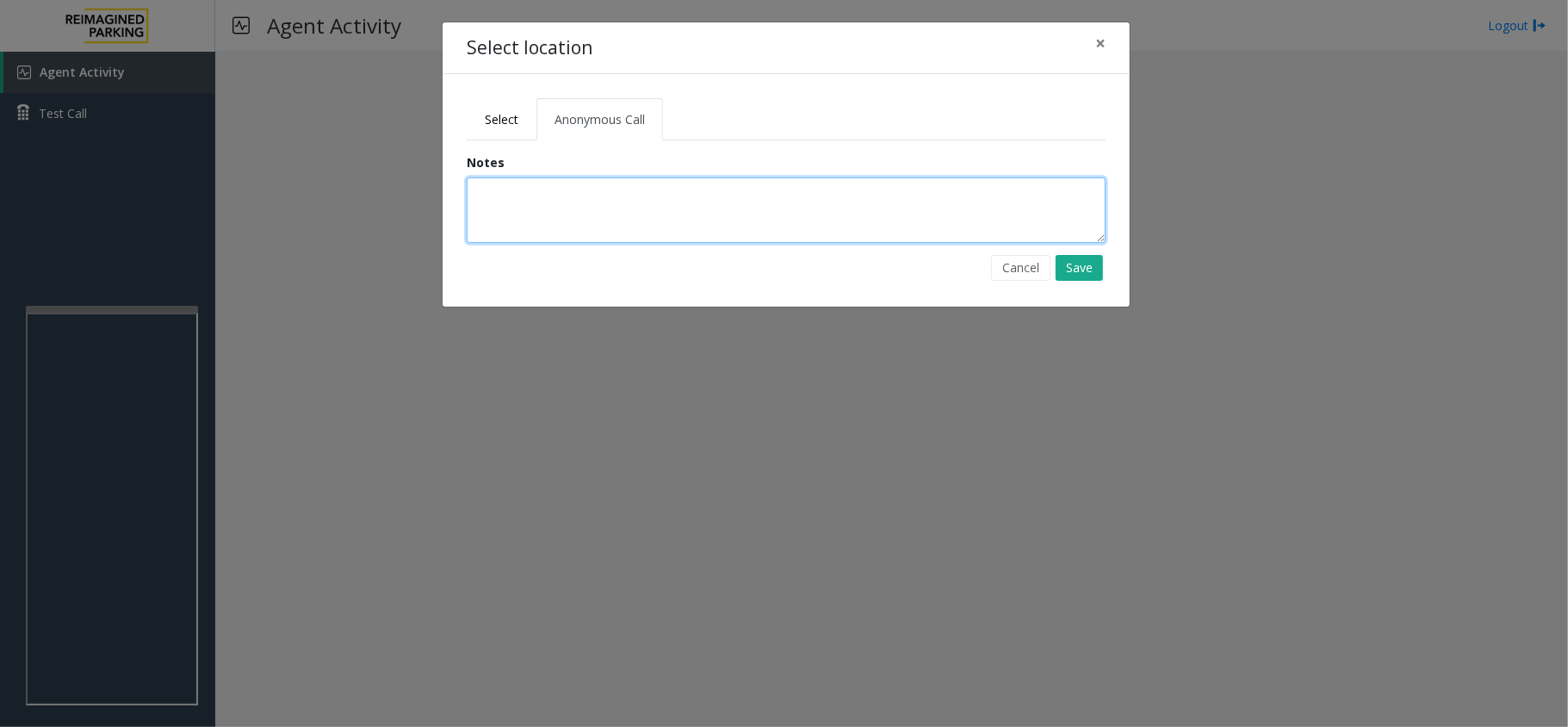
click at [554, 227] on textarea at bounding box center [786, 210] width 639 height 65
type textarea "**********"
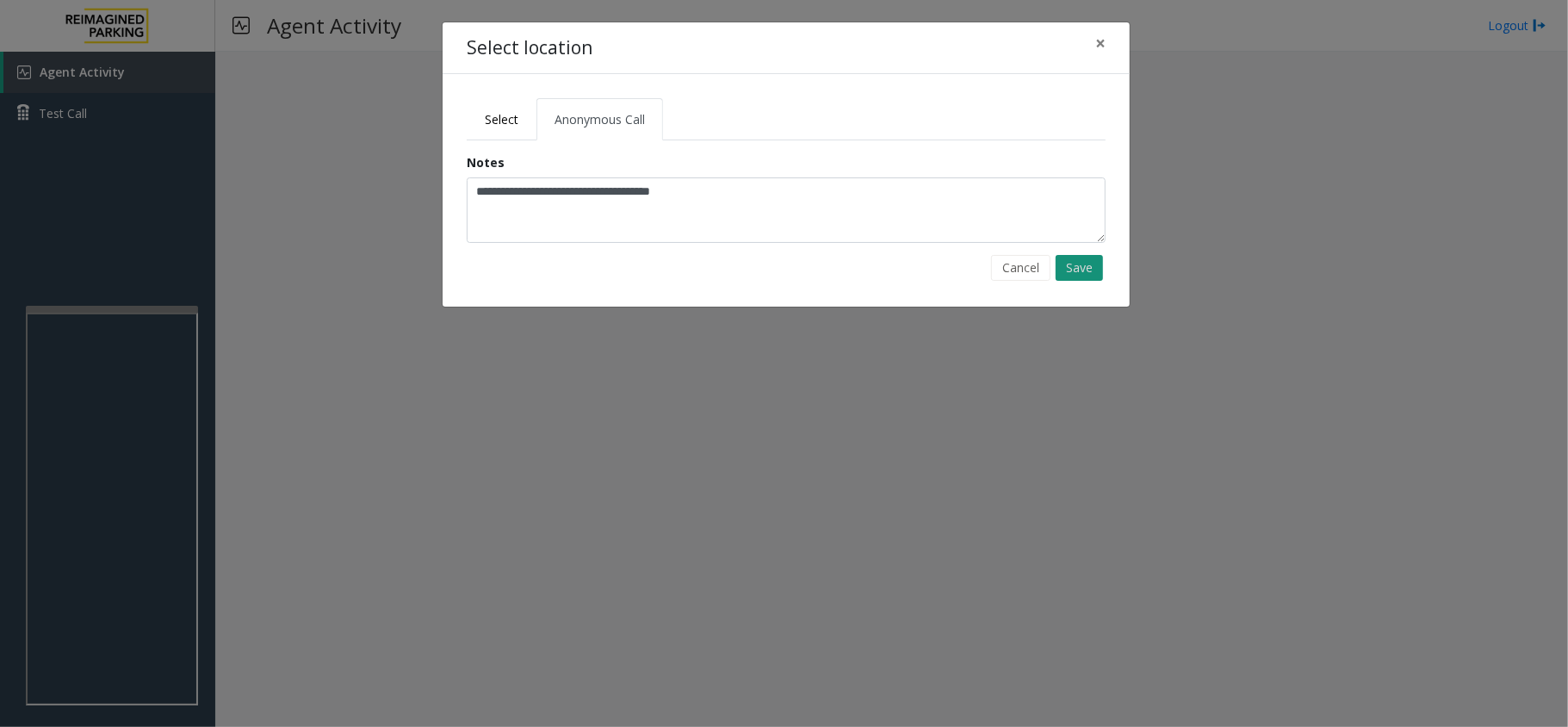
click at [1091, 270] on button "Save" at bounding box center [1080, 268] width 47 height 26
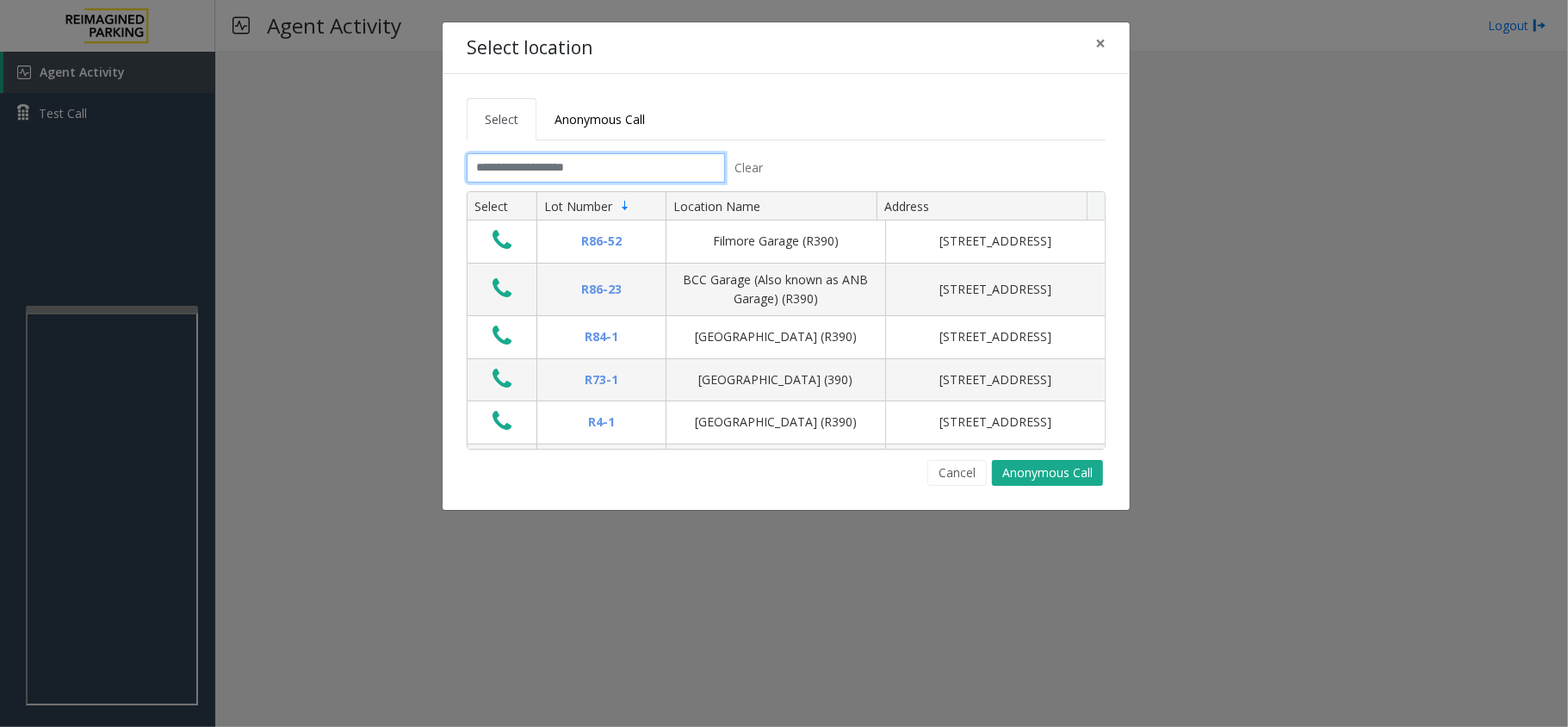
click at [520, 173] on input "text" at bounding box center [596, 168] width 259 height 29
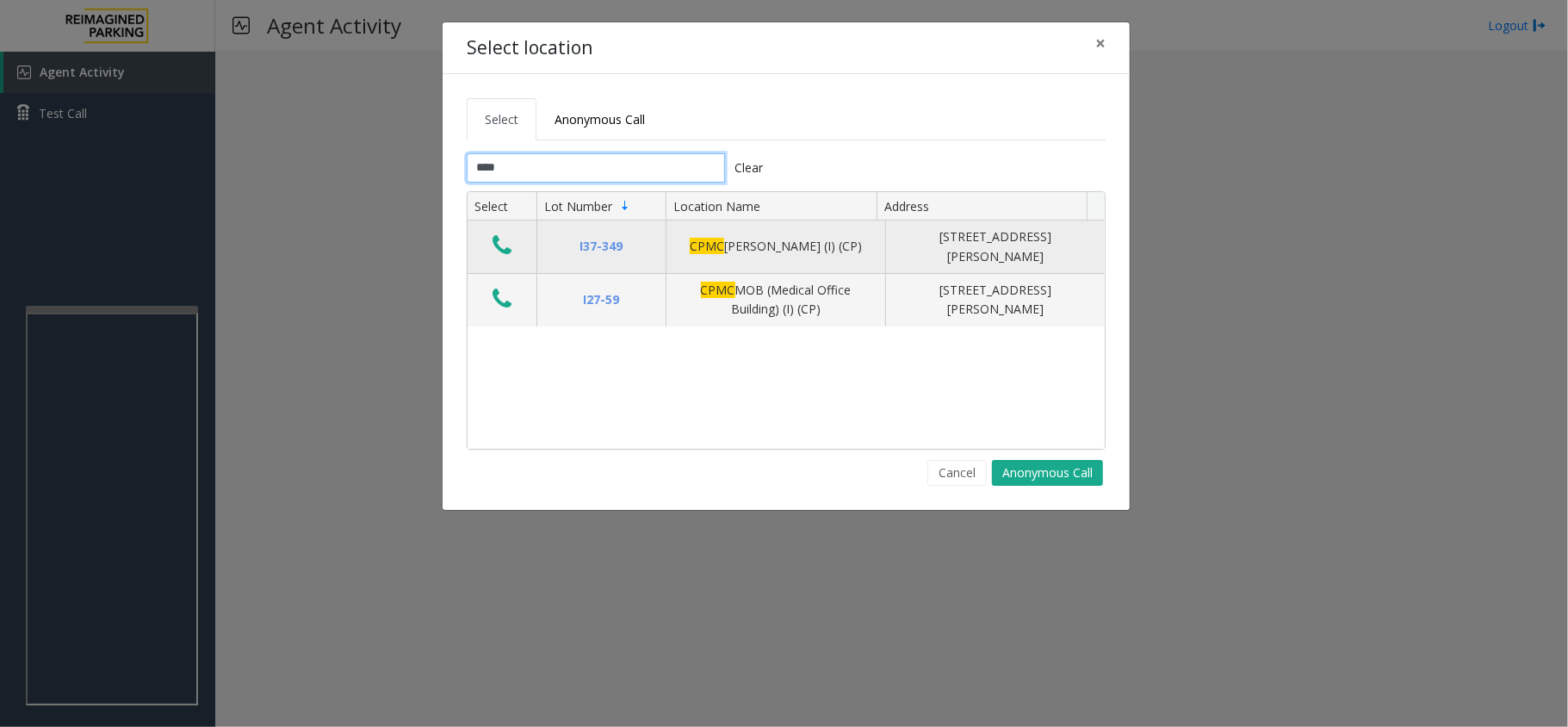
type input "****"
click at [501, 239] on icon "Data table" at bounding box center [502, 245] width 19 height 24
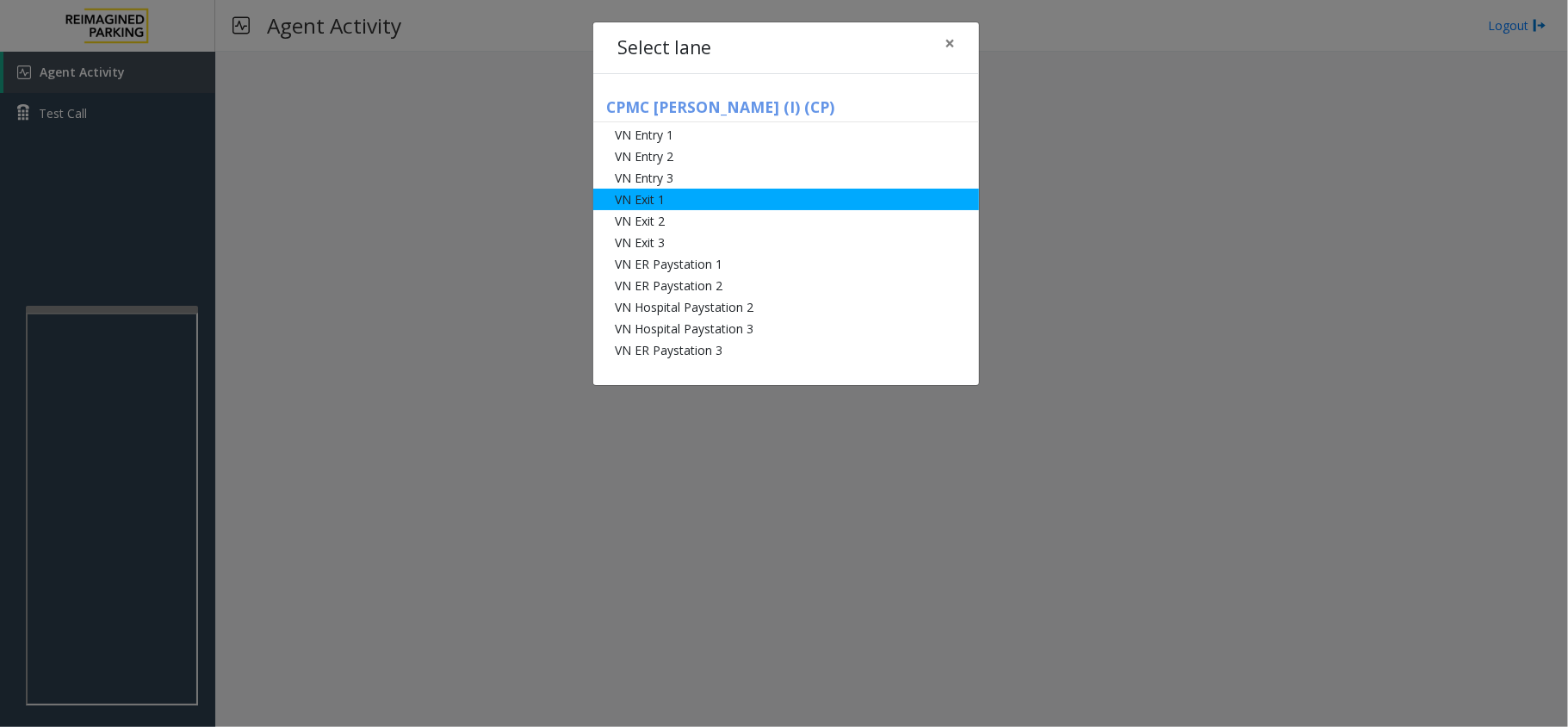
click at [686, 198] on li "VN Exit 1" at bounding box center [786, 200] width 386 height 22
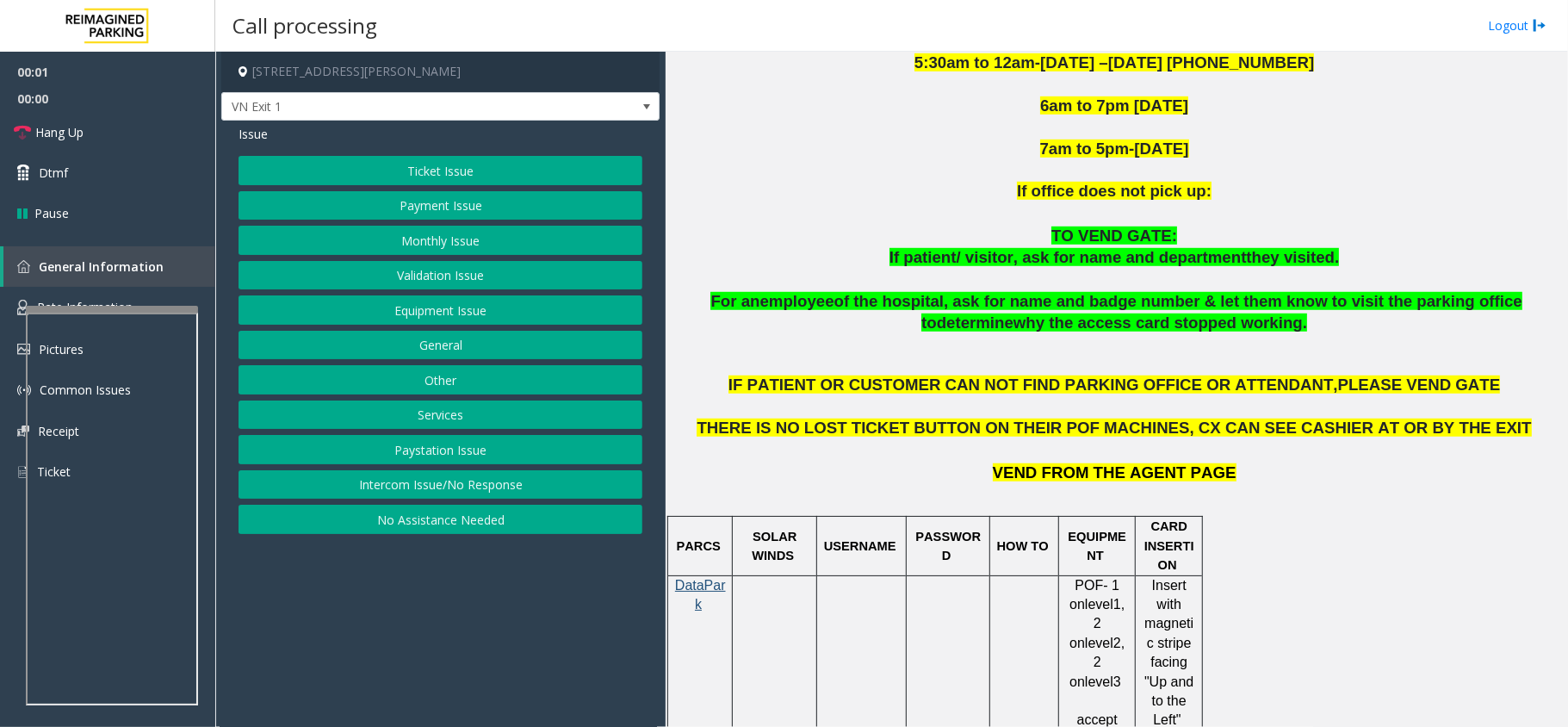
scroll to position [918, 0]
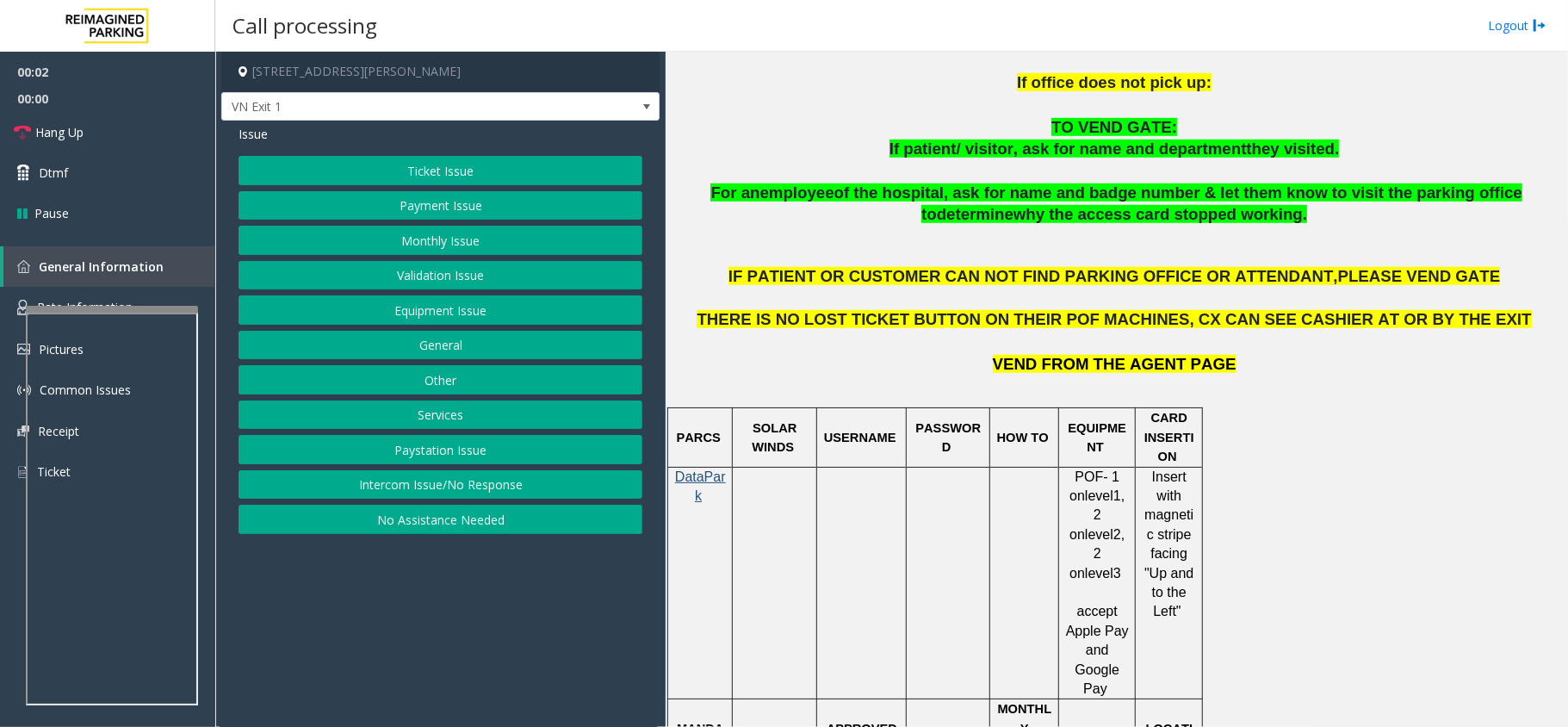
click at [455, 231] on button "Monthly Issue" at bounding box center [440, 241] width 404 height 29
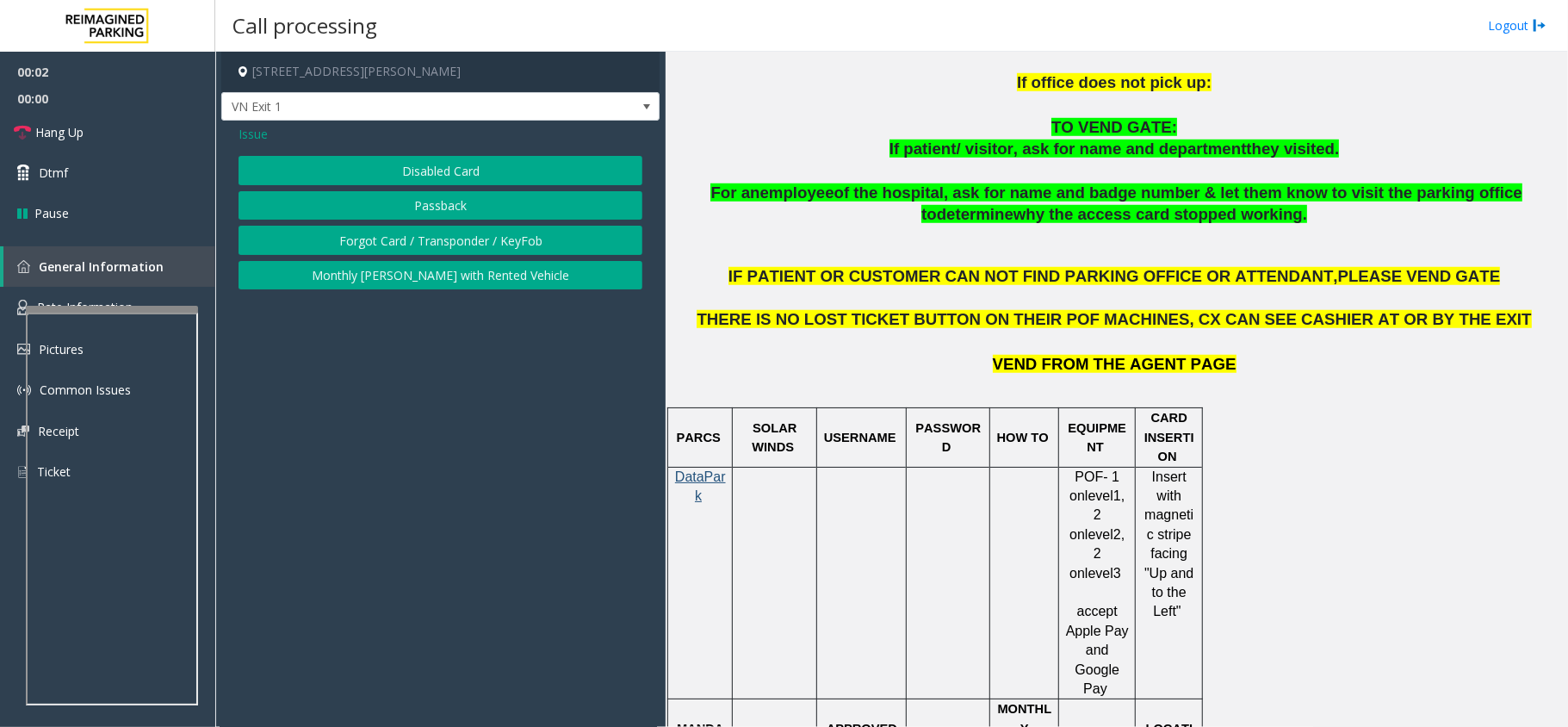
click at [456, 166] on button "Disabled Card" at bounding box center [440, 170] width 404 height 29
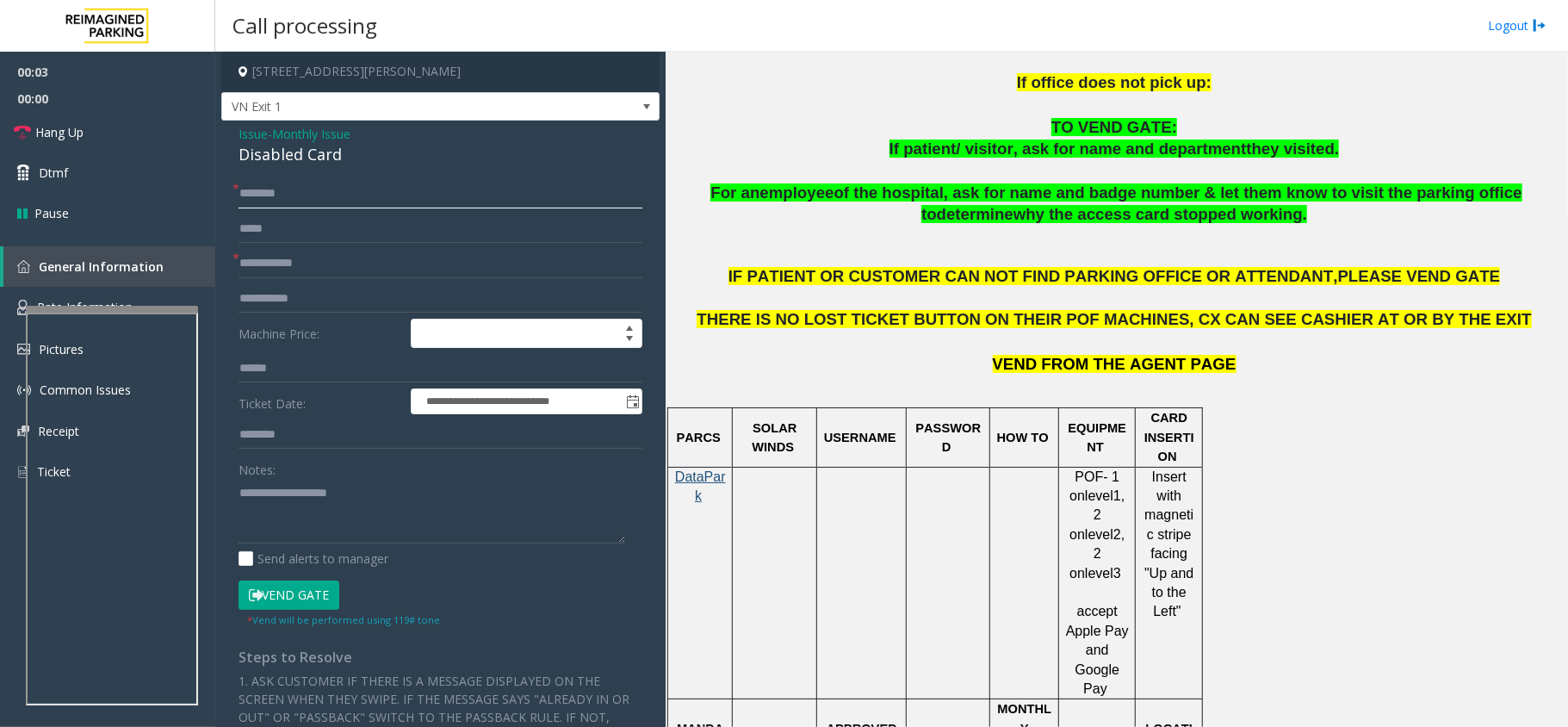
click at [377, 201] on input "text" at bounding box center [440, 194] width 404 height 29
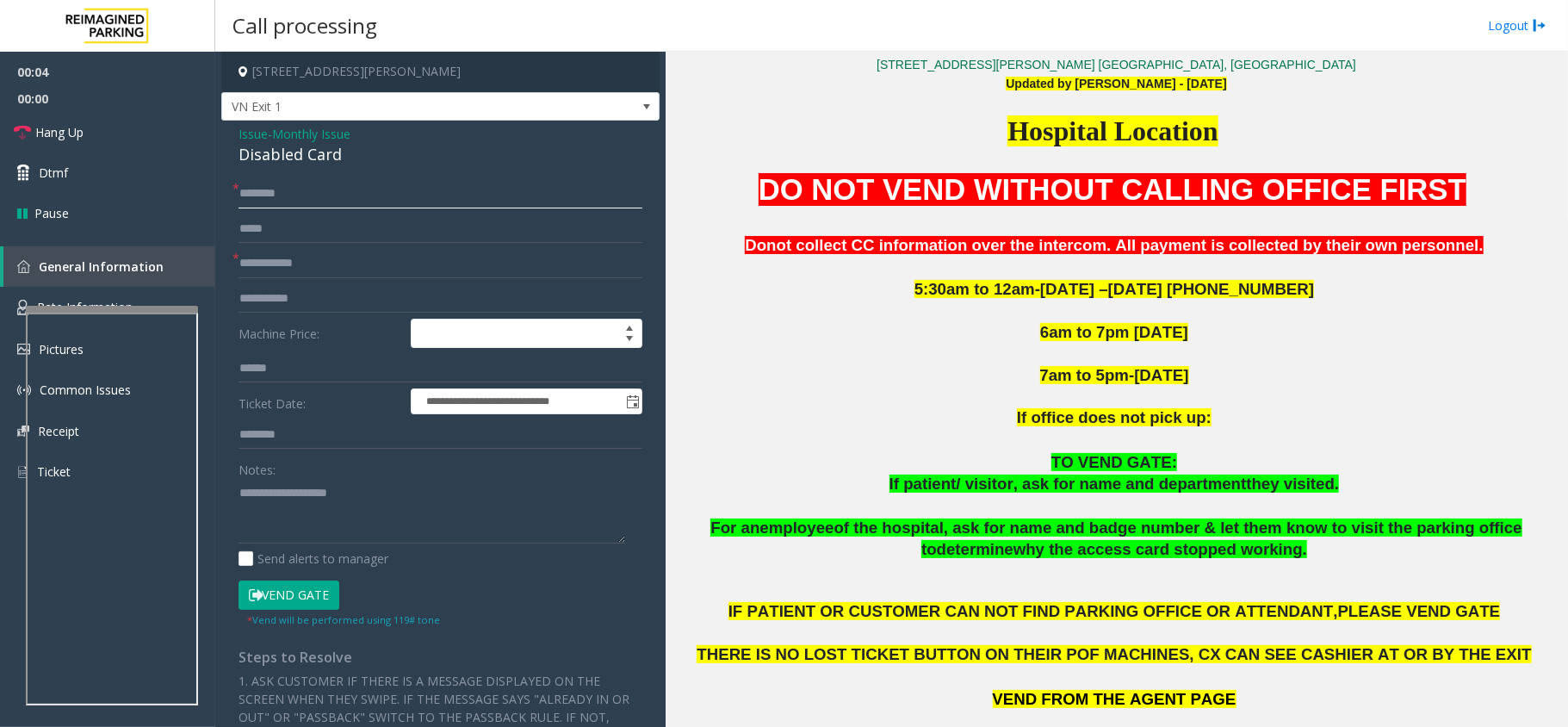
scroll to position [573, 0]
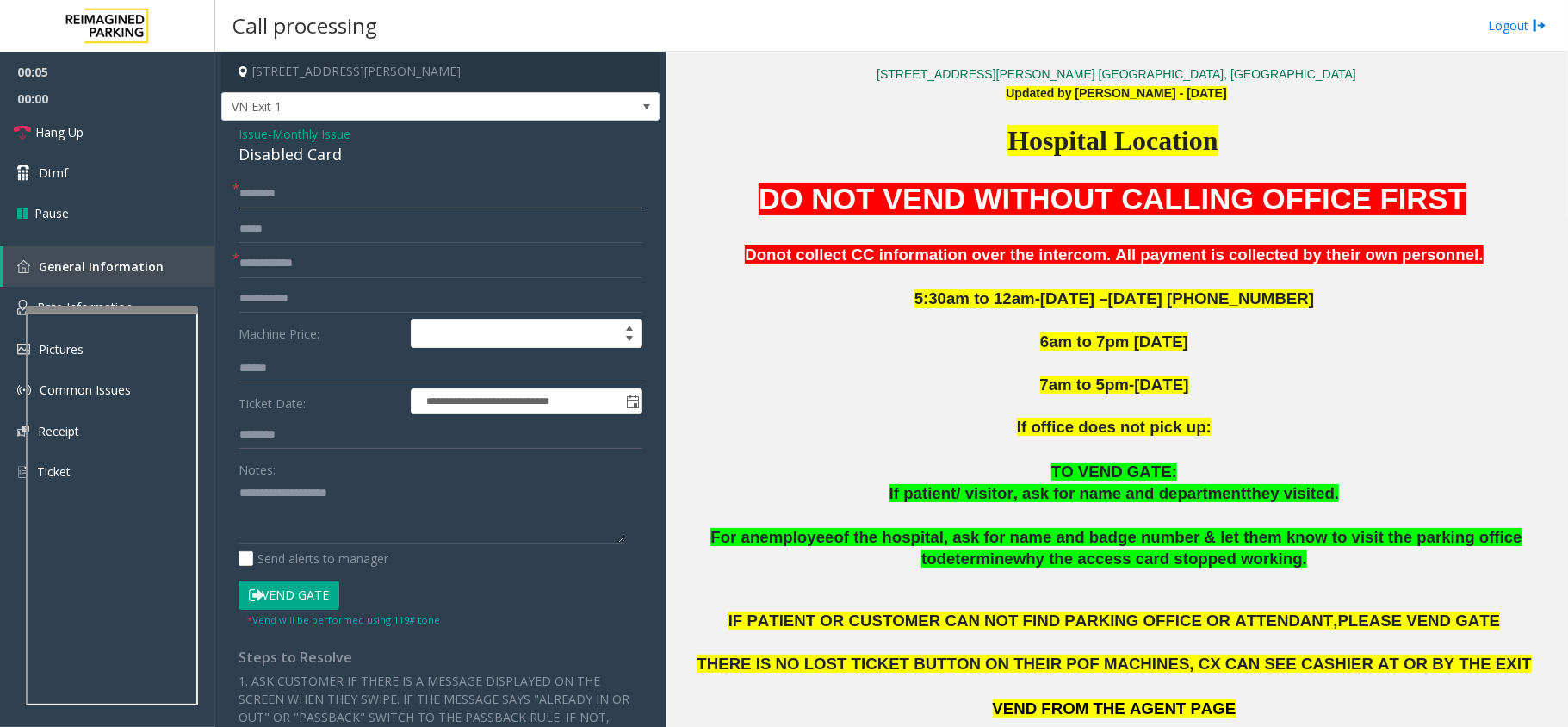
click at [386, 183] on input "text" at bounding box center [440, 194] width 404 height 29
type input "********"
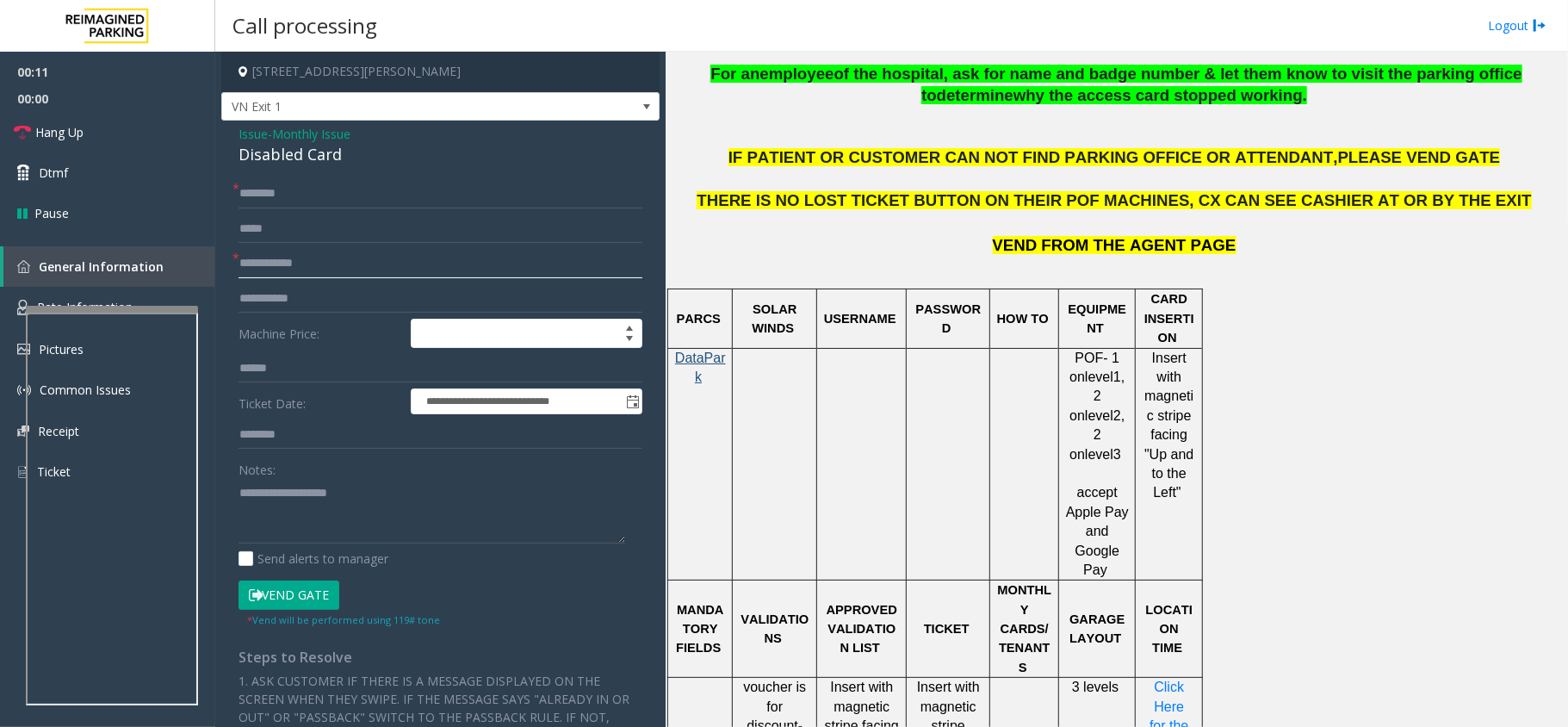
scroll to position [689, 0]
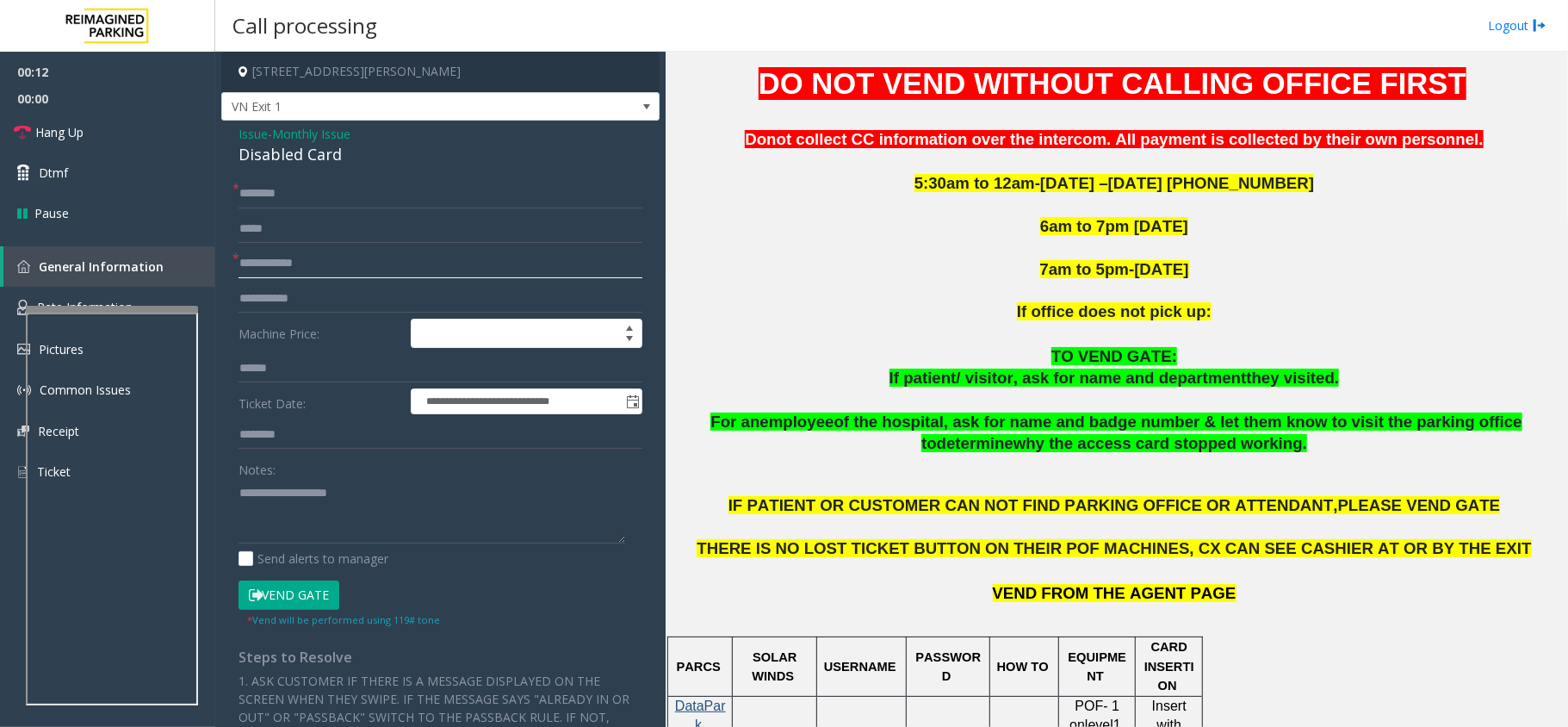
click at [322, 263] on input "text" at bounding box center [440, 263] width 404 height 29
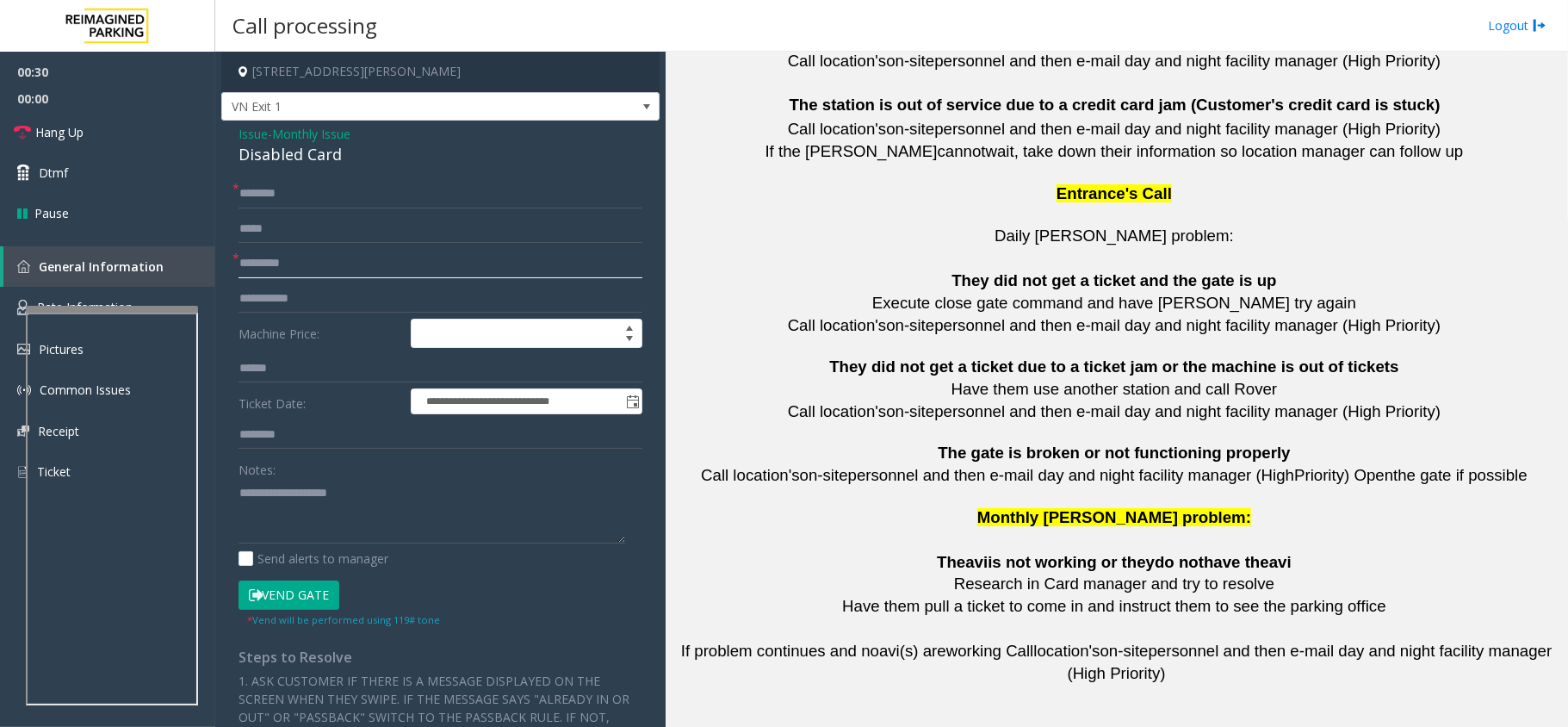
scroll to position [3809, 0]
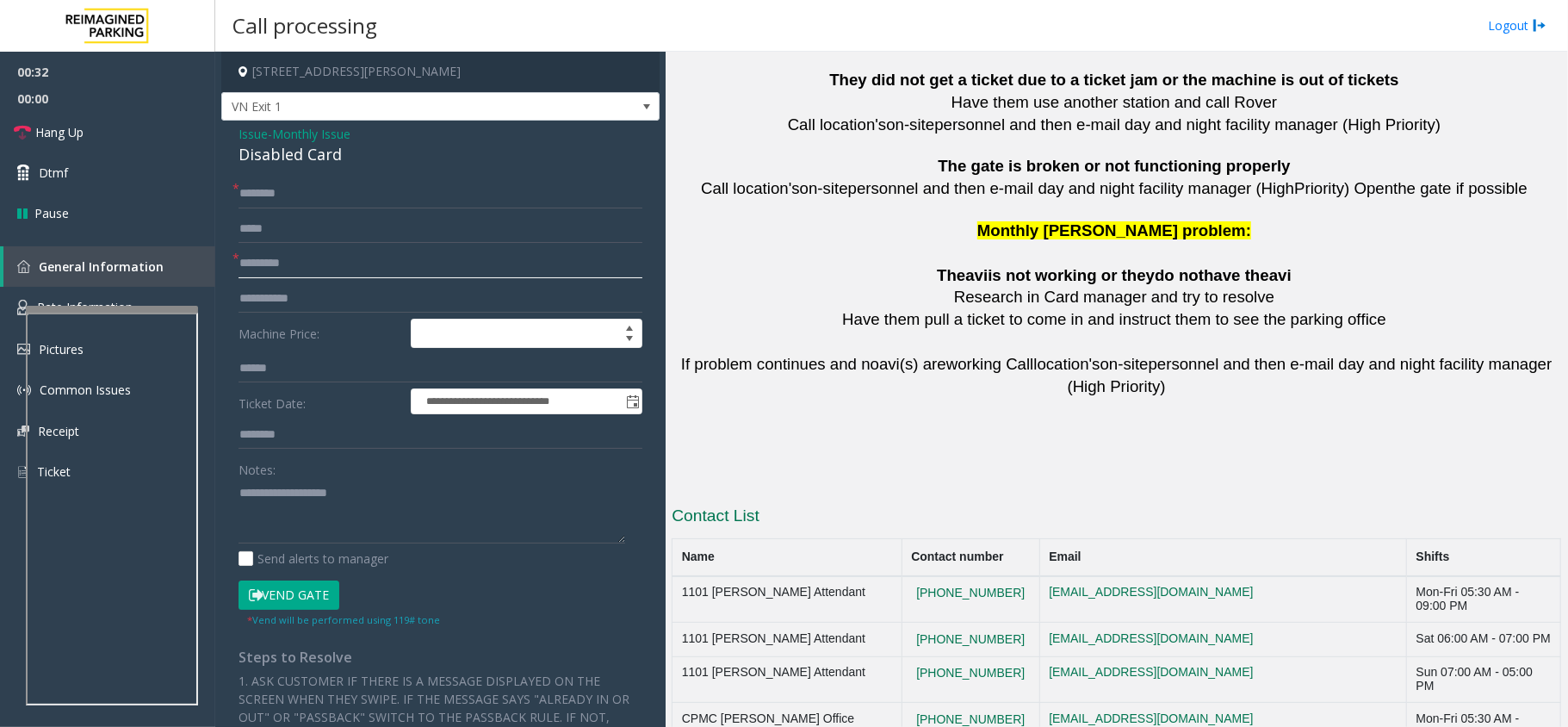
type input "*********"
drag, startPoint x: 1015, startPoint y: 615, endPoint x: 861, endPoint y: 615, distance: 154.0
click at [861, 703] on tr "CPMC Van Ness Office 415 600 8031 notareal@email.com Mon-Fri 05:30 AM - 12:00 AM" at bounding box center [1117, 725] width 889 height 46
copy tr "415 600 8031"
click at [305, 163] on div "Disabled Card" at bounding box center [440, 155] width 404 height 24
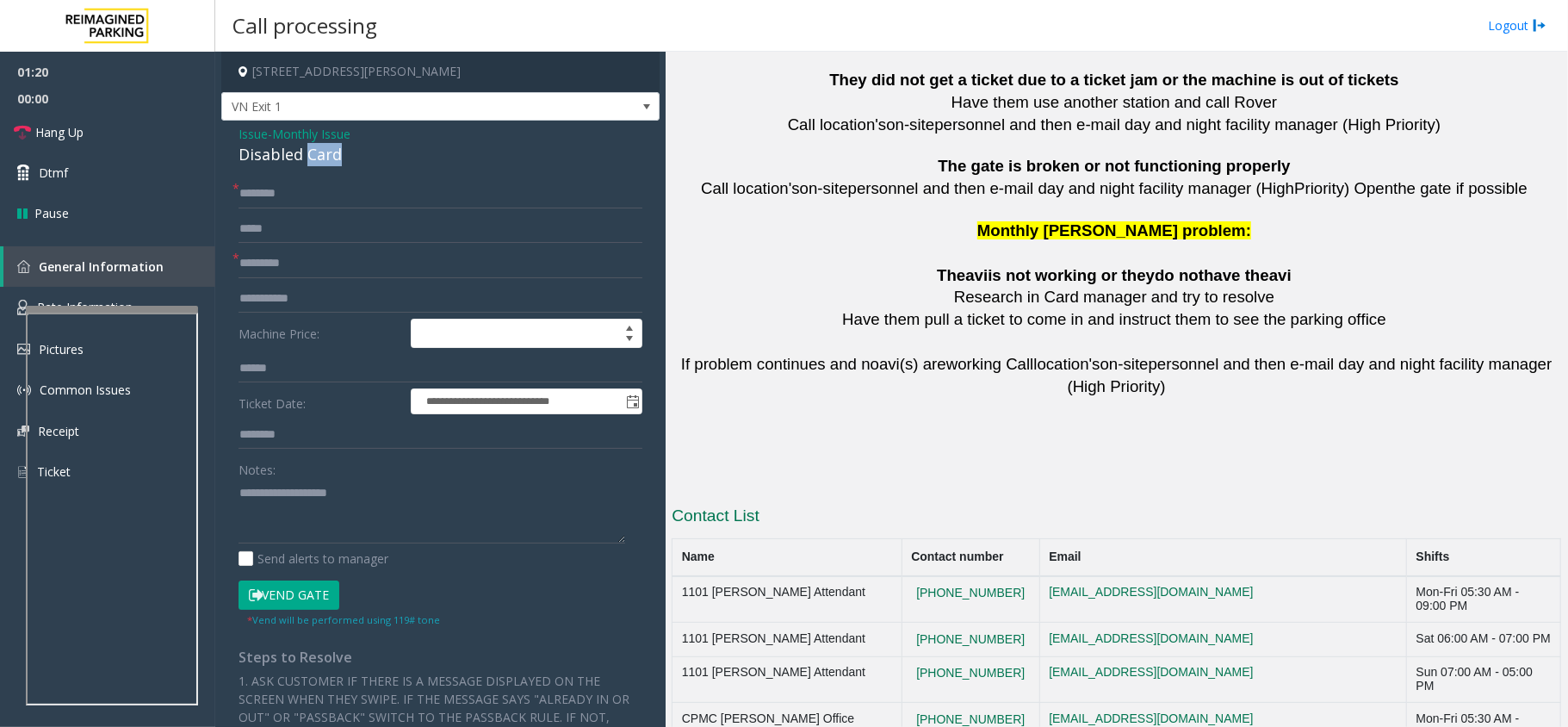
click at [305, 163] on div "Disabled Card" at bounding box center [440, 155] width 404 height 24
copy div "Disabled Card"
click at [326, 496] on textarea at bounding box center [432, 511] width 387 height 64
paste textarea "**********"
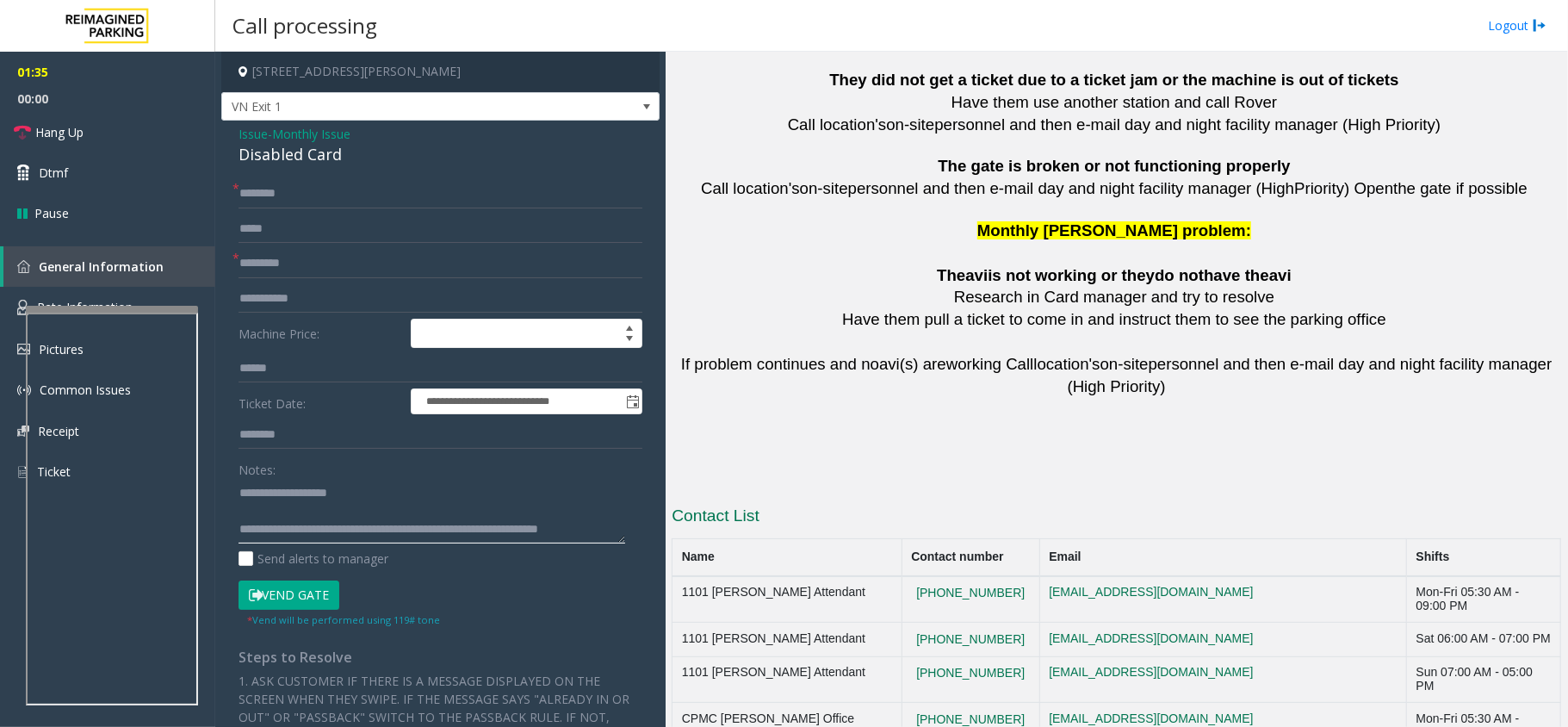
scroll to position [11, 0]
type textarea "**********"
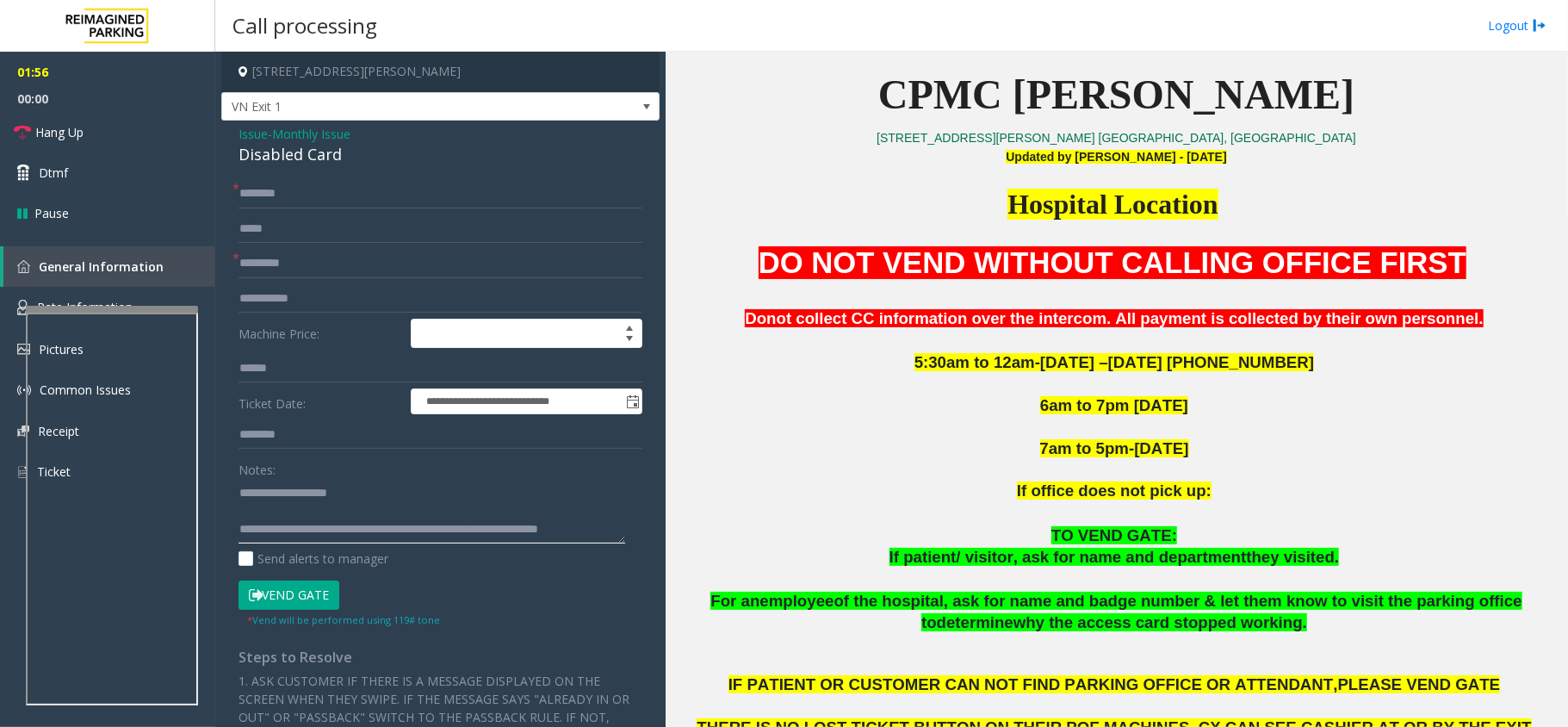
scroll to position [364, 0]
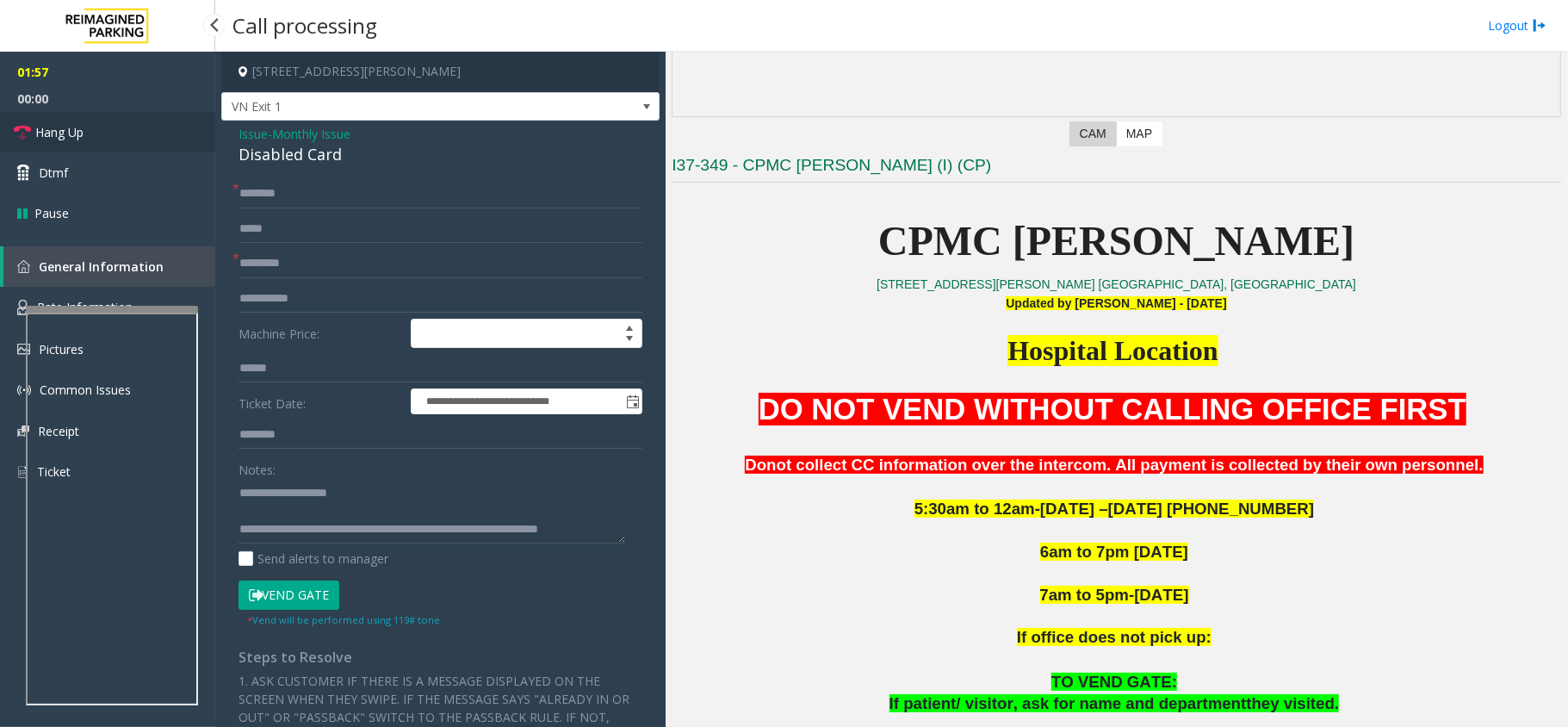
click at [33, 126] on link "Hang Up" at bounding box center [108, 132] width 215 height 41
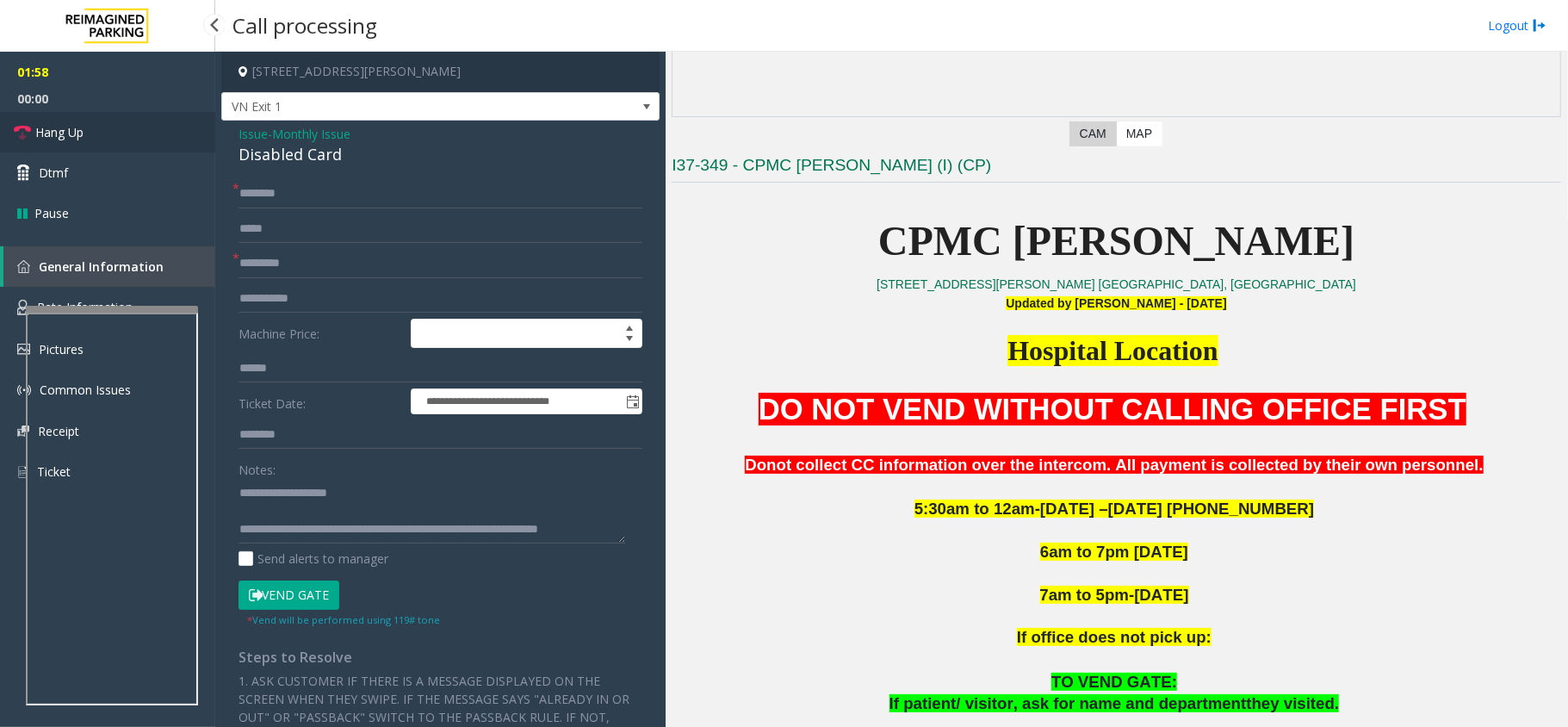
click at [33, 126] on link "Hang Up" at bounding box center [108, 132] width 215 height 41
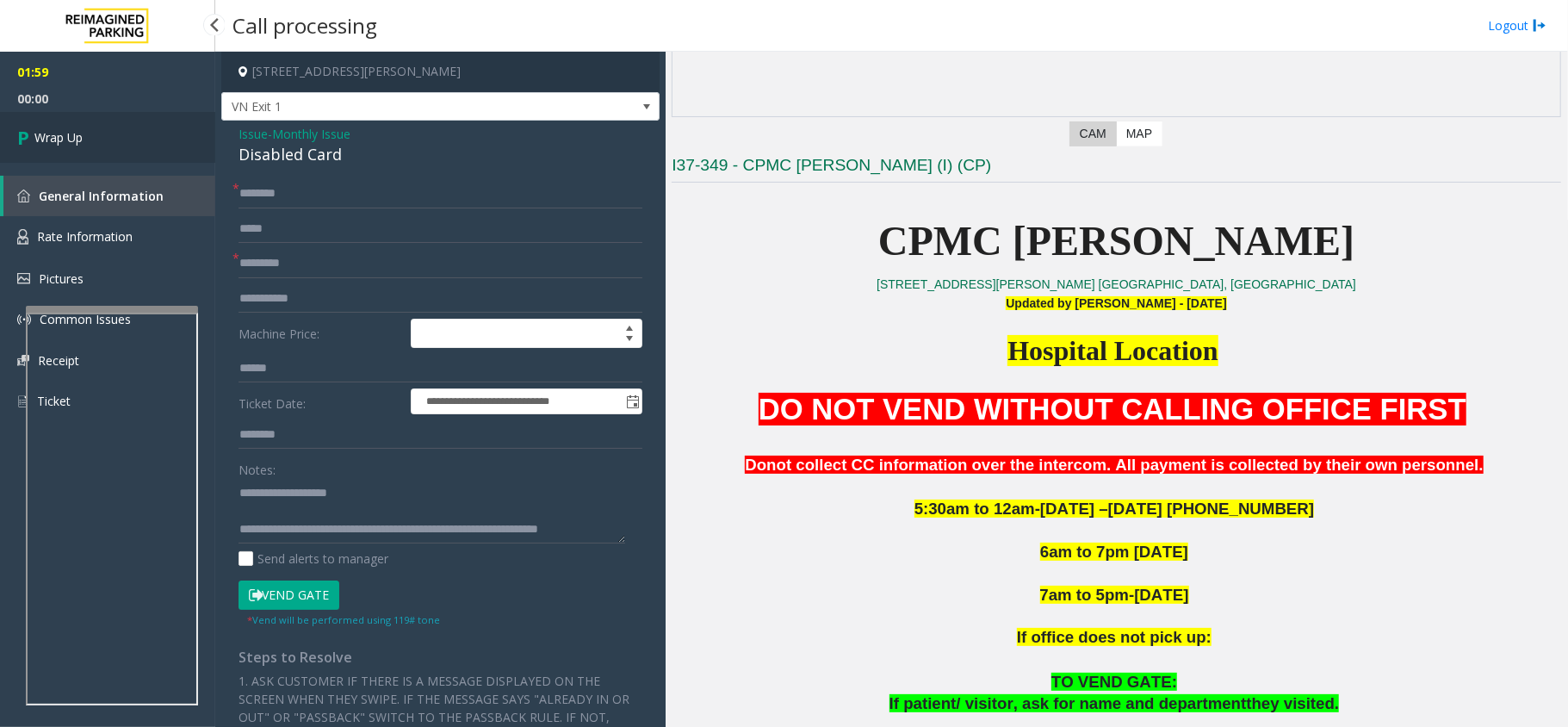
click at [33, 126] on icon at bounding box center [25, 137] width 17 height 28
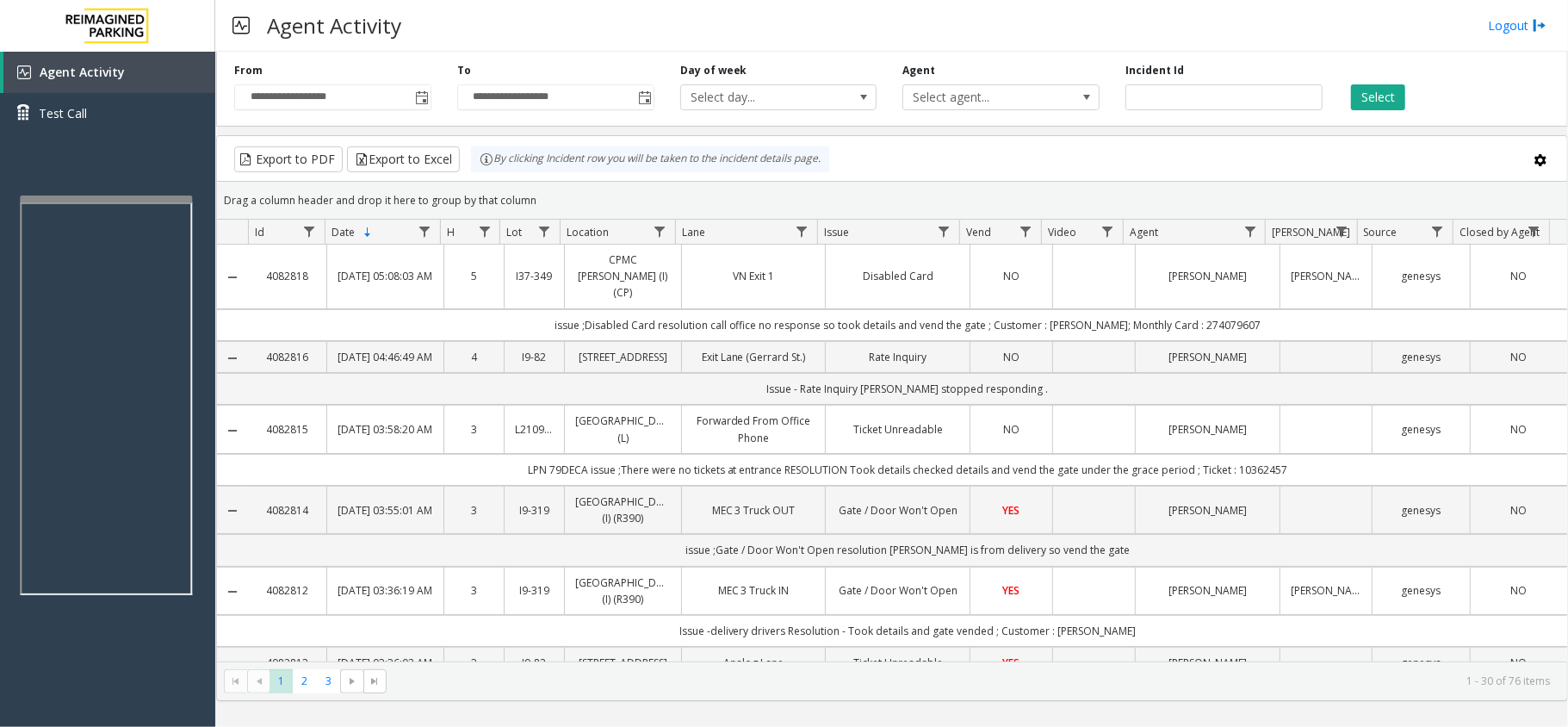
click at [108, 198] on div at bounding box center [106, 199] width 172 height 7
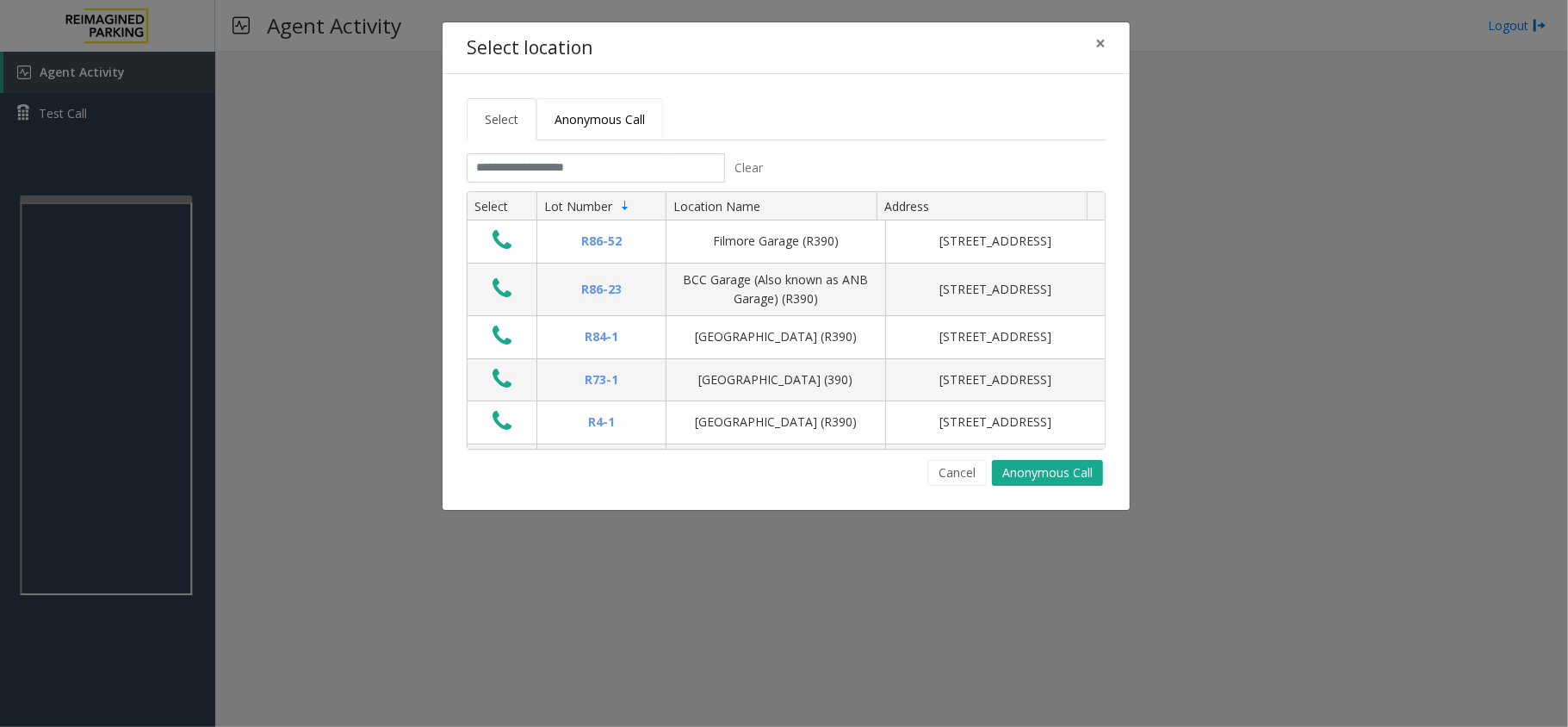
click at [615, 118] on span "Anonymous Call" at bounding box center [600, 119] width 90 height 16
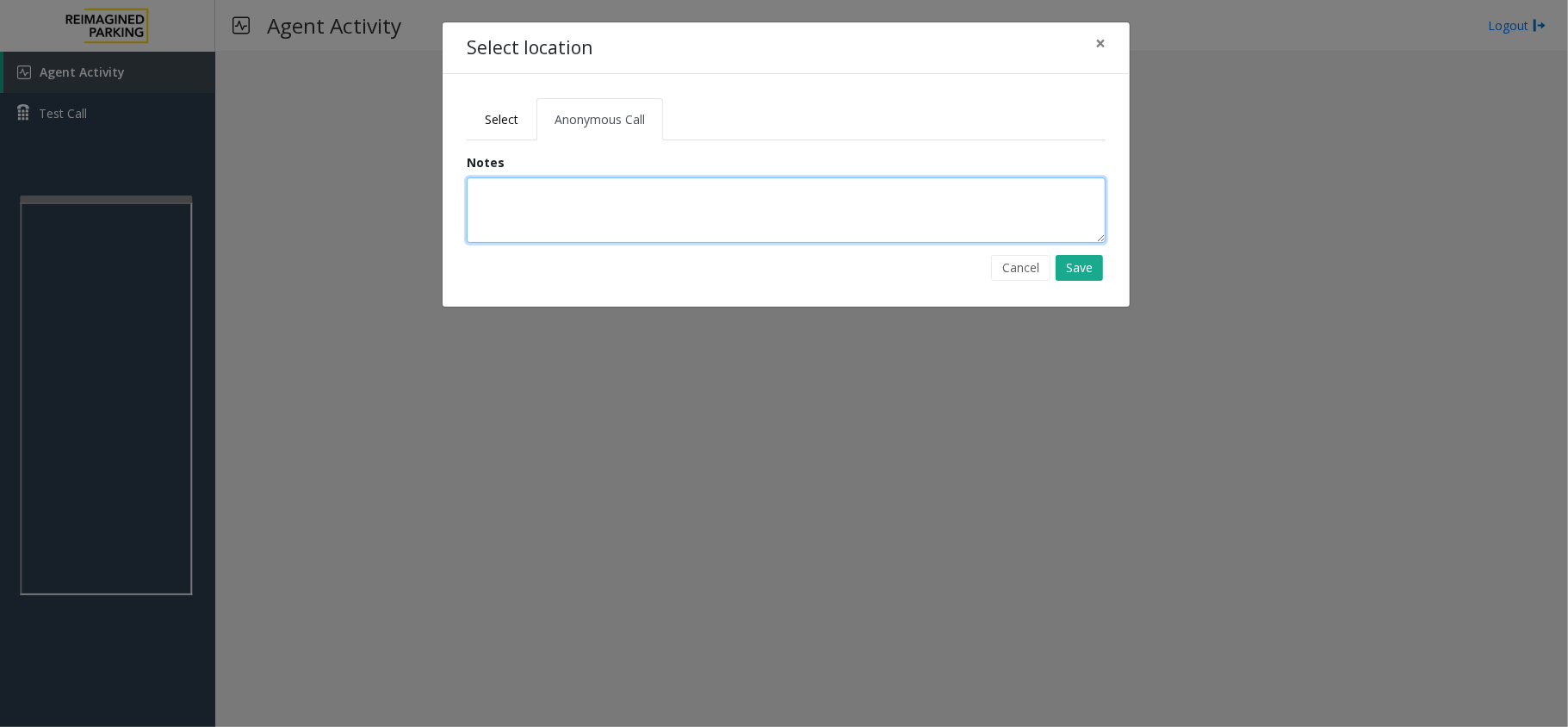
click at [584, 201] on textarea at bounding box center [786, 210] width 639 height 65
type textarea "*"
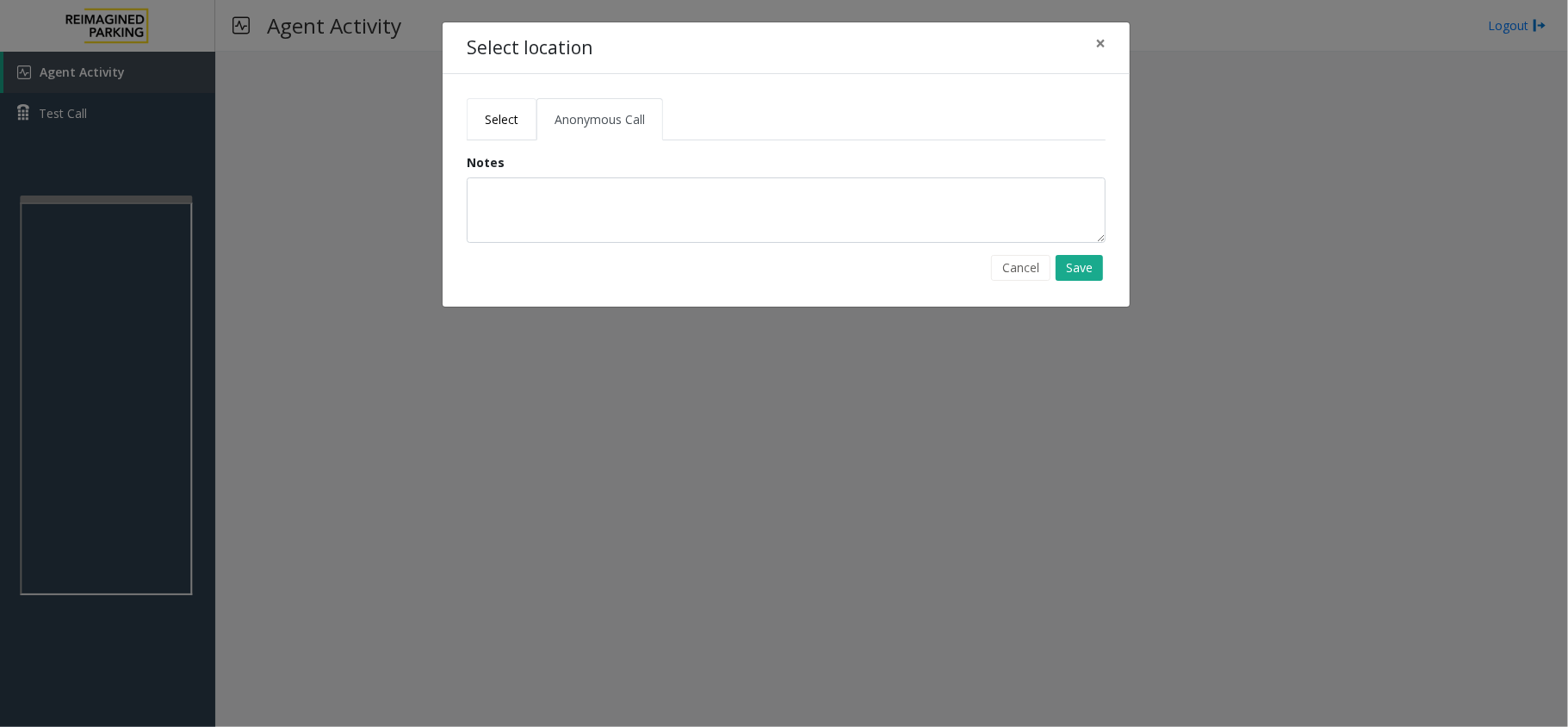
click at [506, 115] on span "Select" at bounding box center [501, 119] width 33 height 16
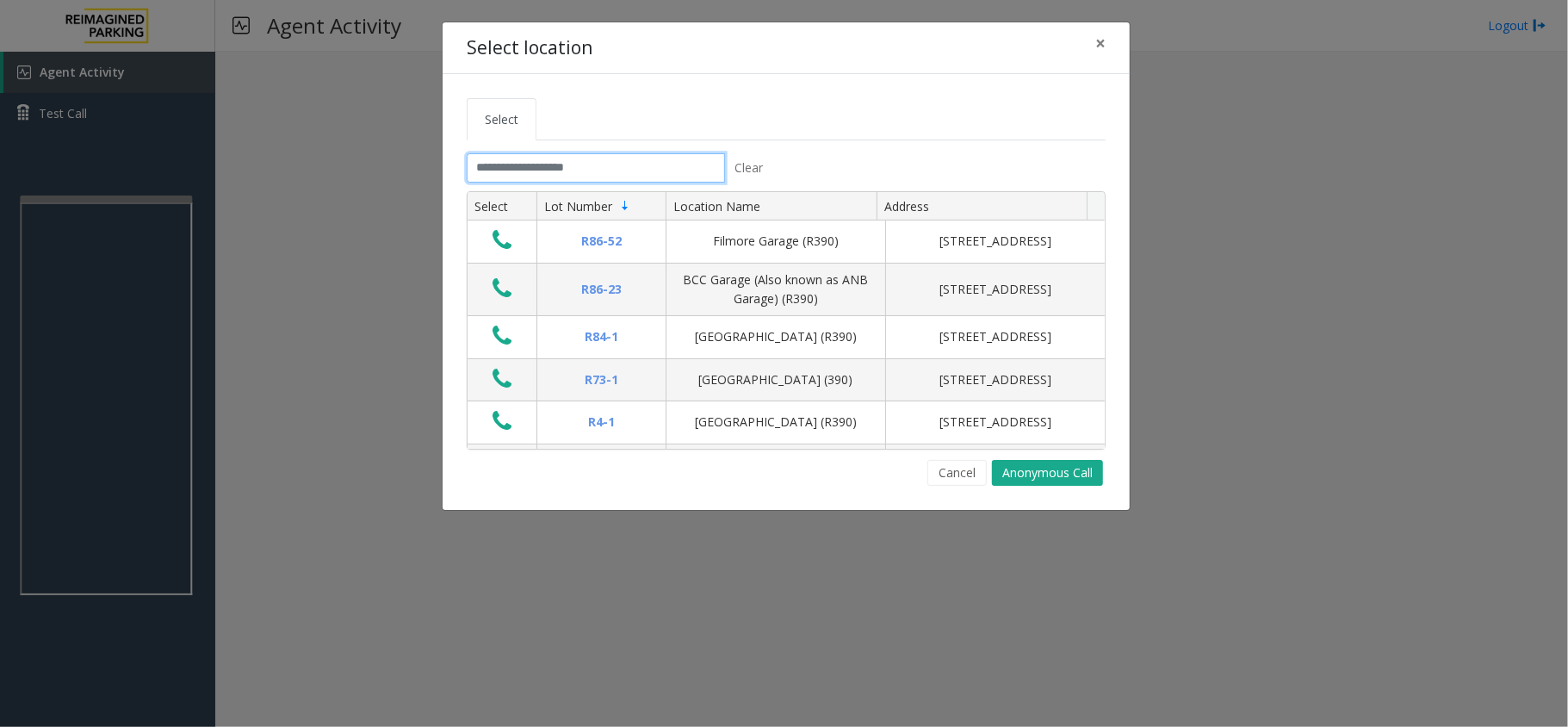
click at [571, 170] on input "text" at bounding box center [596, 168] width 259 height 29
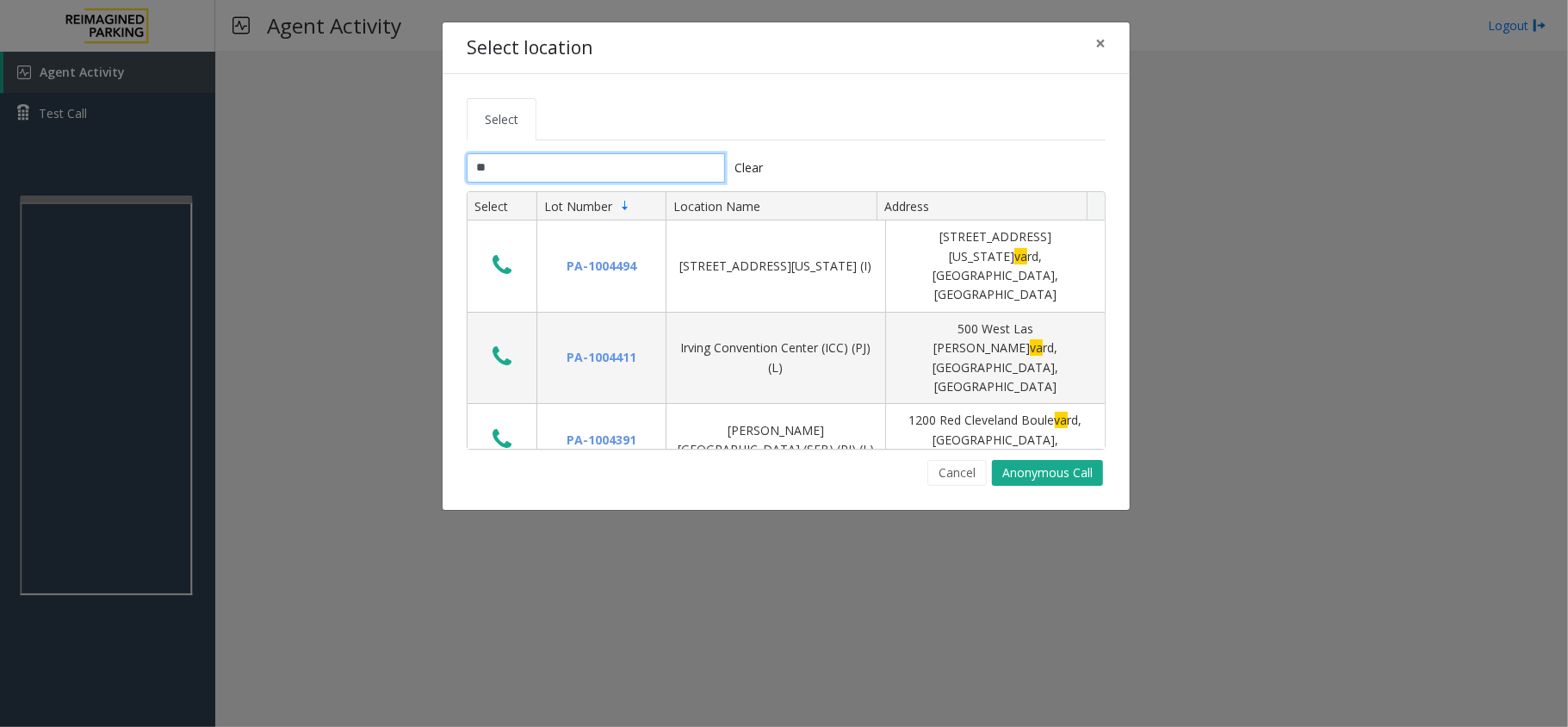
type input "*"
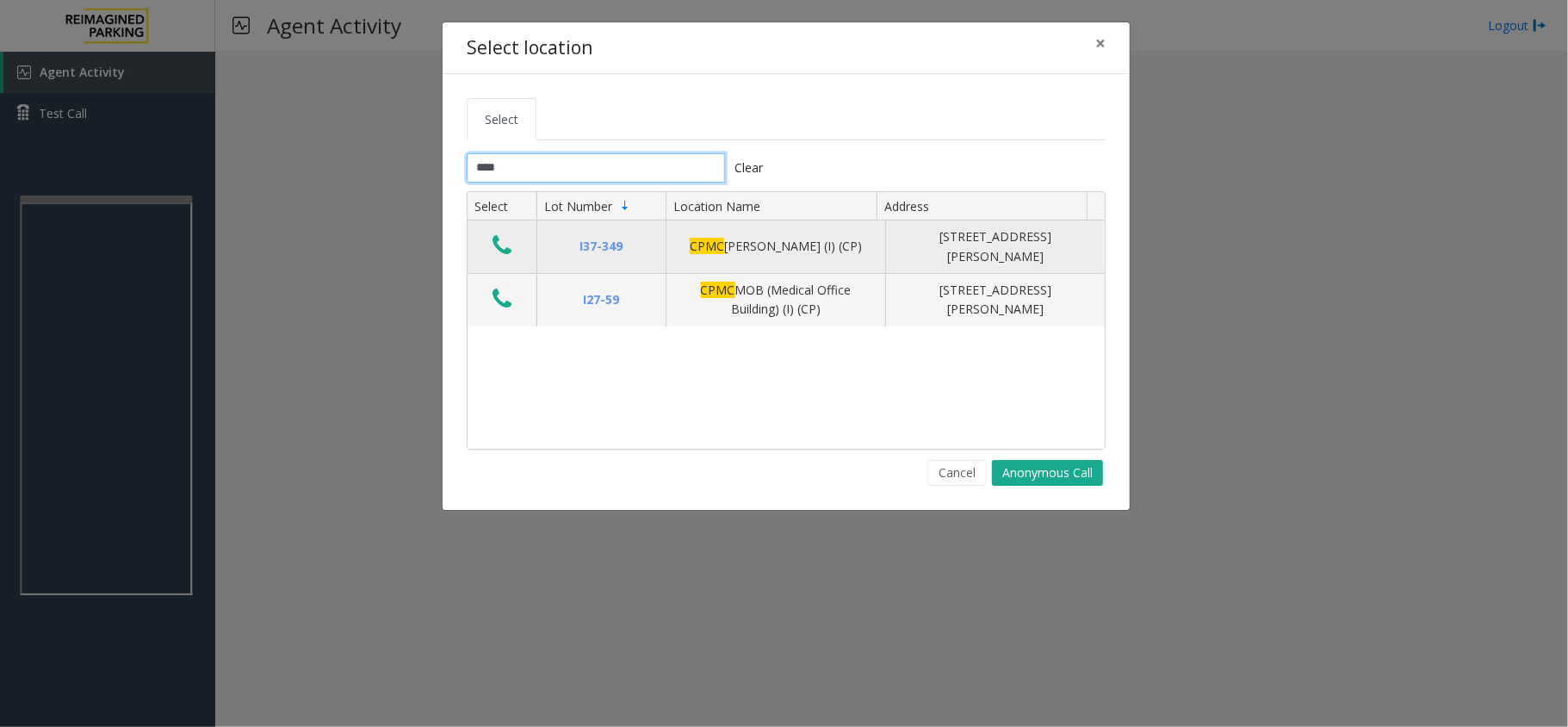
type input "****"
click at [501, 256] on icon "Data table" at bounding box center [502, 245] width 19 height 24
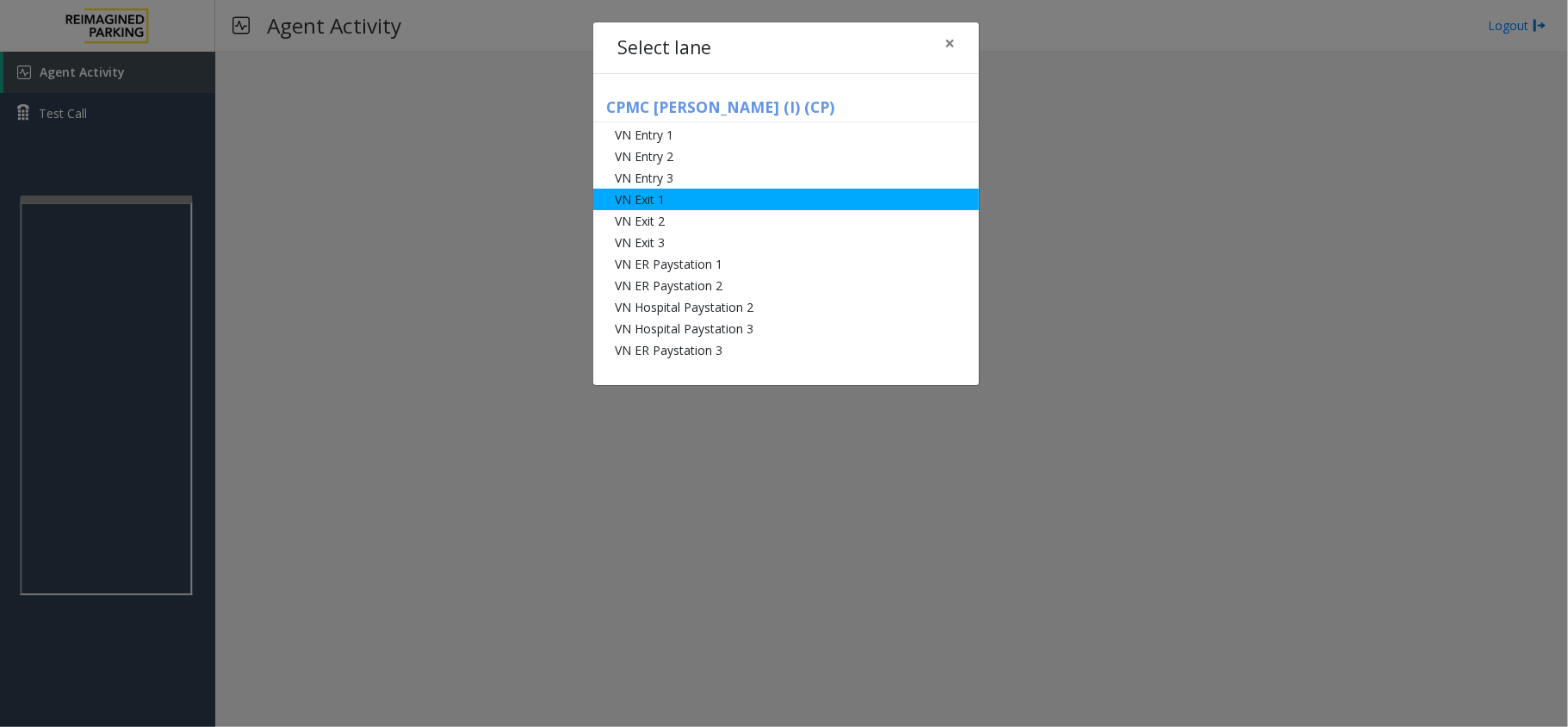
click at [694, 190] on li "VN Exit 1" at bounding box center [786, 200] width 386 height 22
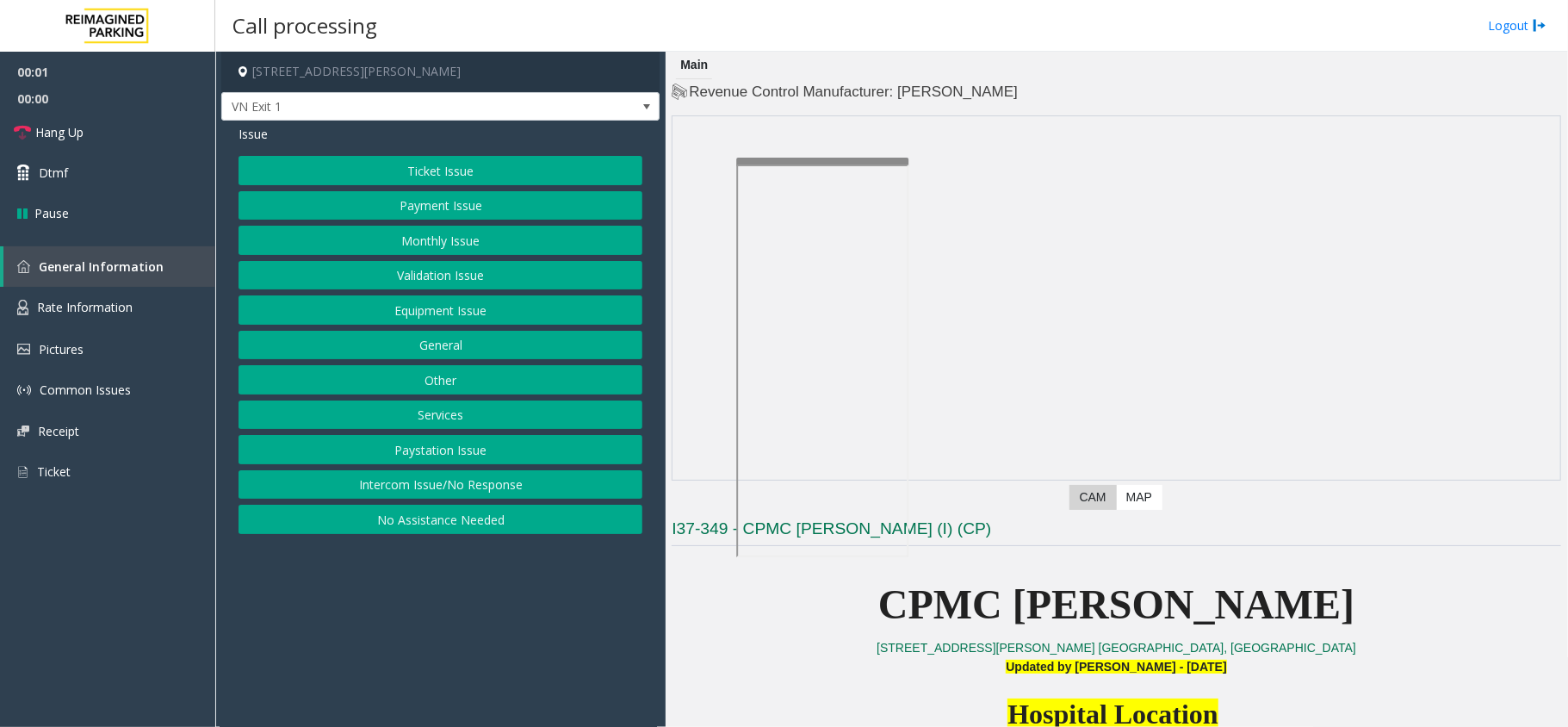
click at [858, 159] on div at bounding box center [822, 161] width 172 height 7
drag, startPoint x: 128, startPoint y: 298, endPoint x: 181, endPoint y: 287, distance: 54.1
click at [128, 298] on span "Rate Information" at bounding box center [85, 307] width 96 height 16
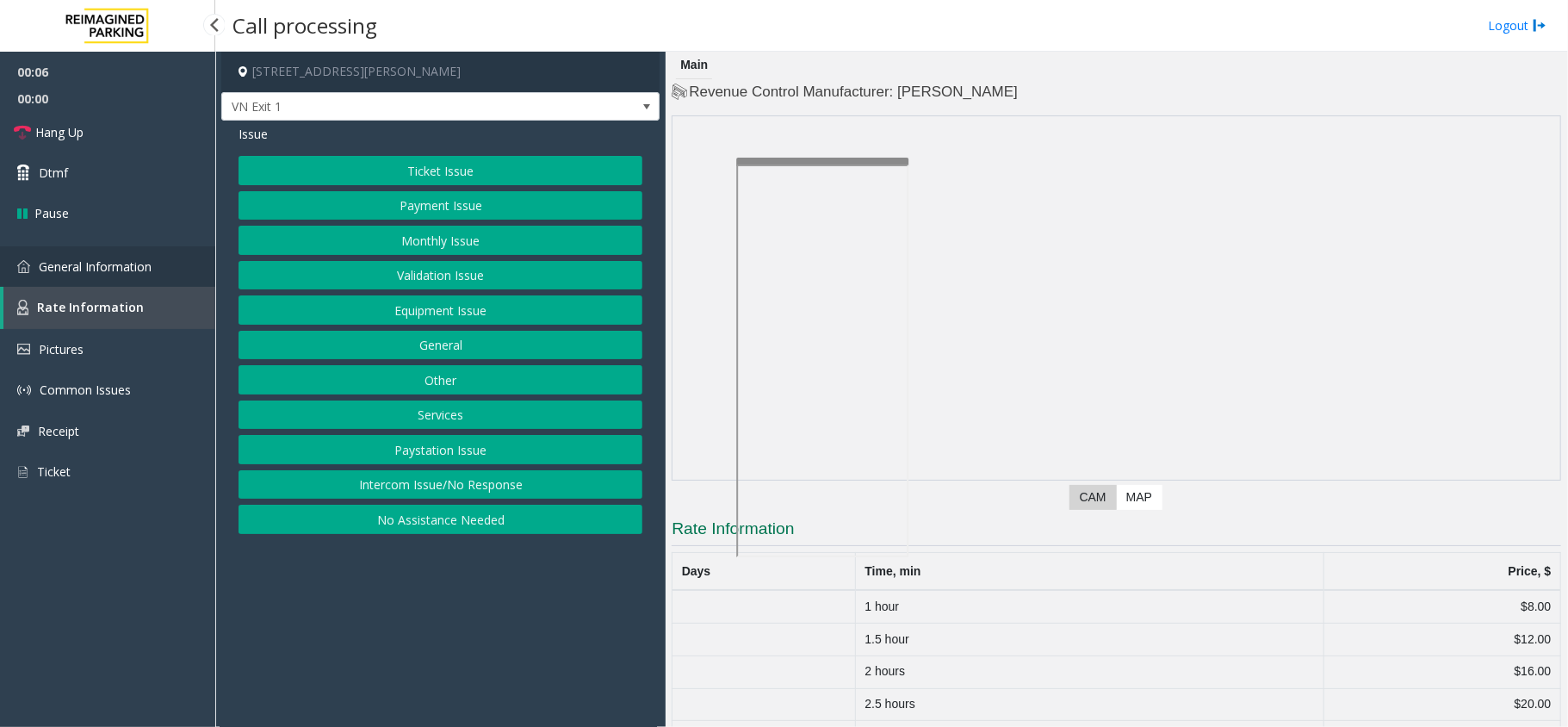
click at [129, 274] on link "General Information" at bounding box center [108, 266] width 215 height 41
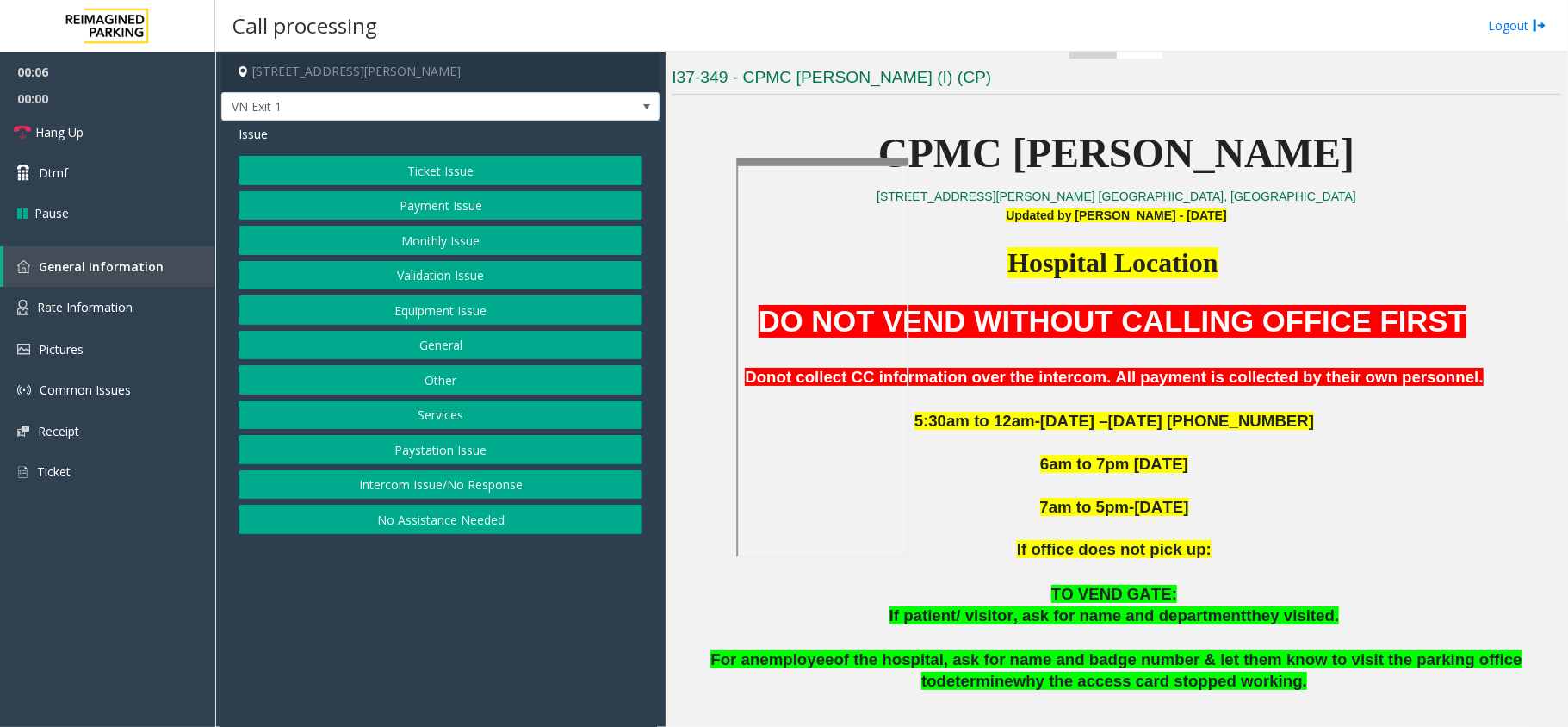
scroll to position [459, 0]
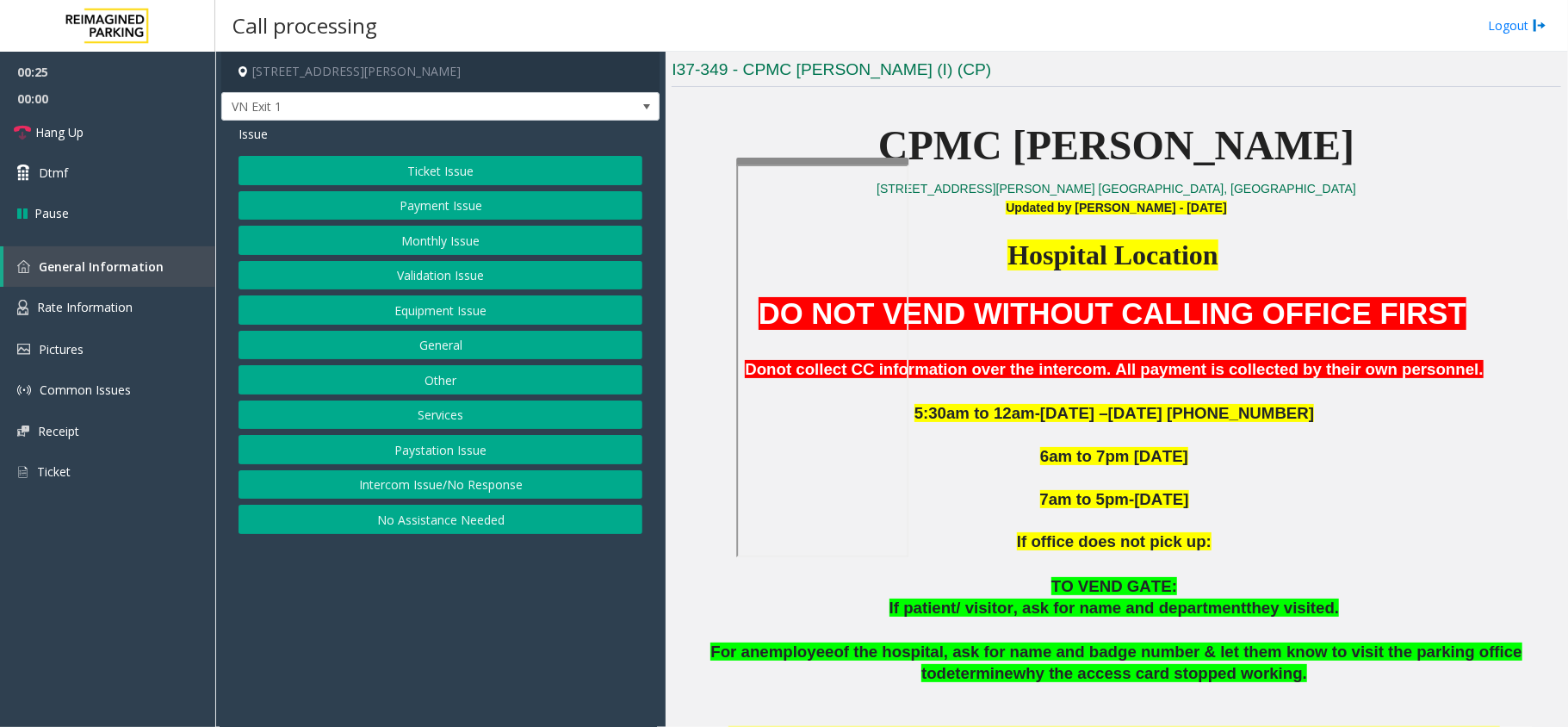
click at [552, 177] on button "Ticket Issue" at bounding box center [440, 170] width 404 height 29
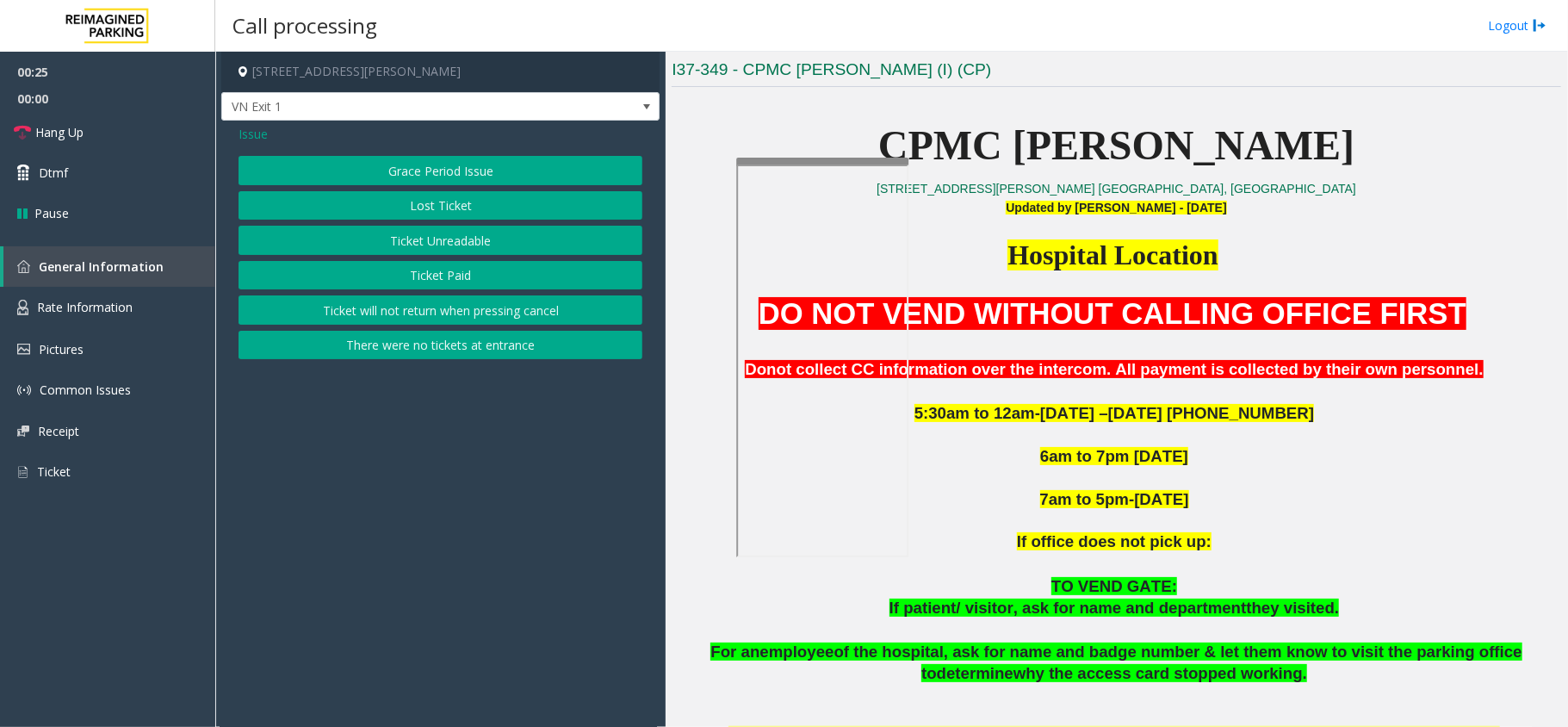
click at [428, 246] on button "Ticket Unreadable" at bounding box center [440, 241] width 404 height 29
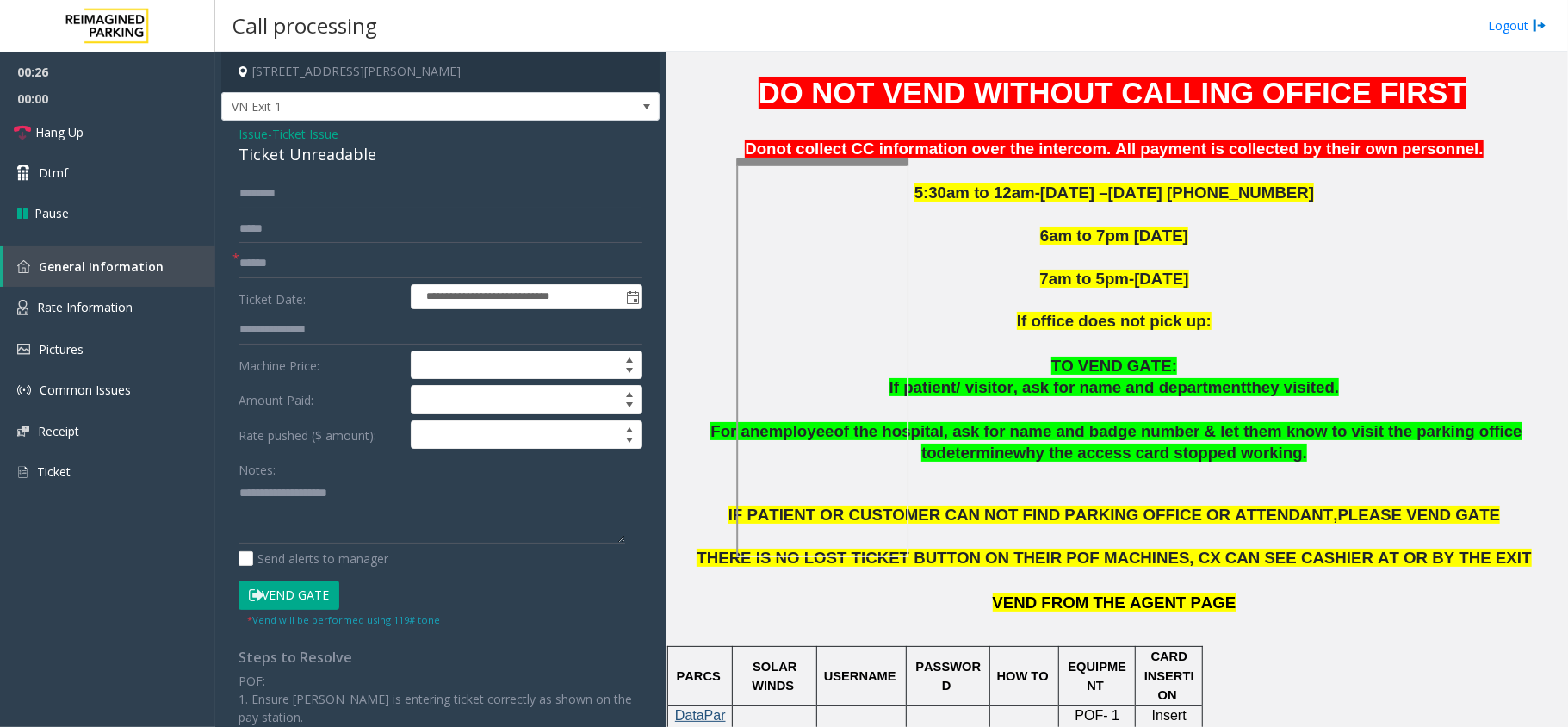
scroll to position [1148, 0]
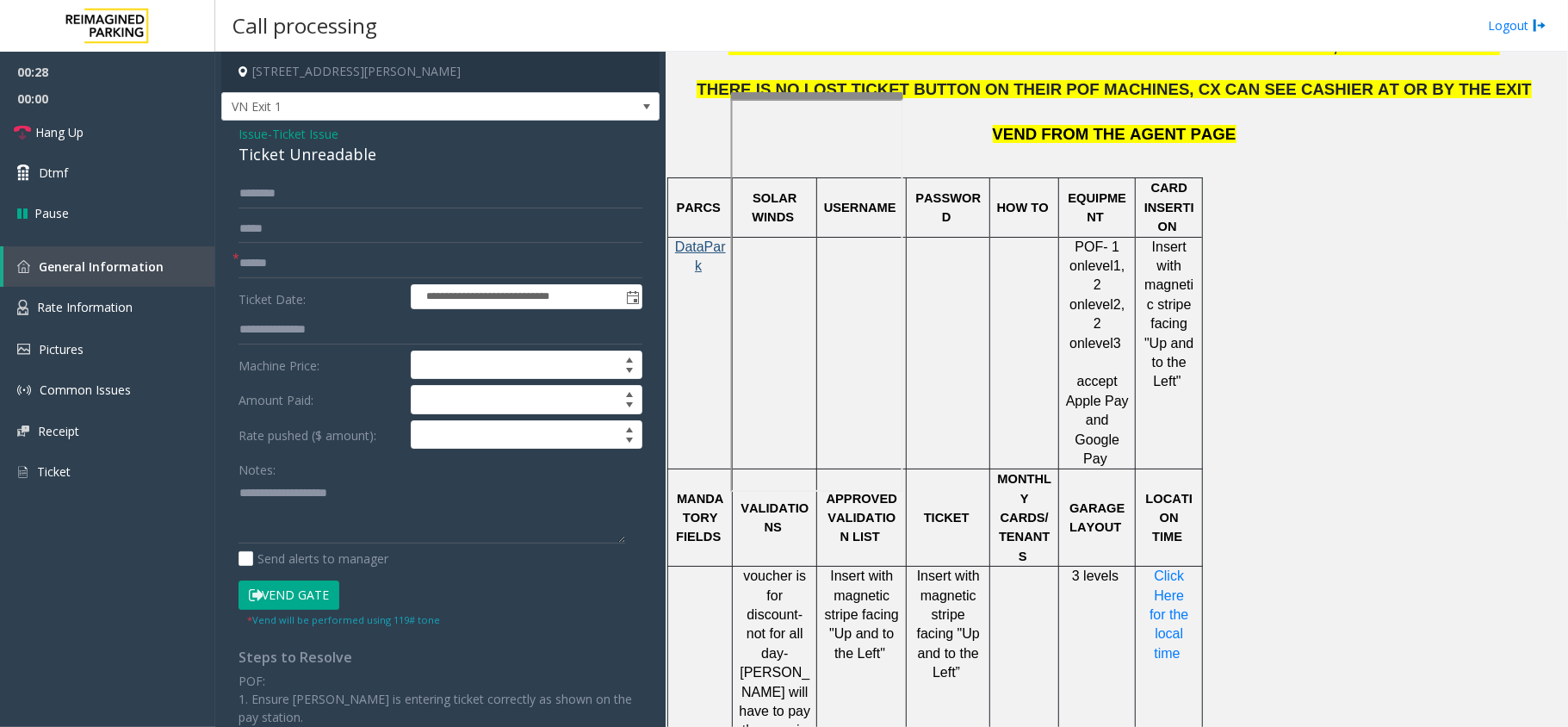
click at [838, 94] on div at bounding box center [817, 96] width 172 height 7
click at [287, 244] on form "**********" at bounding box center [440, 402] width 404 height 448
click at [287, 248] on form "**********" at bounding box center [440, 402] width 404 height 448
click at [288, 262] on input "text" at bounding box center [440, 263] width 404 height 29
type input "*"
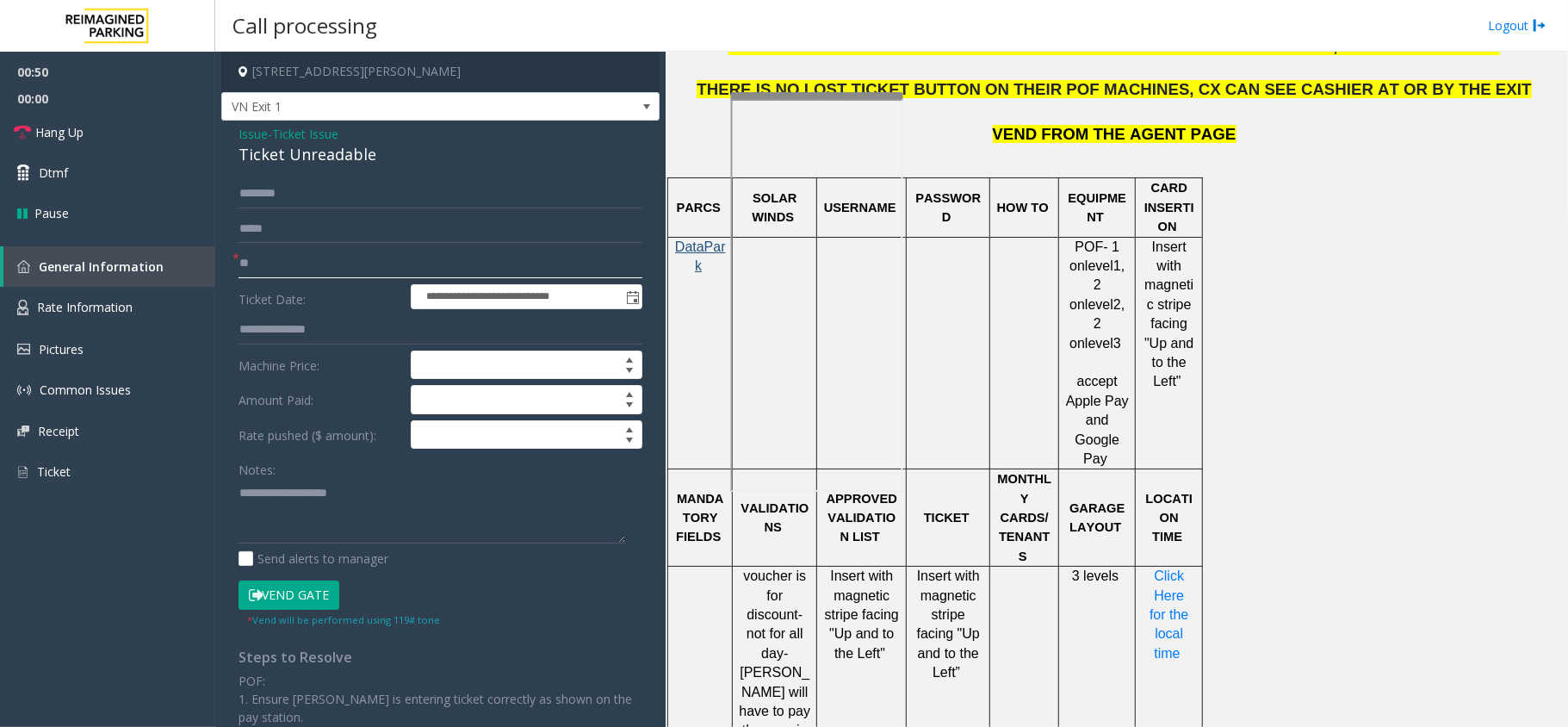
type input "**"
click at [320, 160] on div "Ticket Unreadable" at bounding box center [440, 155] width 404 height 24
copy div "Ticket Unreadable"
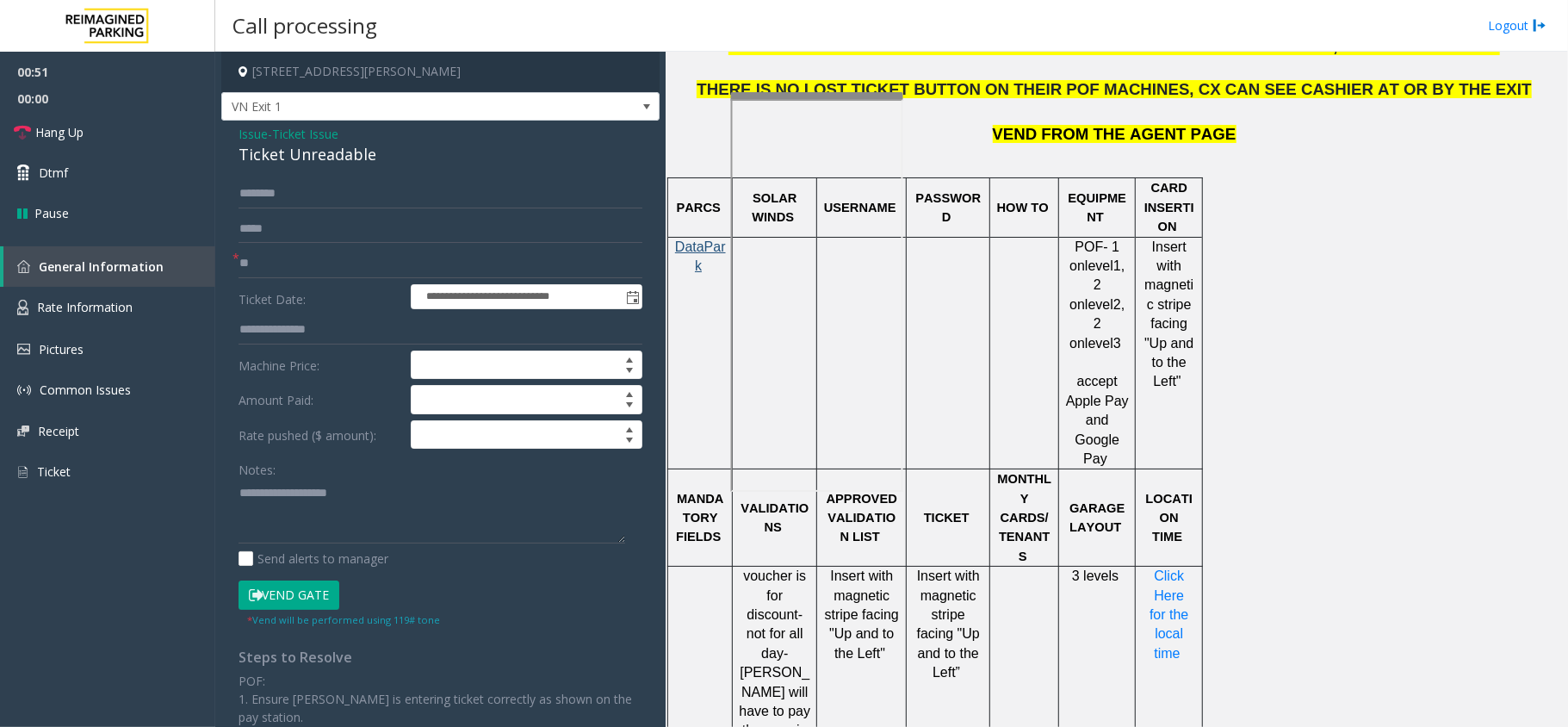
click at [343, 476] on div "Notes:" at bounding box center [440, 499] width 404 height 89
click at [337, 503] on textarea at bounding box center [432, 511] width 387 height 64
paste textarea "**********"
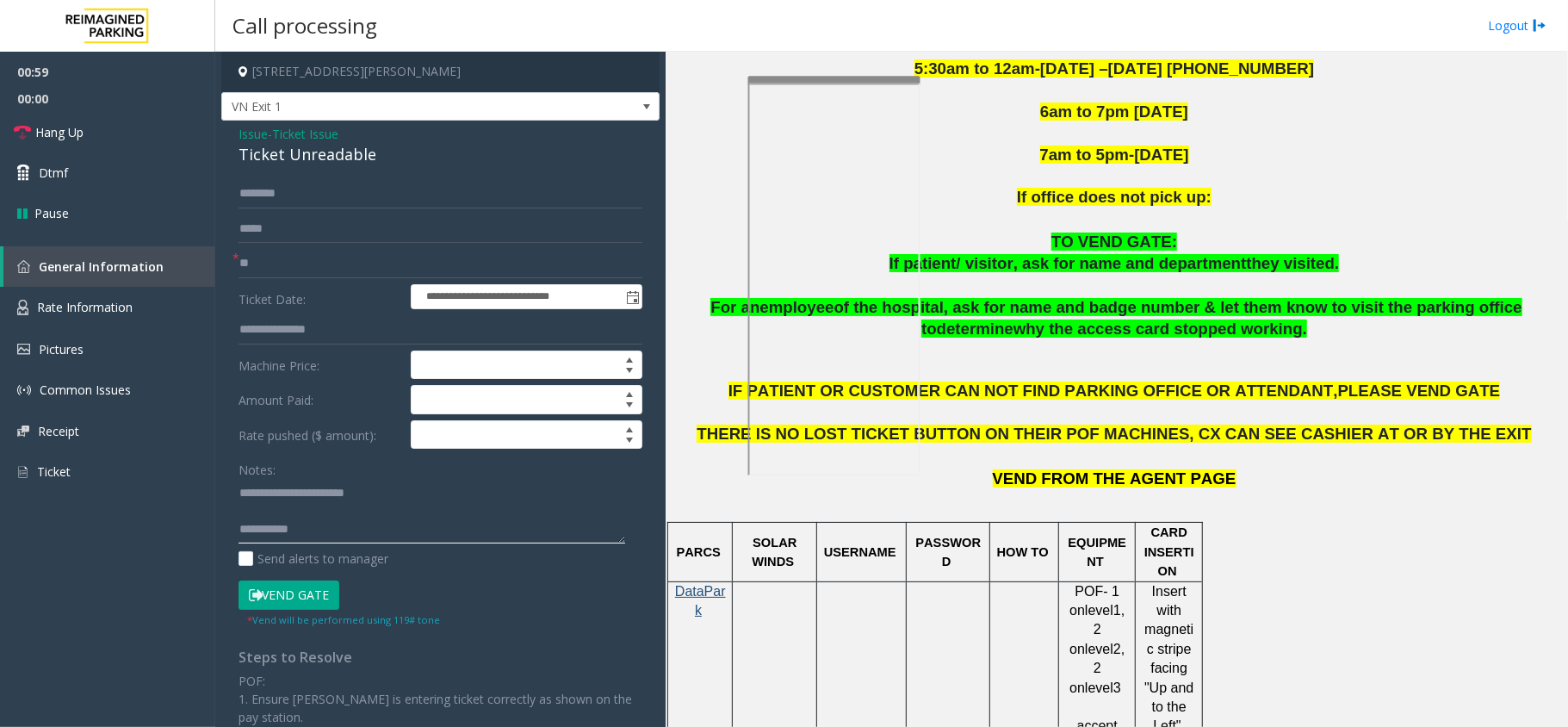
click at [830, 80] on div at bounding box center [835, 80] width 172 height 7
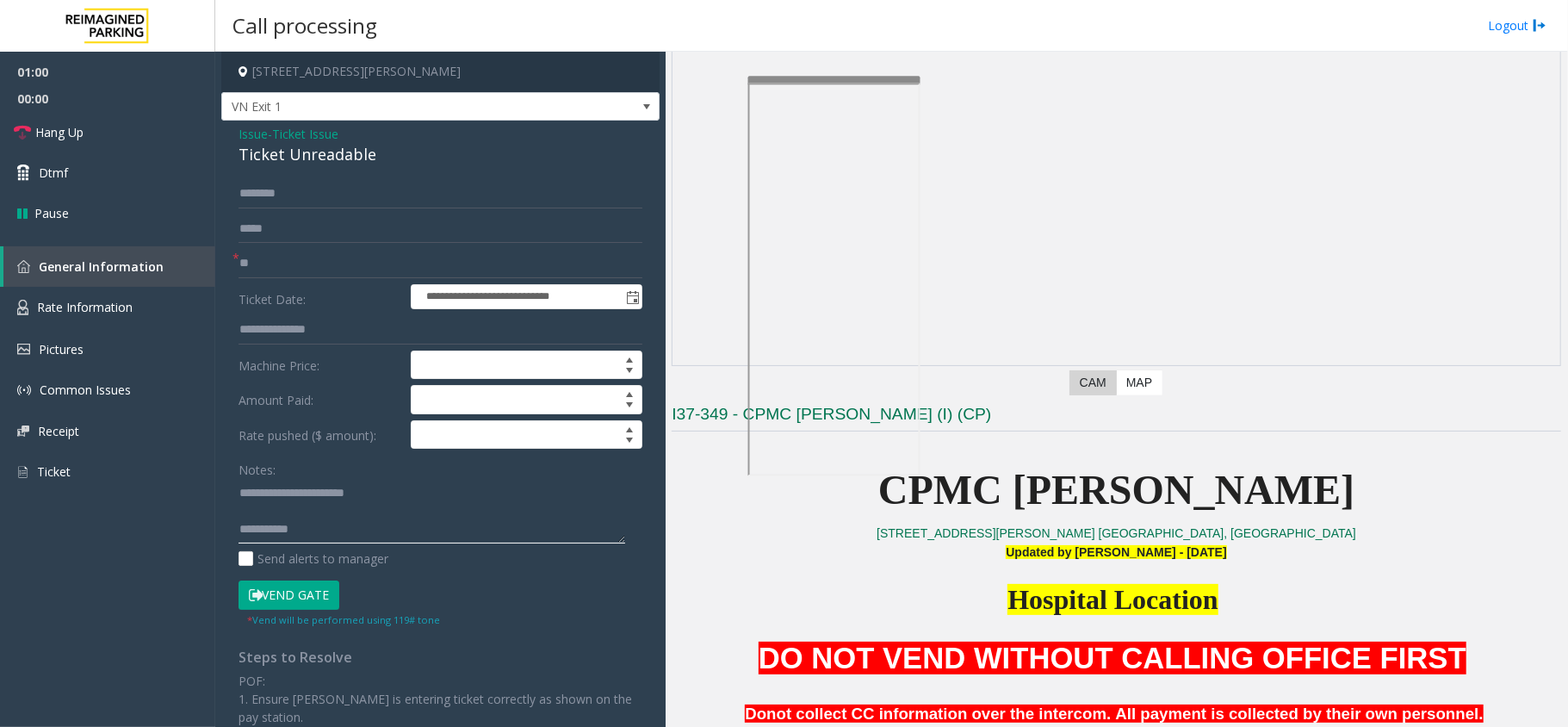
scroll to position [345, 0]
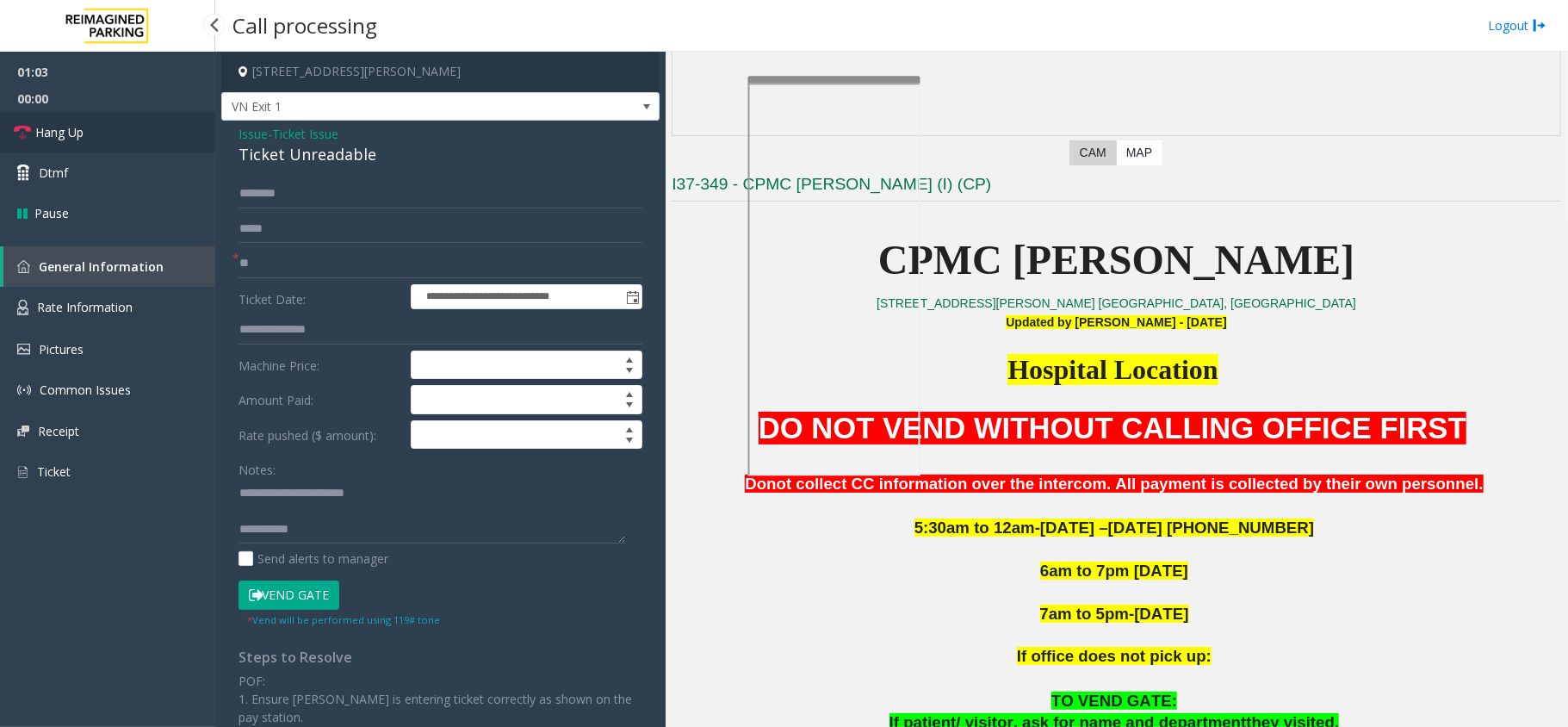
click at [112, 131] on link "Hang Up" at bounding box center [108, 132] width 215 height 41
click at [341, 529] on textarea at bounding box center [432, 511] width 387 height 64
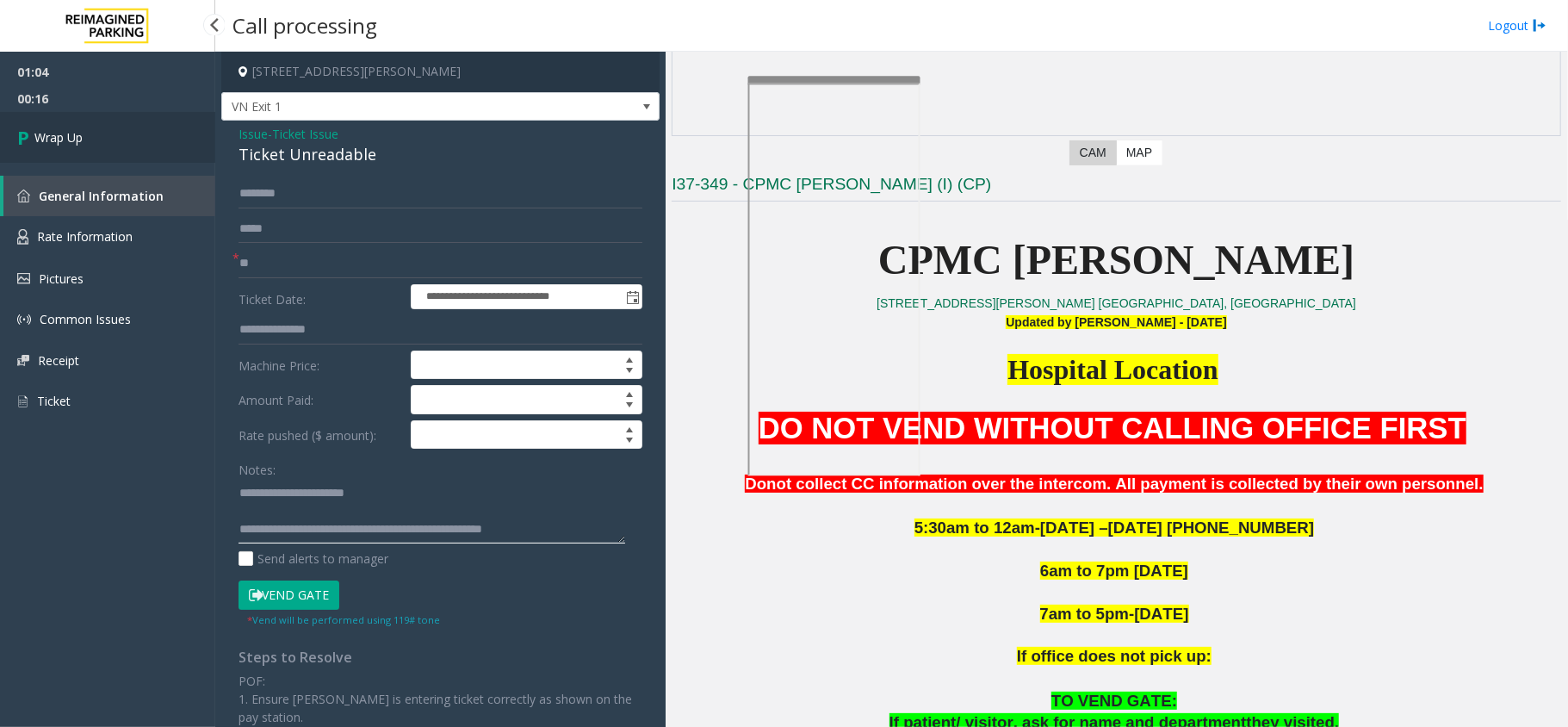
type textarea "**********"
click at [121, 137] on link "Wrap Up" at bounding box center [108, 137] width 215 height 51
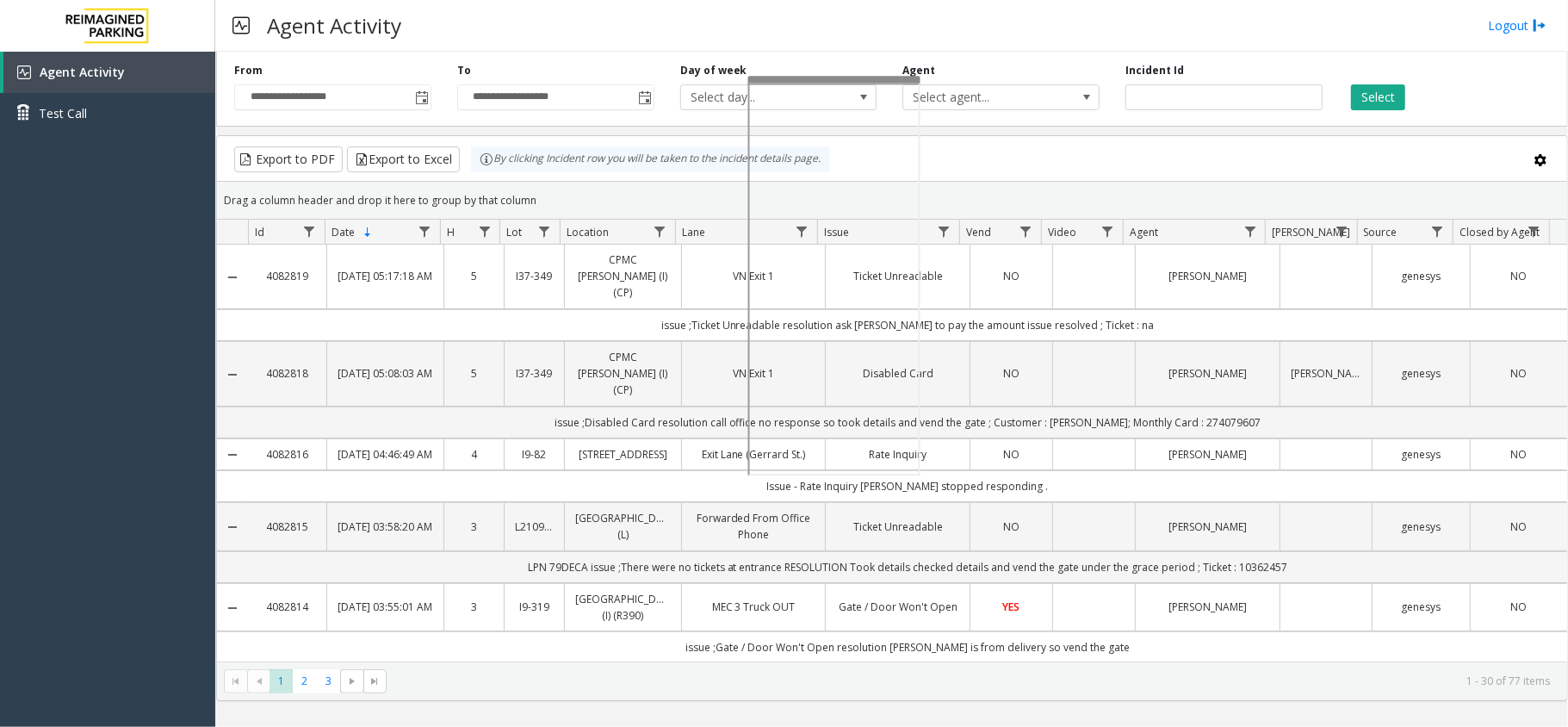
click at [832, 76] on div at bounding box center [835, 80] width 172 height 7
click at [121, 160] on div at bounding box center [136, 160] width 172 height 7
